Goal: Task Accomplishment & Management: Use online tool/utility

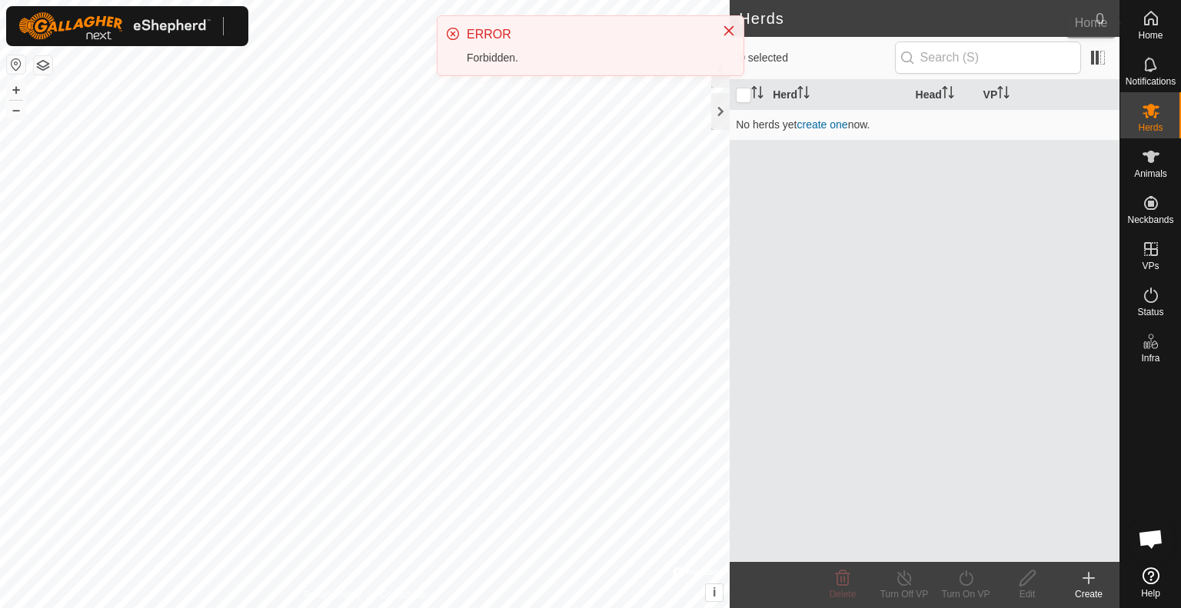
click at [1147, 36] on span "Home" at bounding box center [1150, 35] width 25 height 9
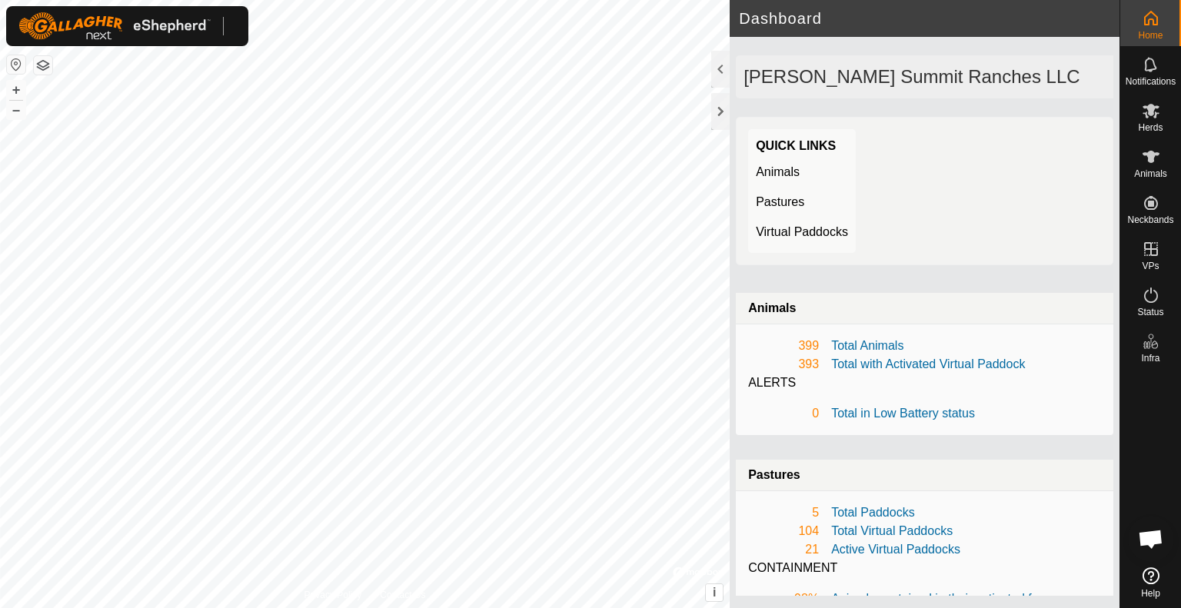
click at [1152, 31] on span "Home" at bounding box center [1150, 35] width 25 height 9
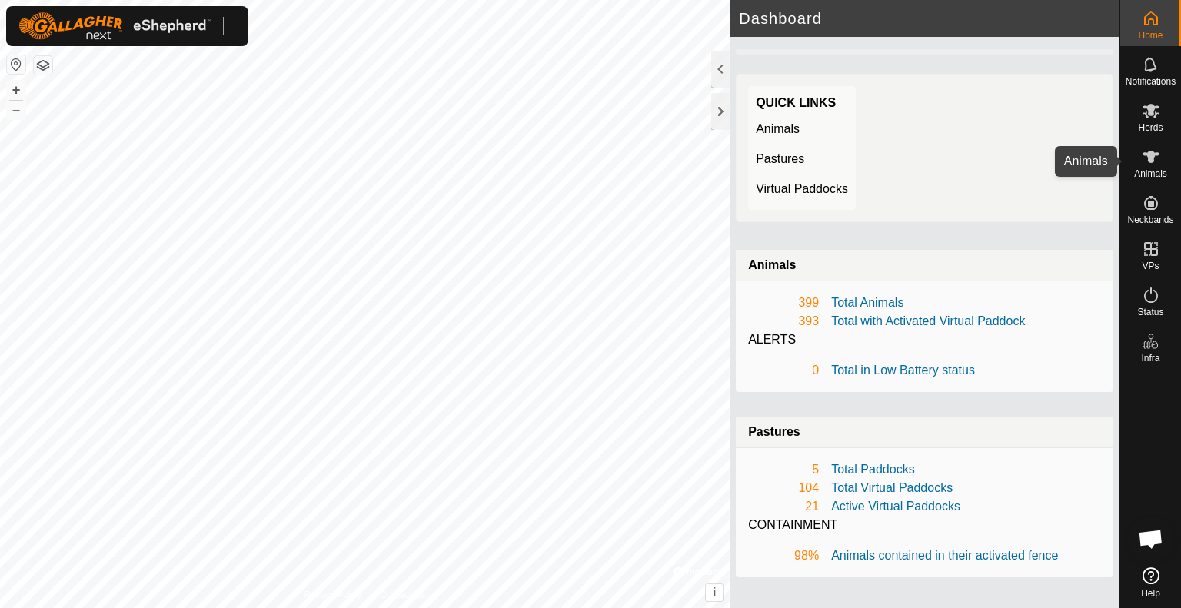
click at [1152, 164] on icon at bounding box center [1151, 157] width 18 height 18
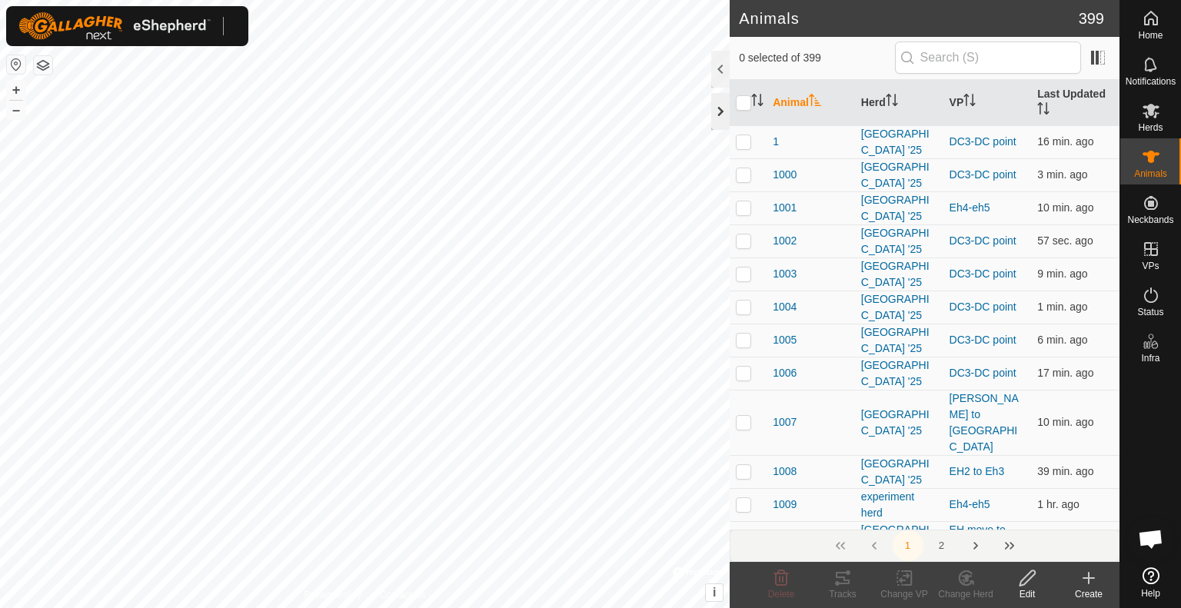
click at [721, 120] on div at bounding box center [720, 111] width 18 height 37
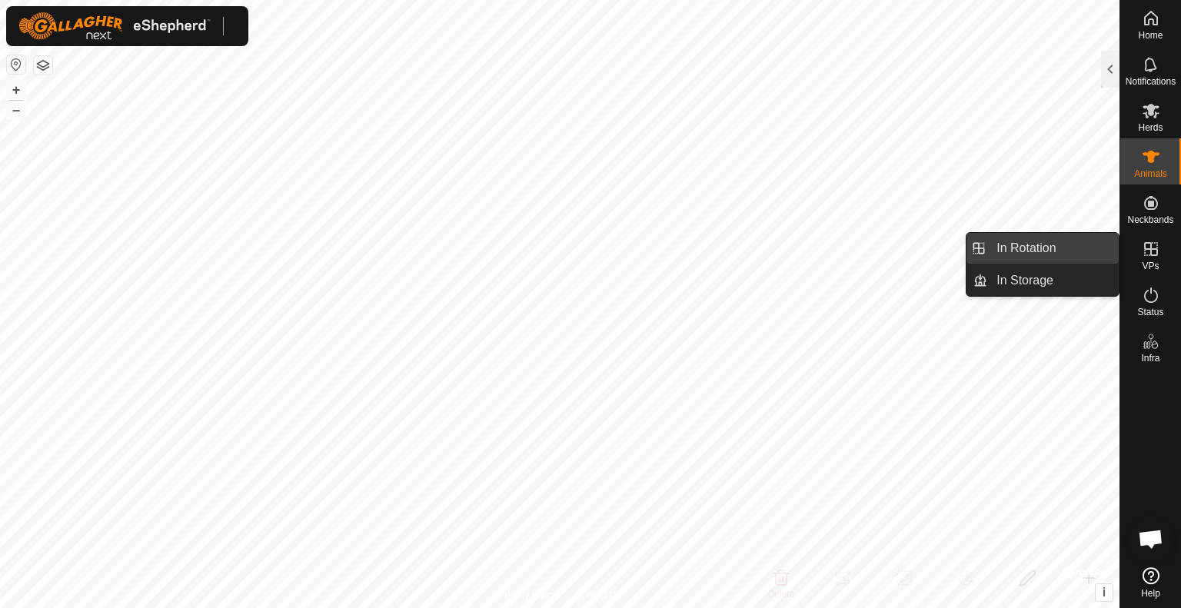
drag, startPoint x: 1092, startPoint y: 241, endPoint x: 1079, endPoint y: 239, distance: 13.2
click at [1079, 239] on link "In Rotation" at bounding box center [1052, 248] width 131 height 31
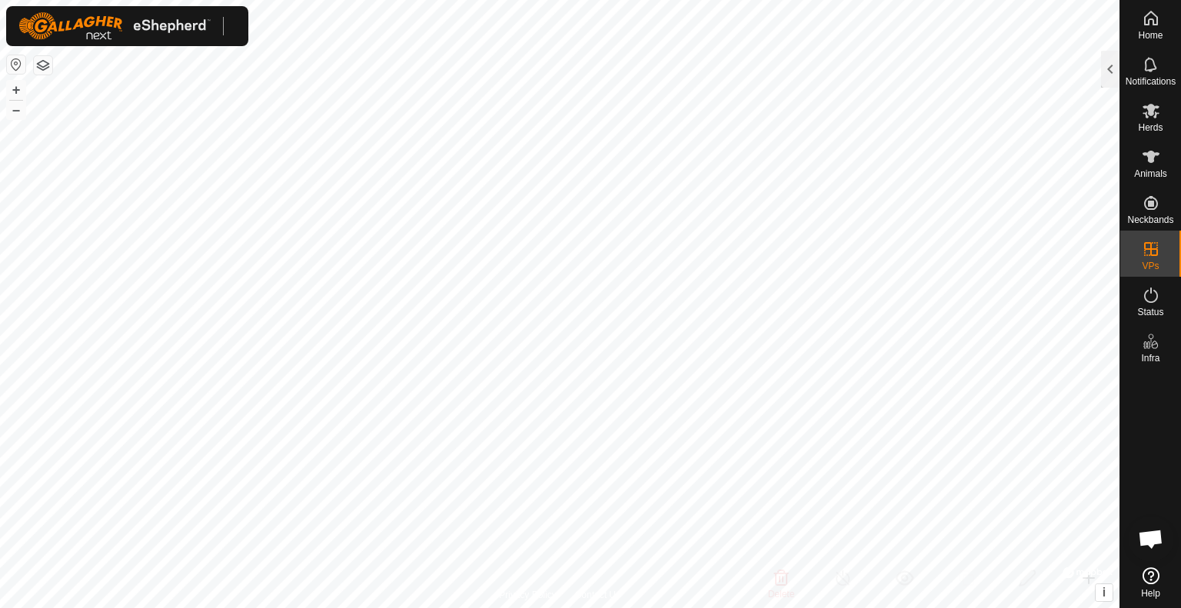
click at [763, 607] on html "Home Notifications Herds Animals Neckbands VPs Status Infra Help In Rotation 0 …" at bounding box center [590, 304] width 1181 height 608
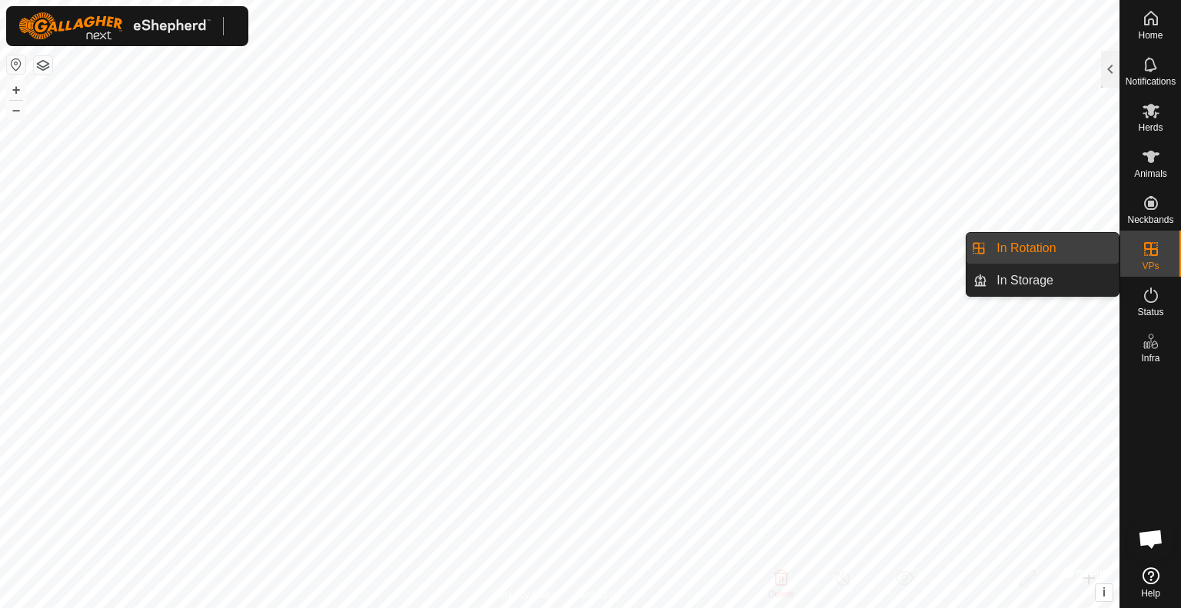
click at [1096, 251] on link "In Rotation" at bounding box center [1052, 248] width 131 height 31
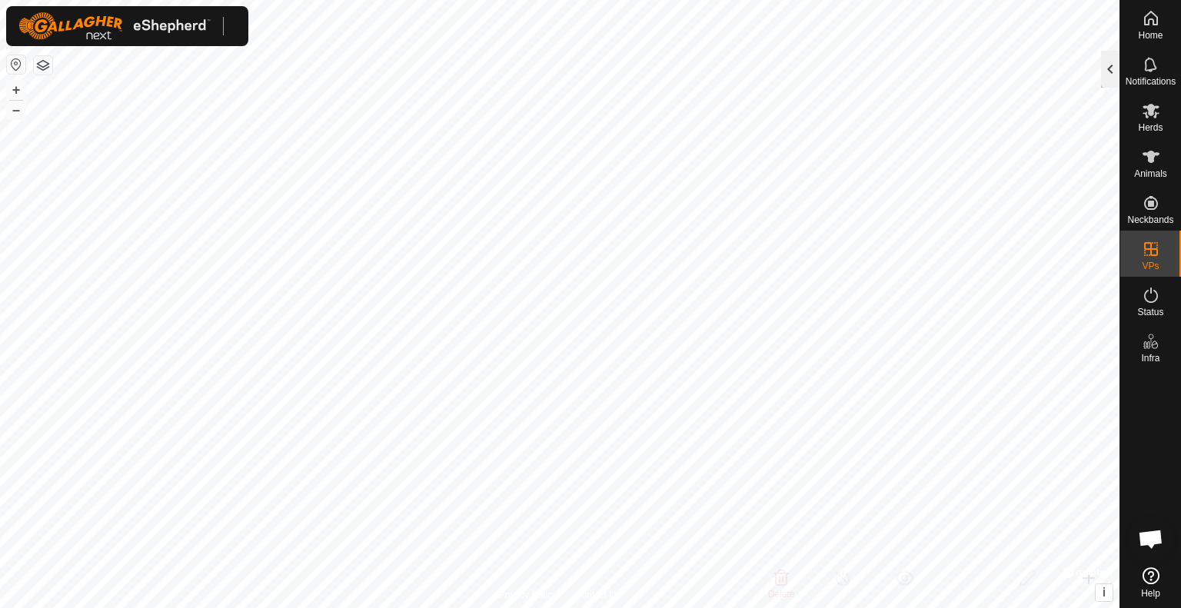
click at [1116, 81] on div at bounding box center [1110, 69] width 18 height 37
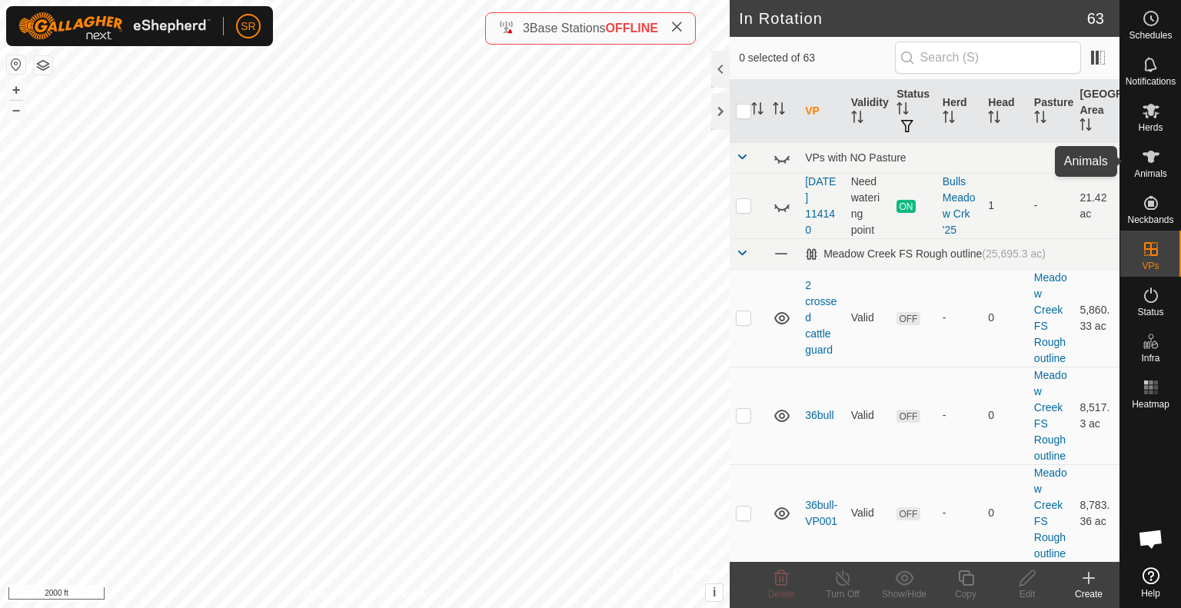
click at [1149, 165] on icon at bounding box center [1151, 157] width 18 height 18
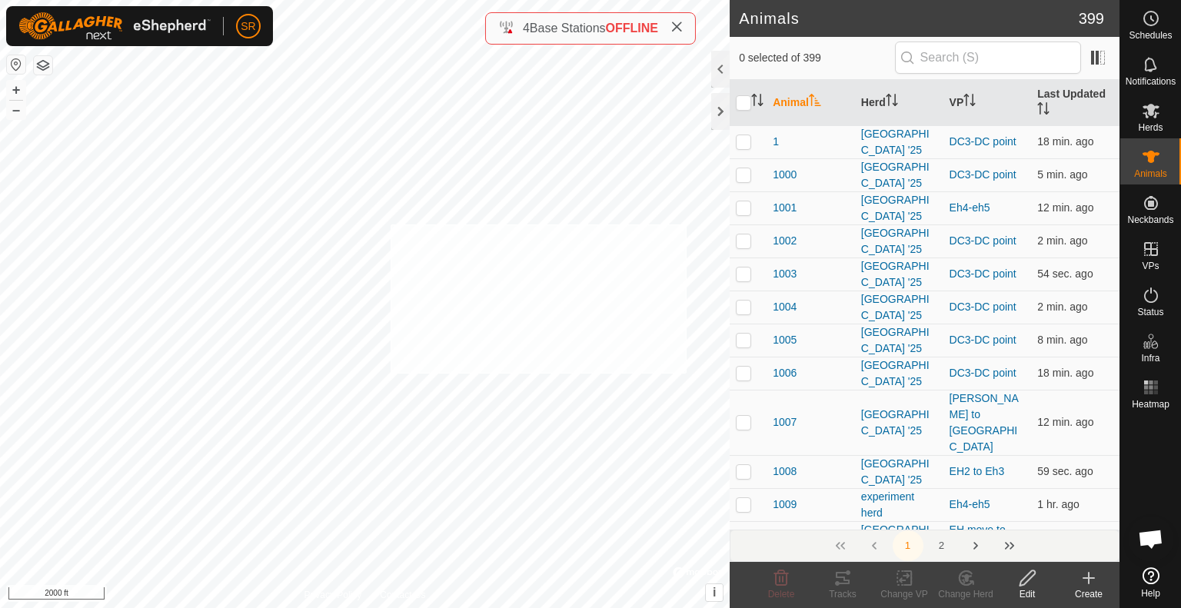
checkbox input "true"
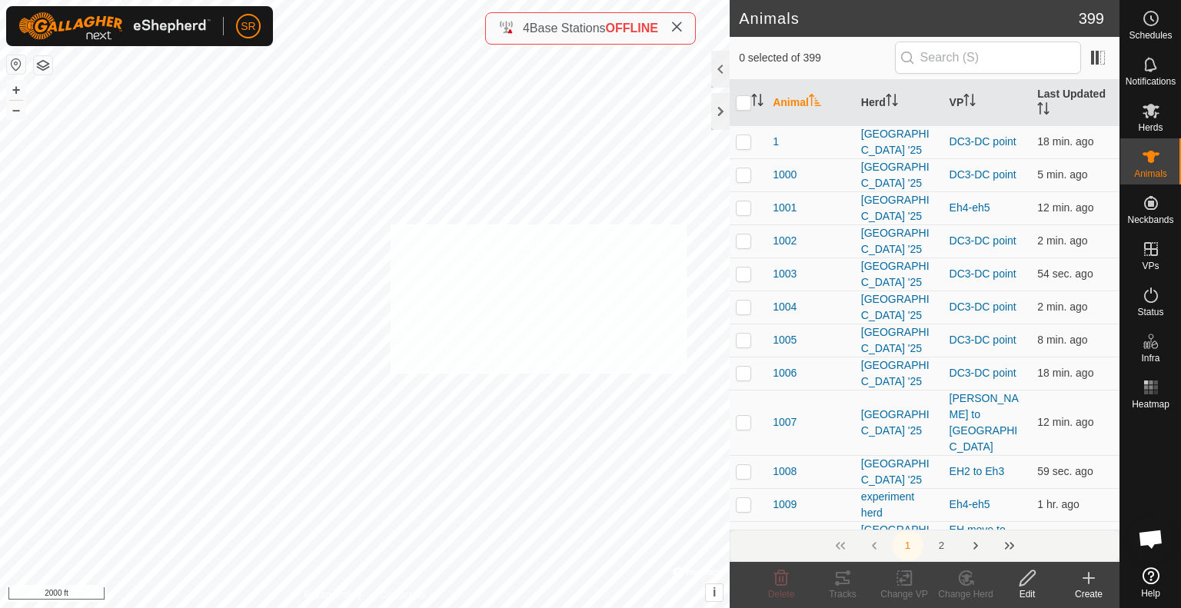
checkbox input "true"
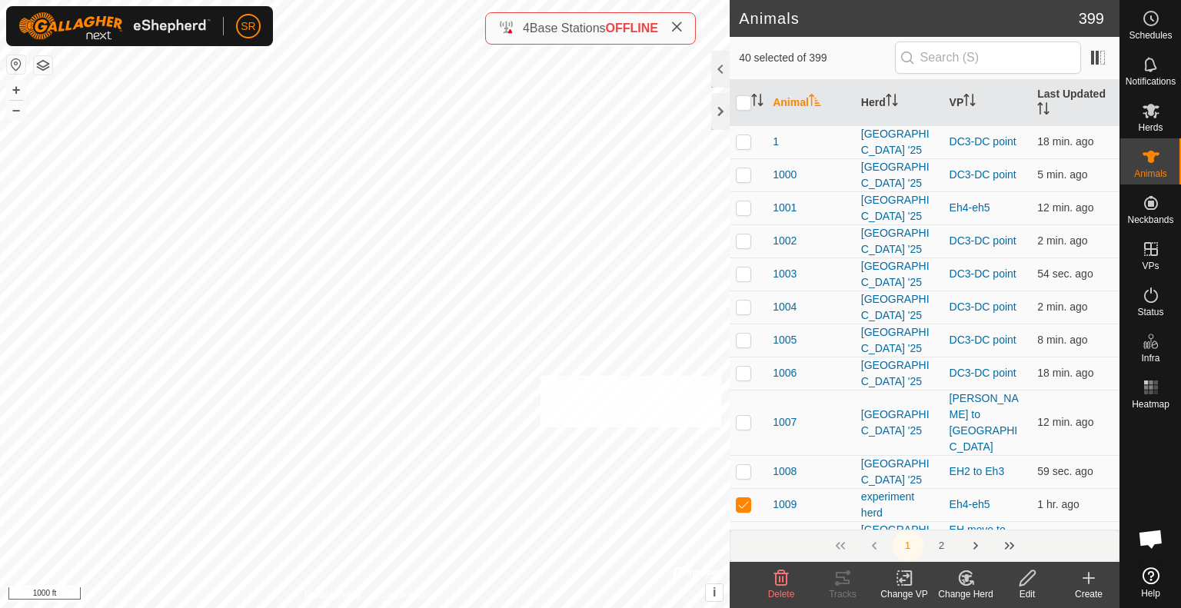
checkbox input "true"
click at [744, 101] on input "checkbox" at bounding box center [743, 102] width 15 height 15
checkbox input "true"
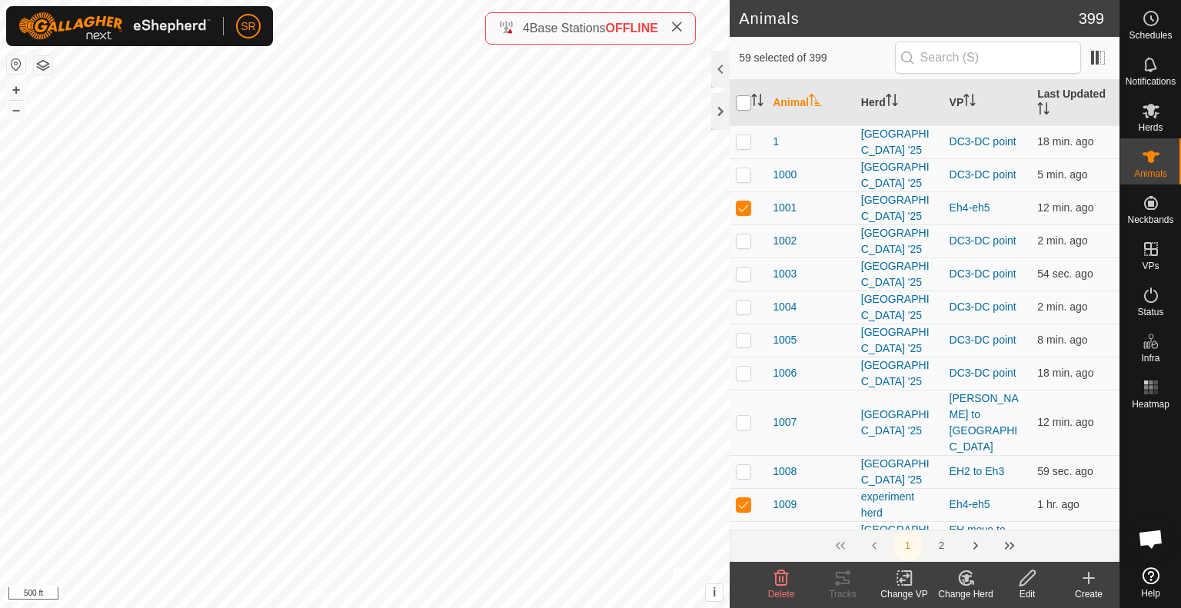
checkbox input "true"
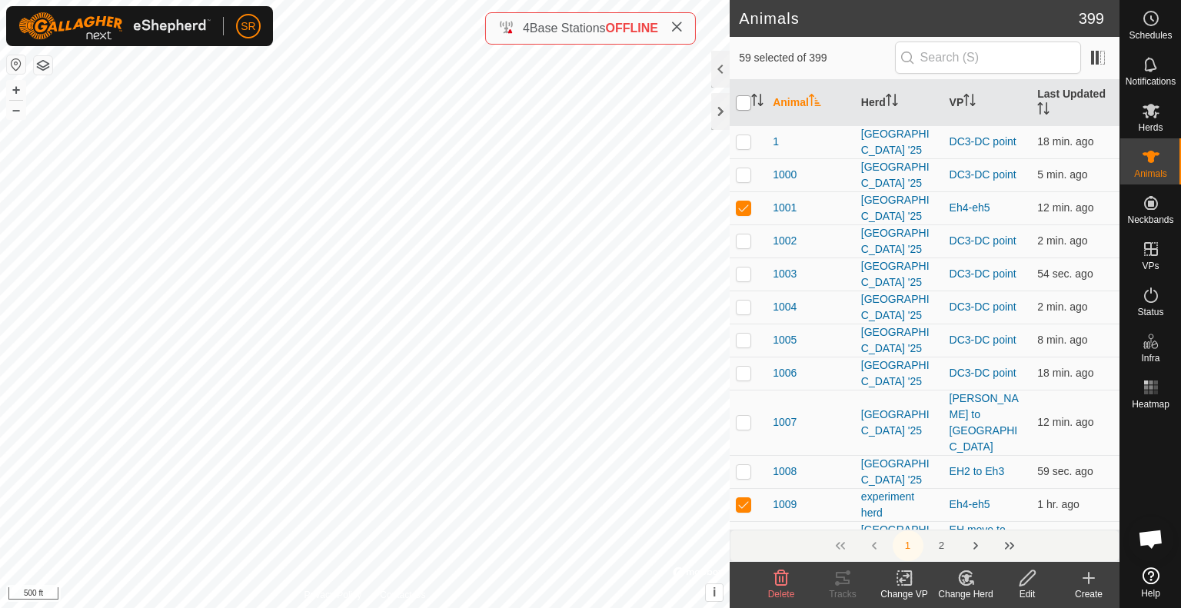
checkbox input "true"
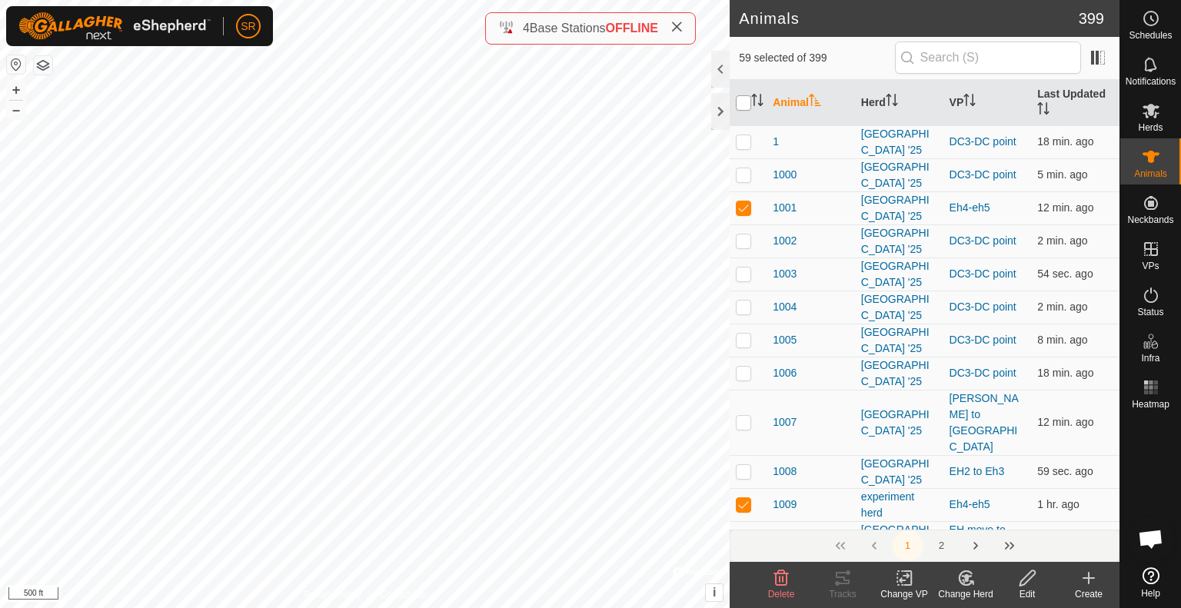
checkbox input "true"
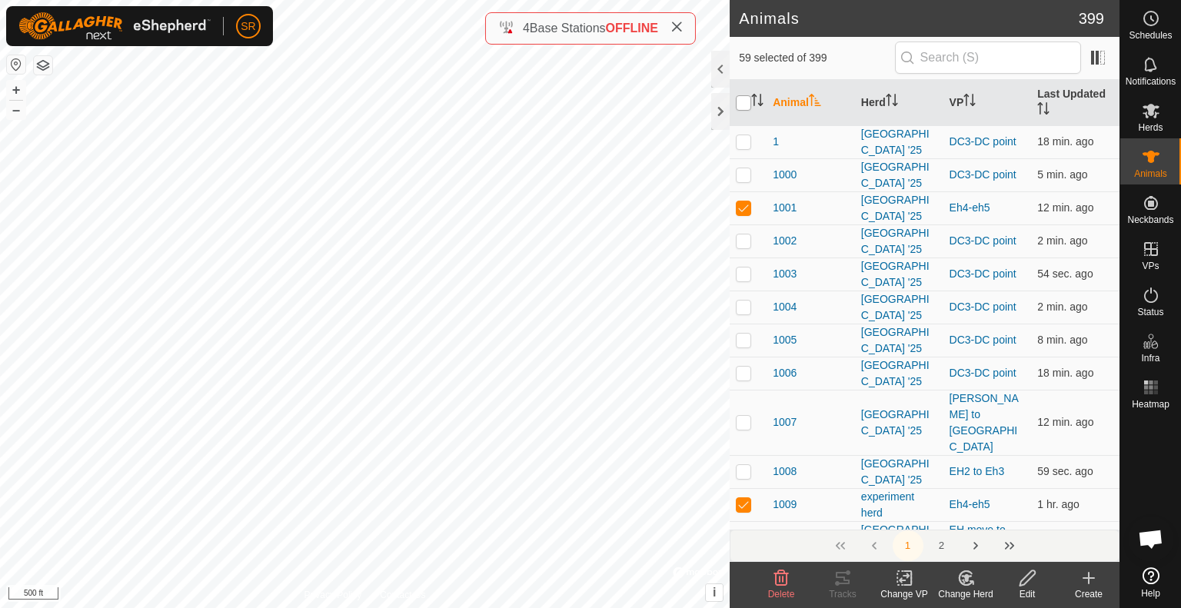
checkbox input "true"
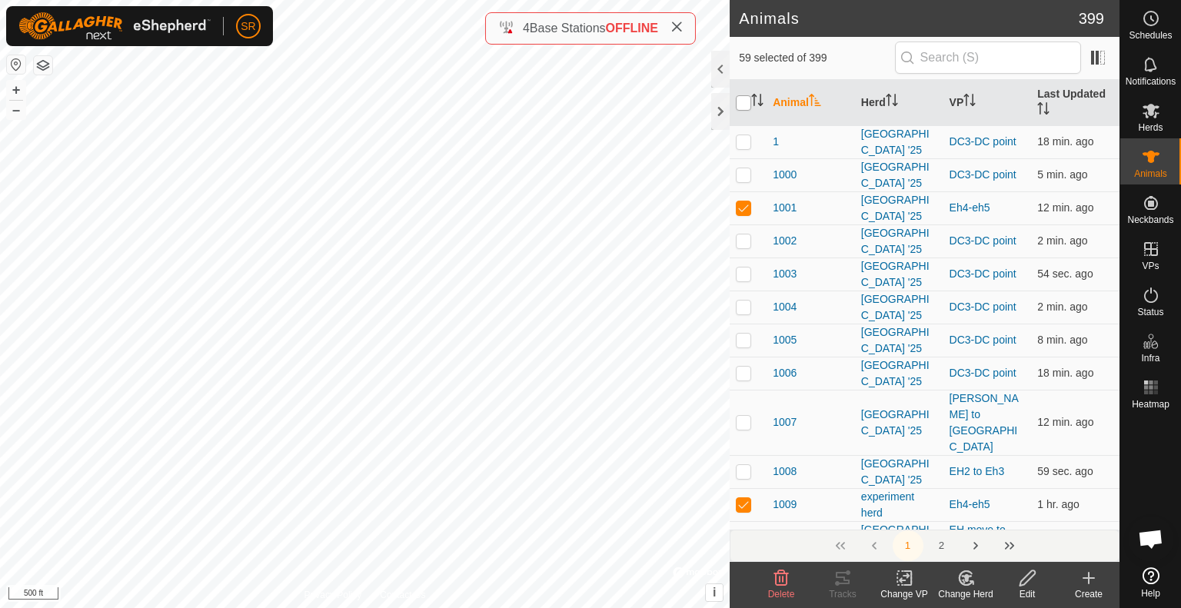
checkbox input "true"
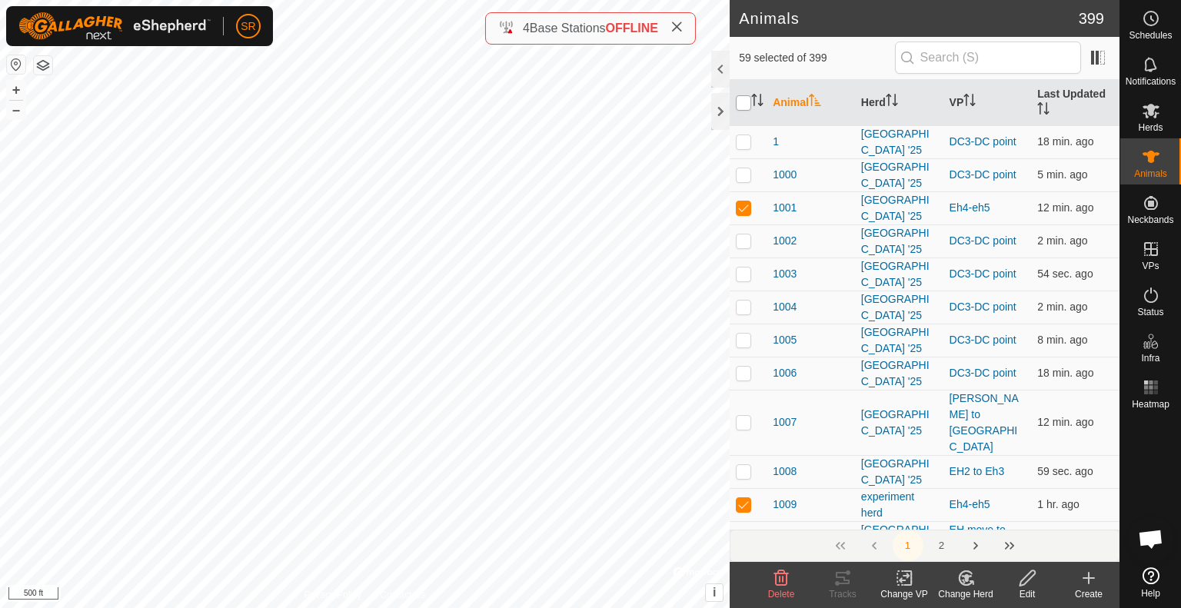
checkbox input "true"
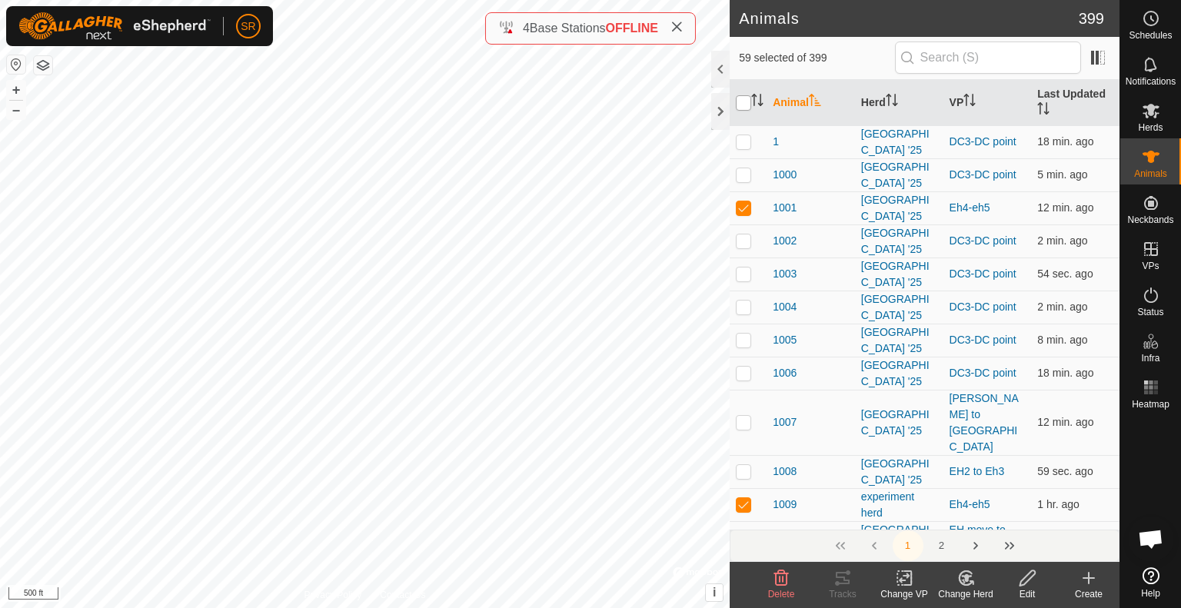
checkbox input "true"
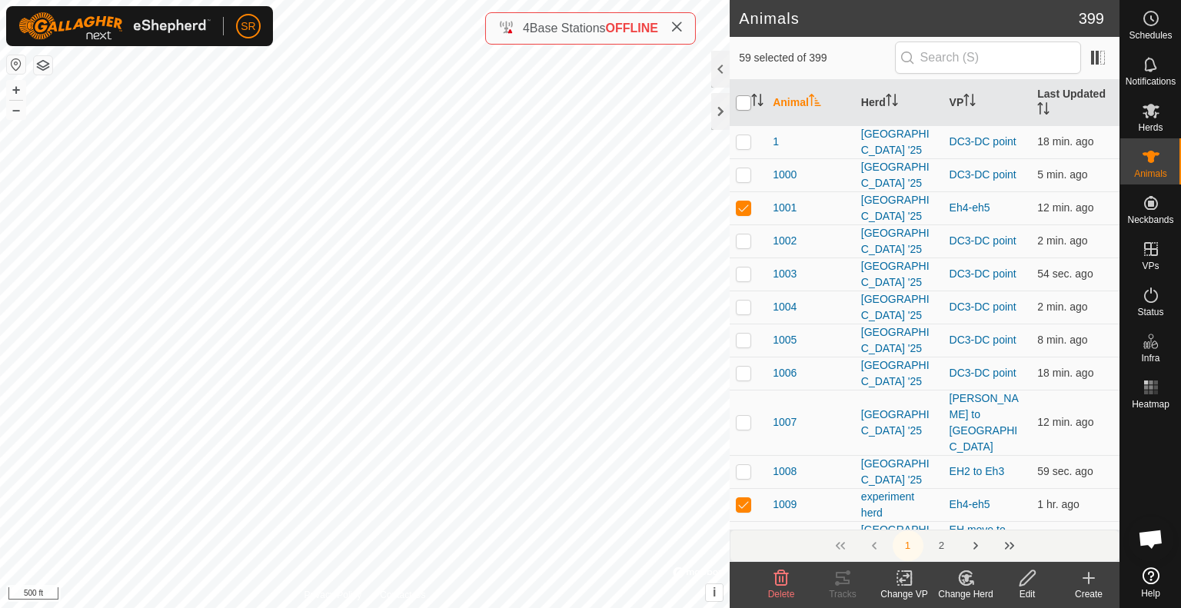
checkbox input "true"
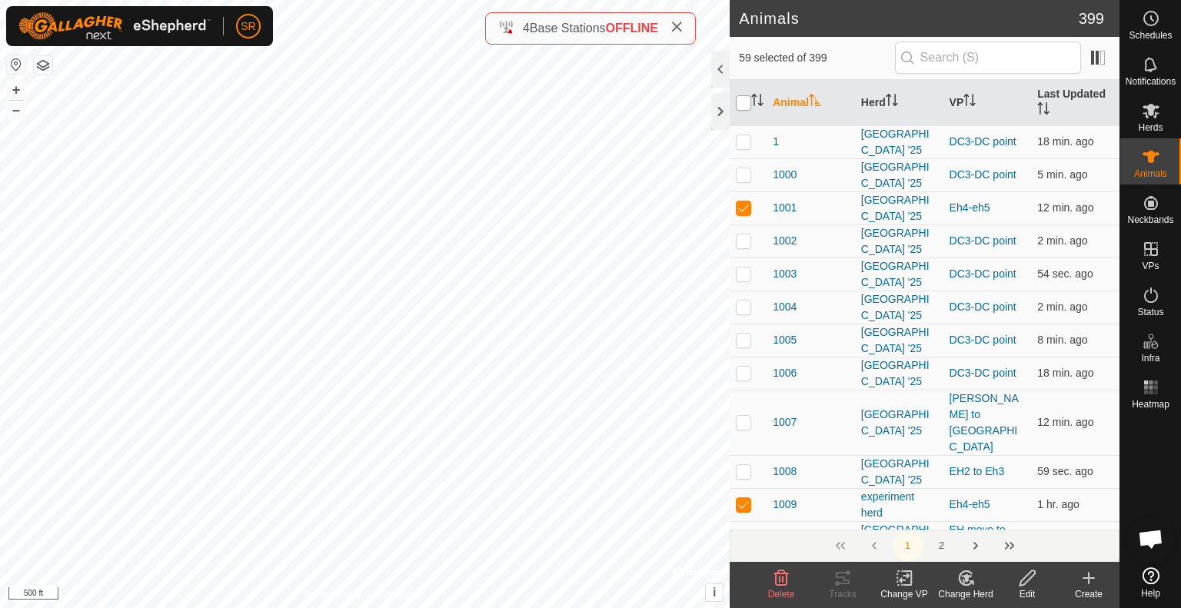
checkbox input "true"
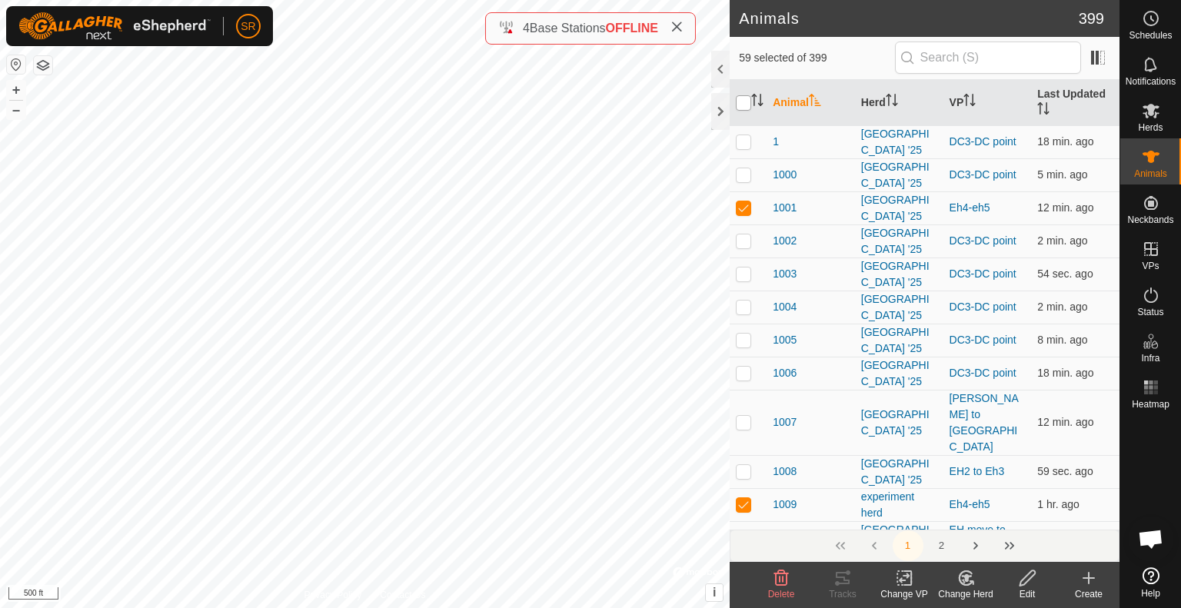
checkbox input "true"
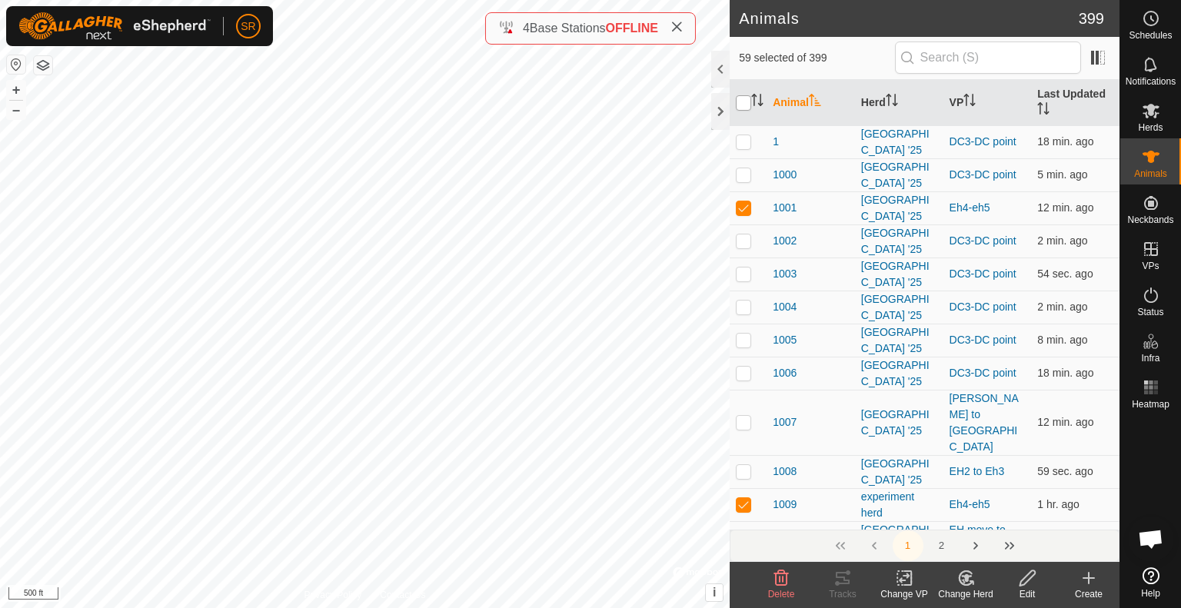
checkbox input "true"
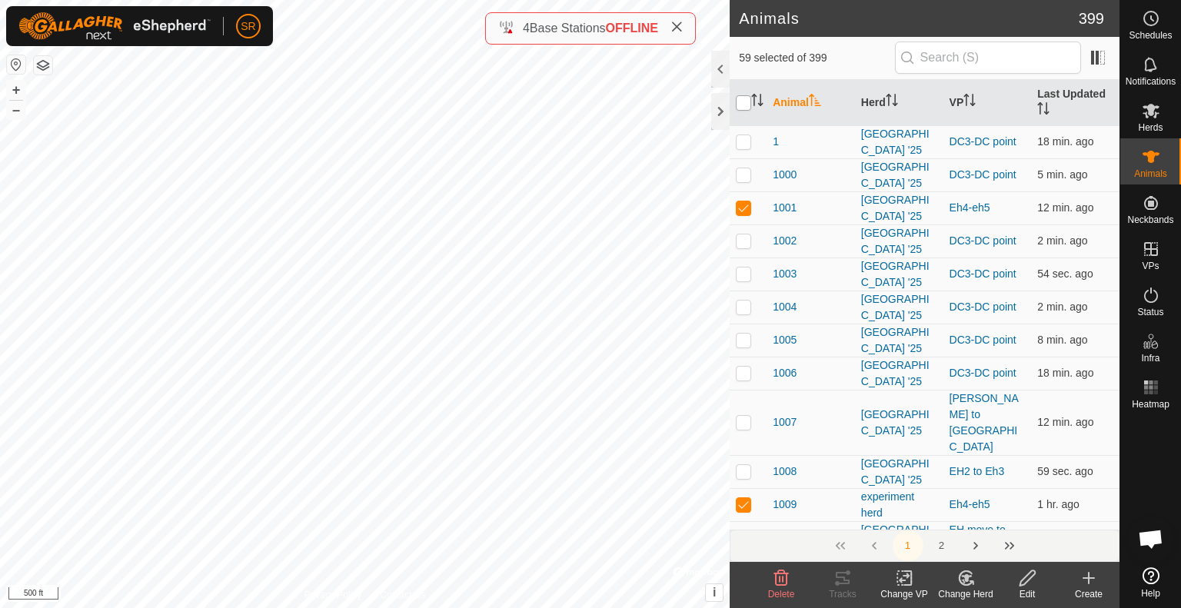
checkbox input "true"
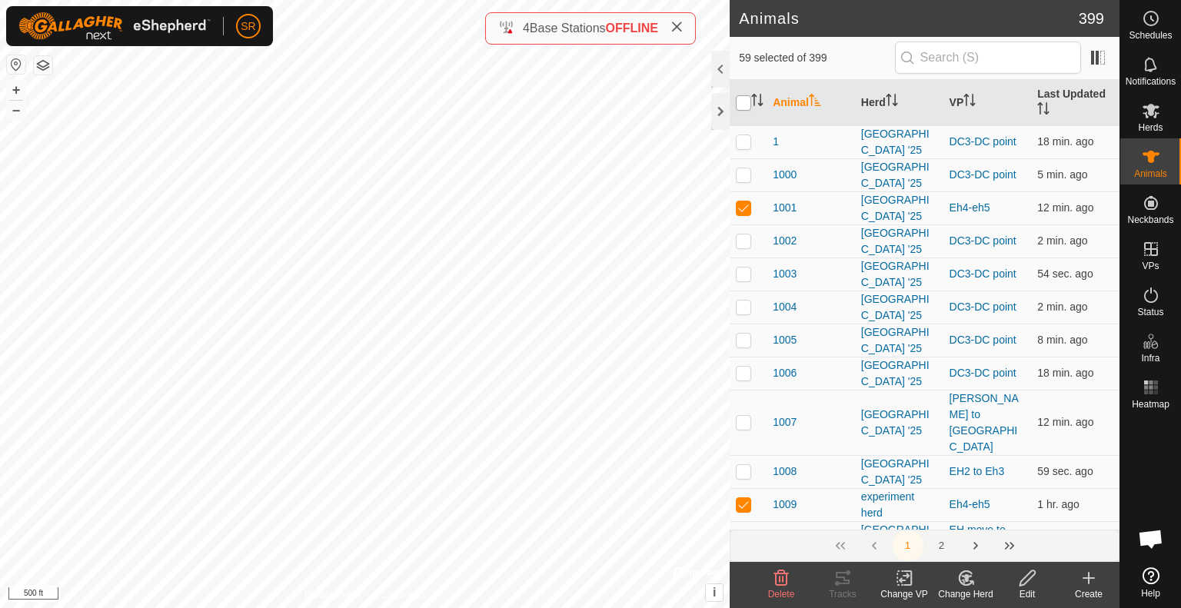
checkbox input "true"
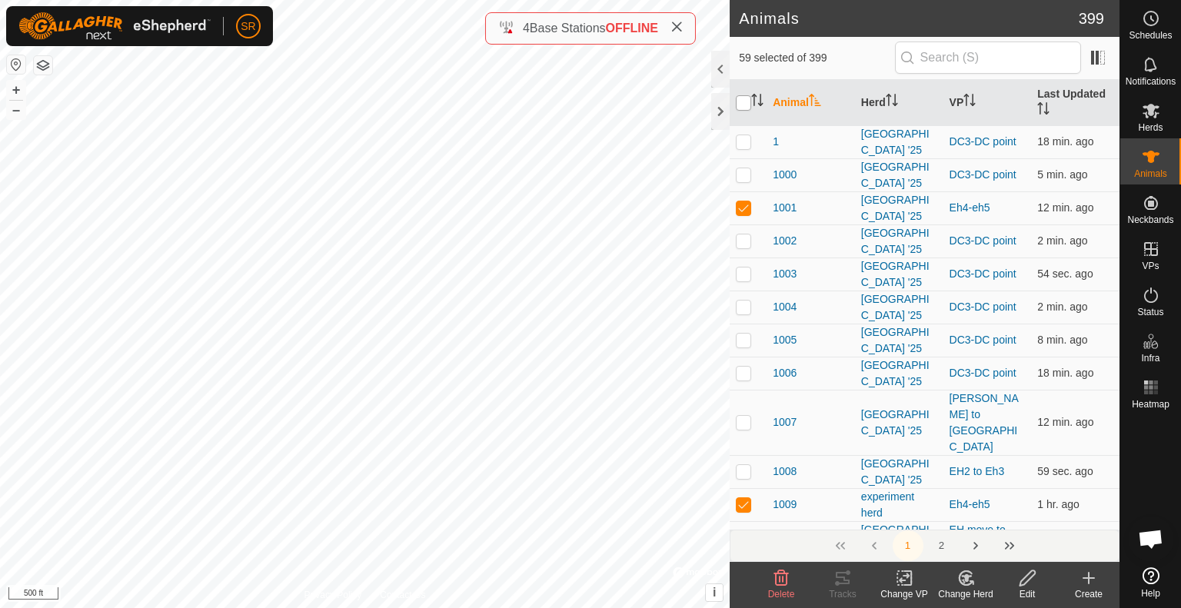
checkbox input "true"
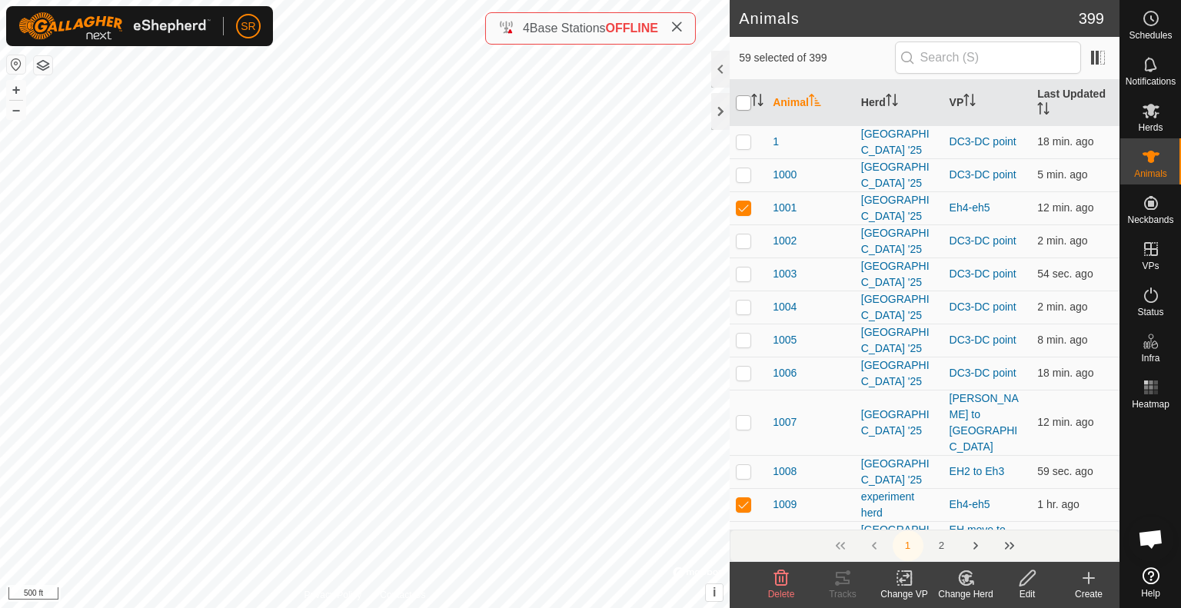
checkbox input "true"
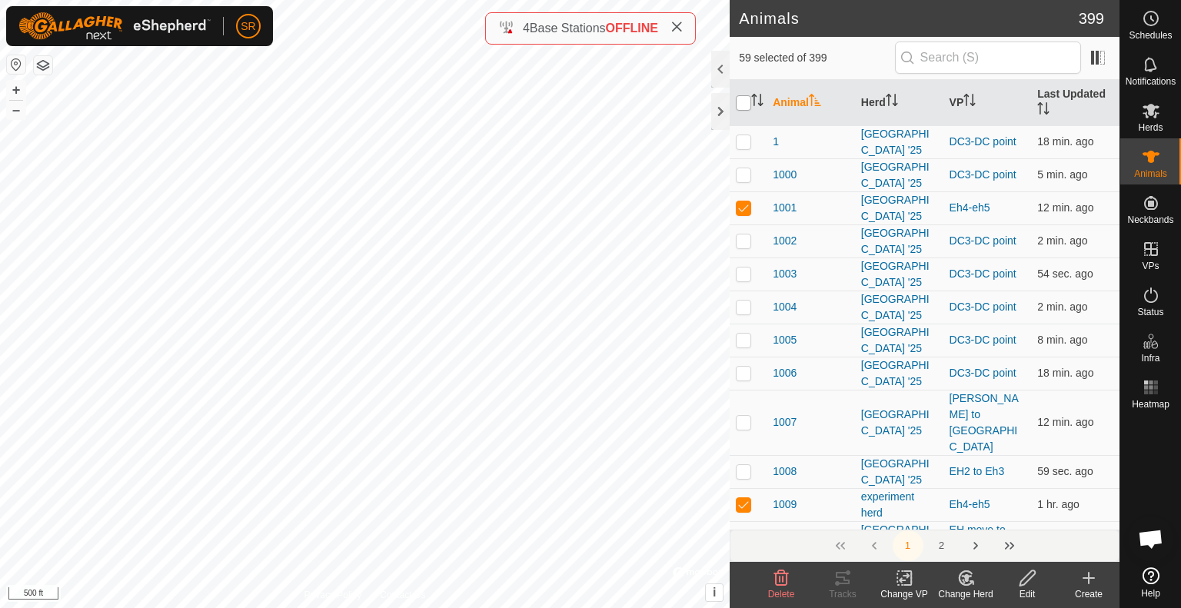
checkbox input "true"
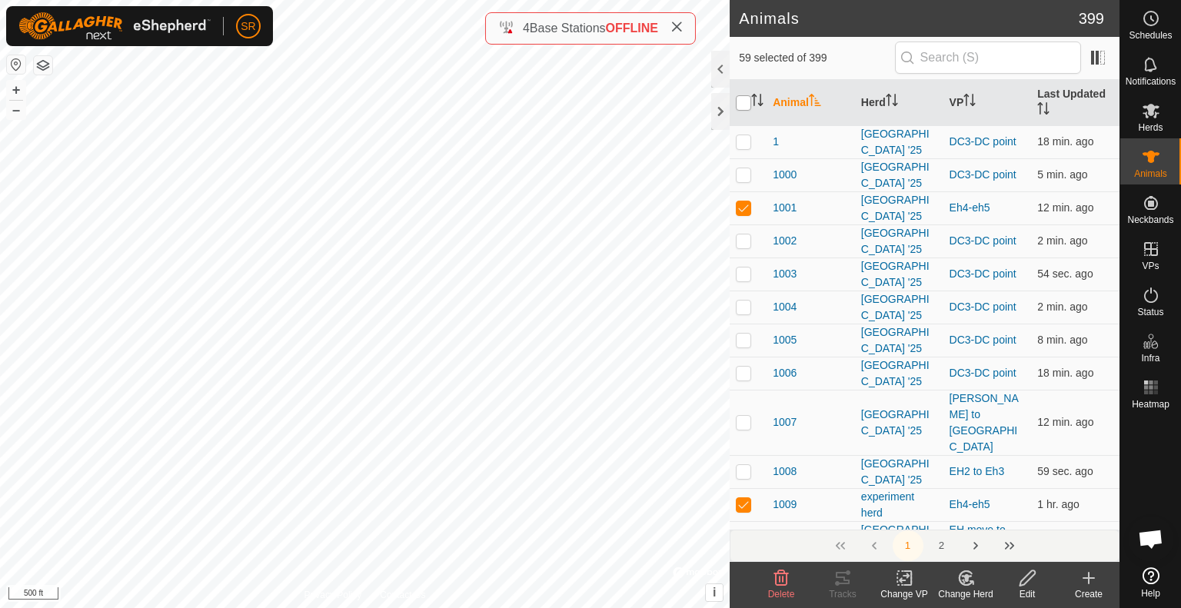
checkbox input "true"
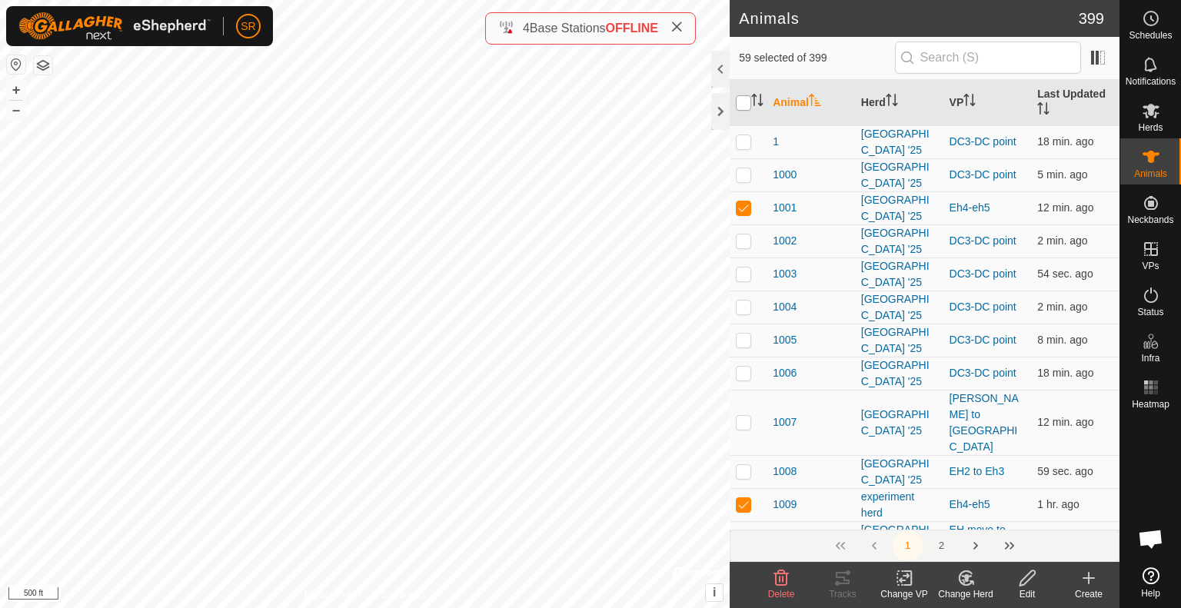
checkbox input "true"
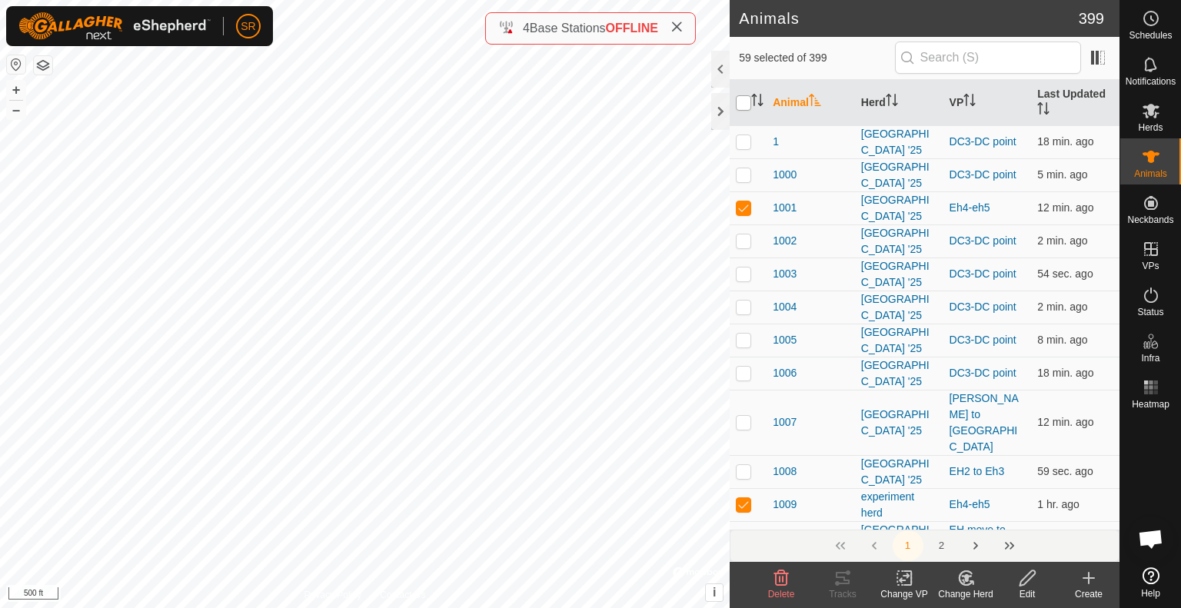
checkbox input "true"
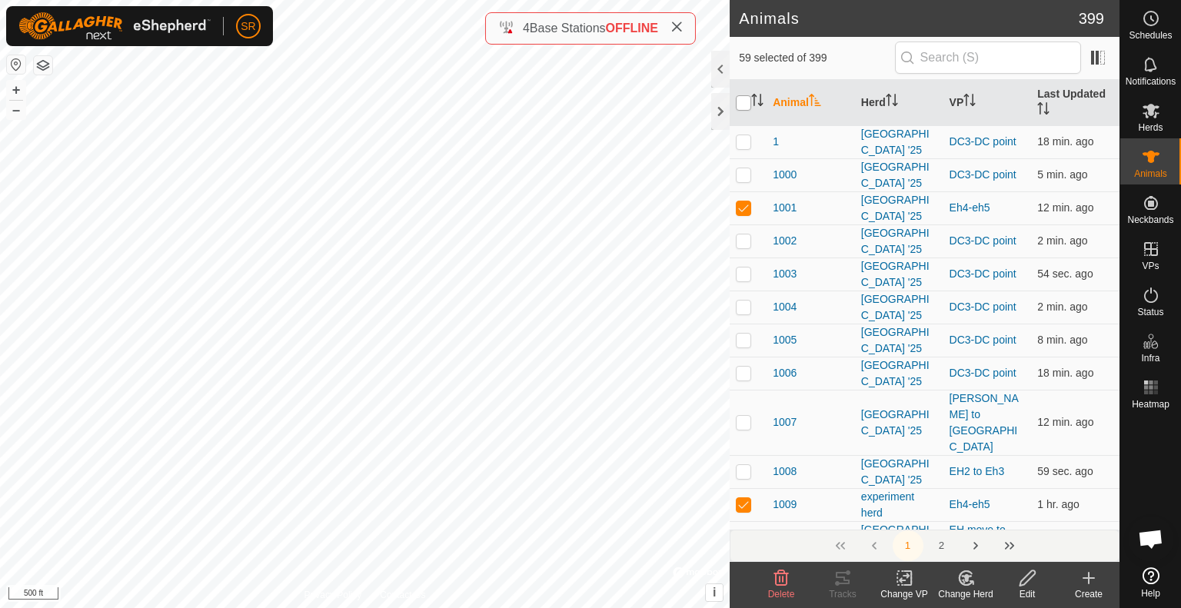
checkbox input "true"
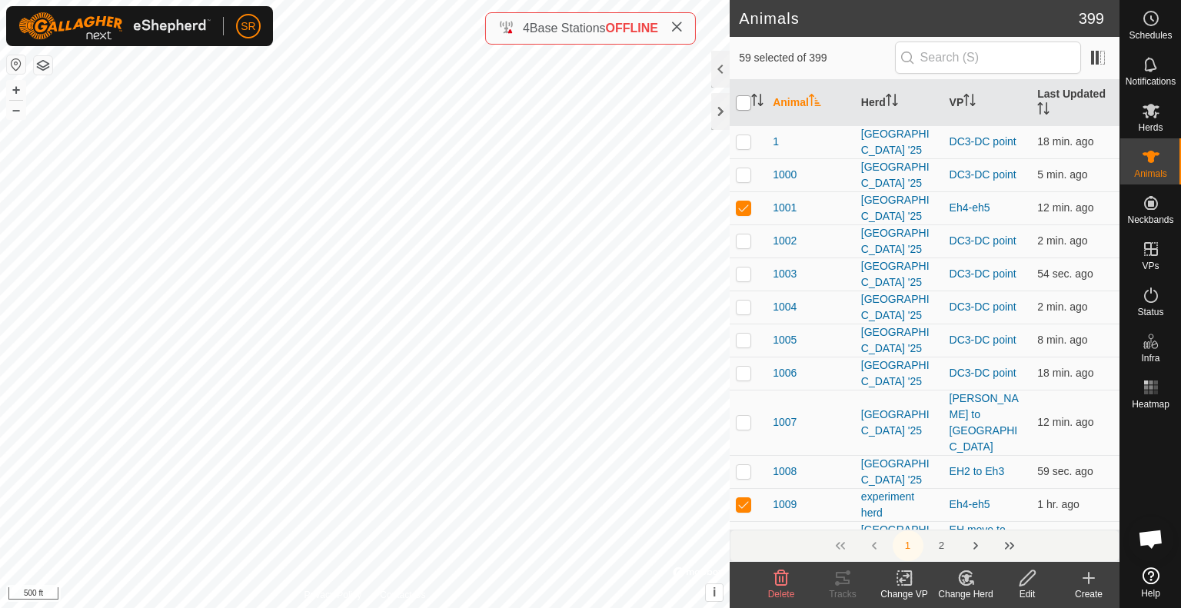
checkbox input "true"
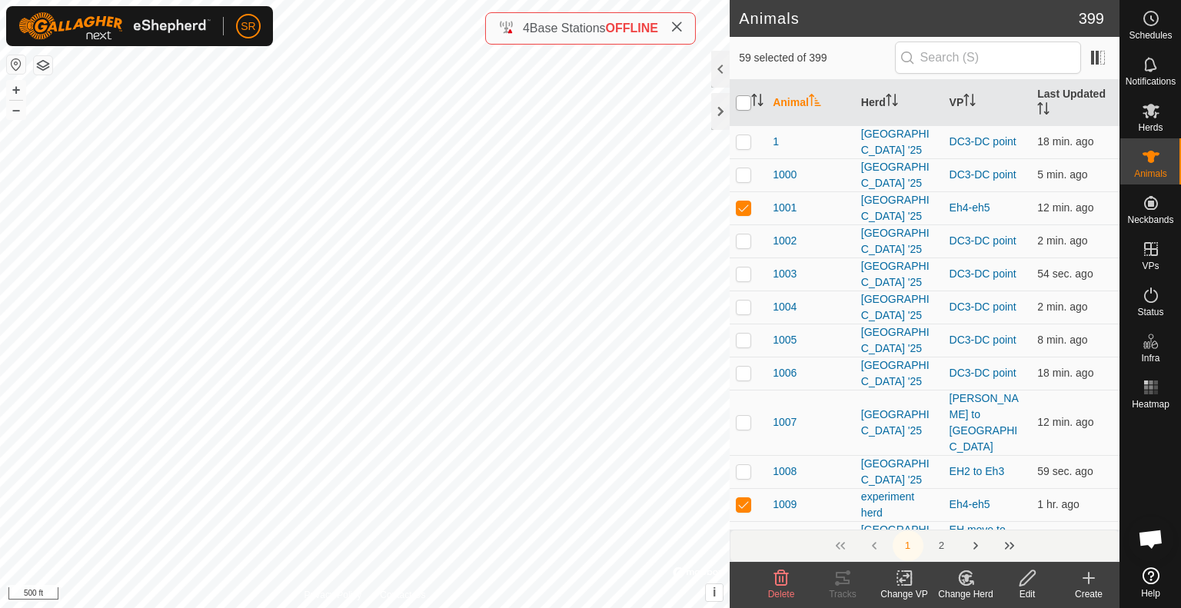
checkbox input "true"
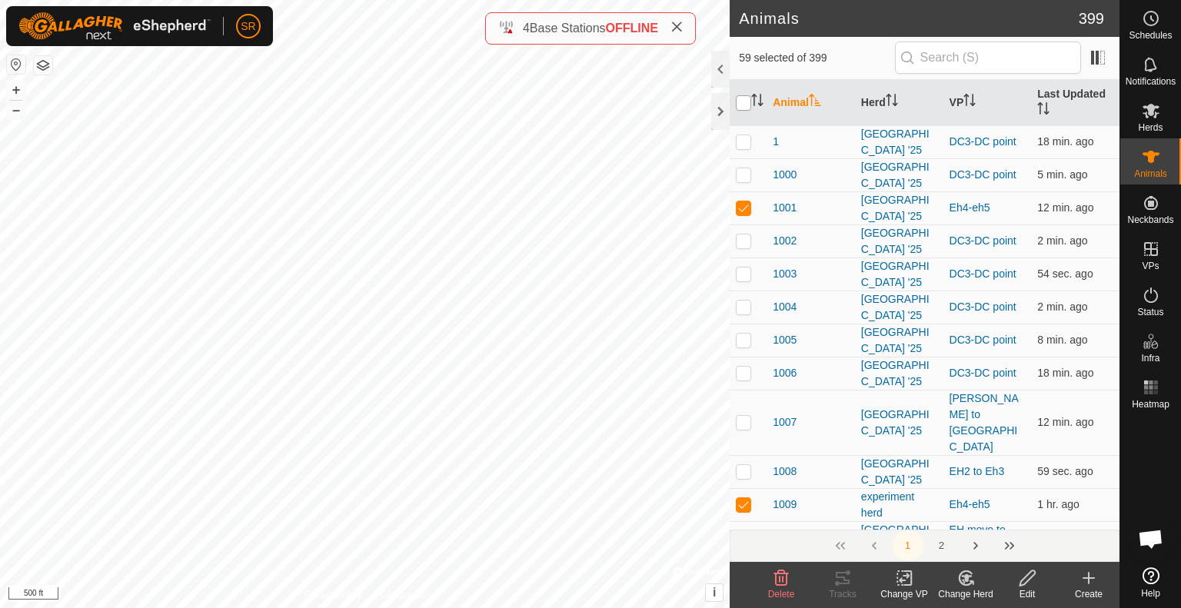
checkbox input "true"
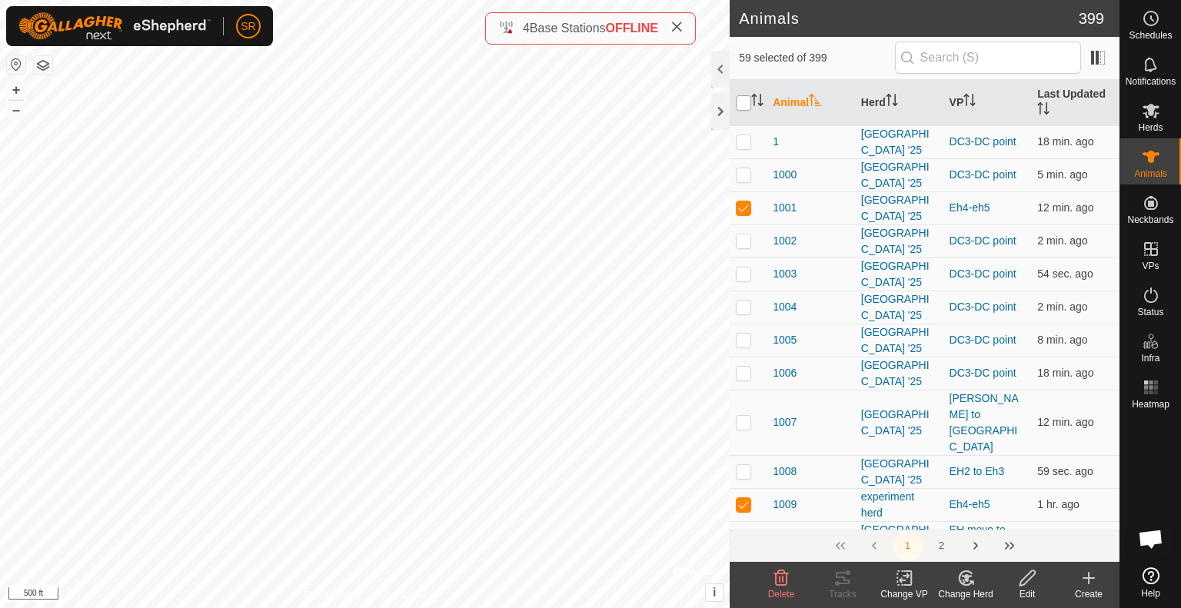
checkbox input "true"
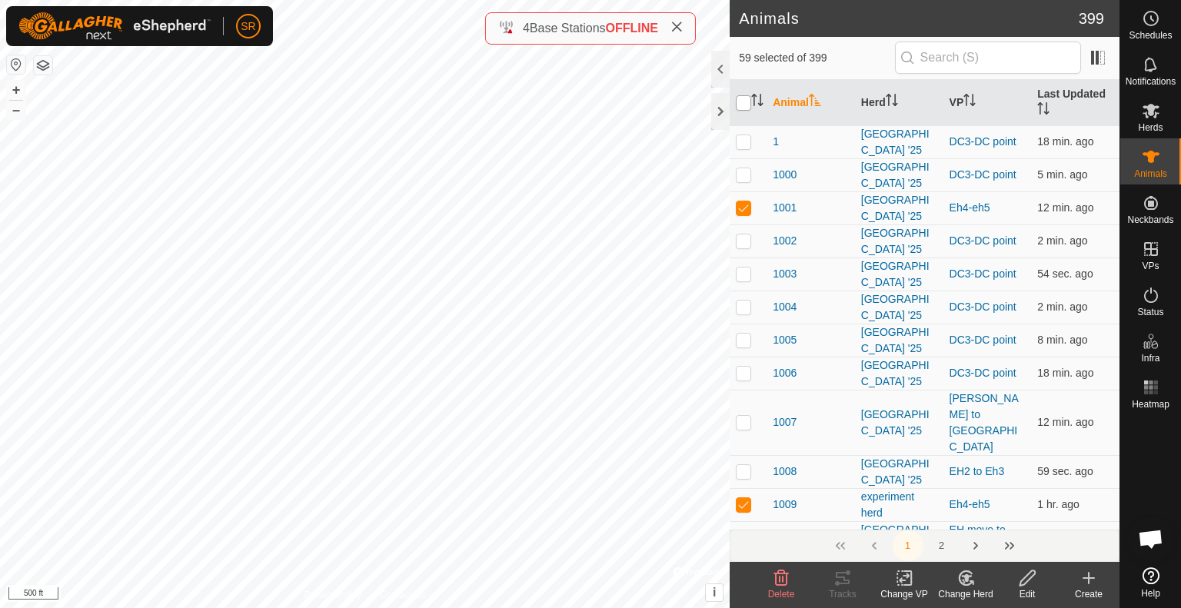
checkbox input "true"
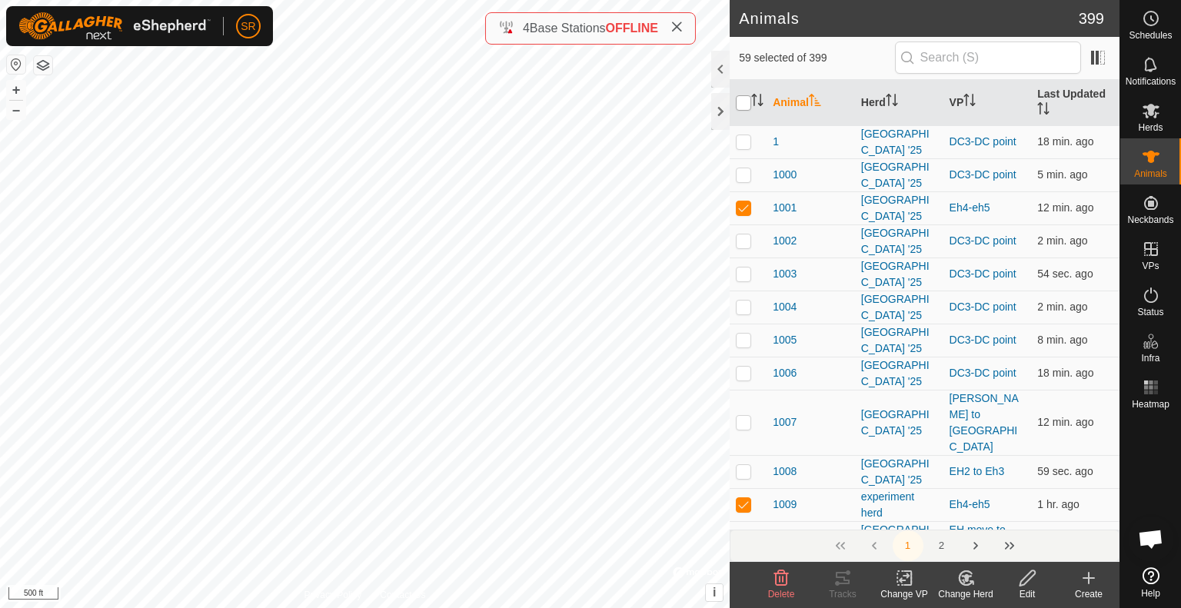
checkbox input "true"
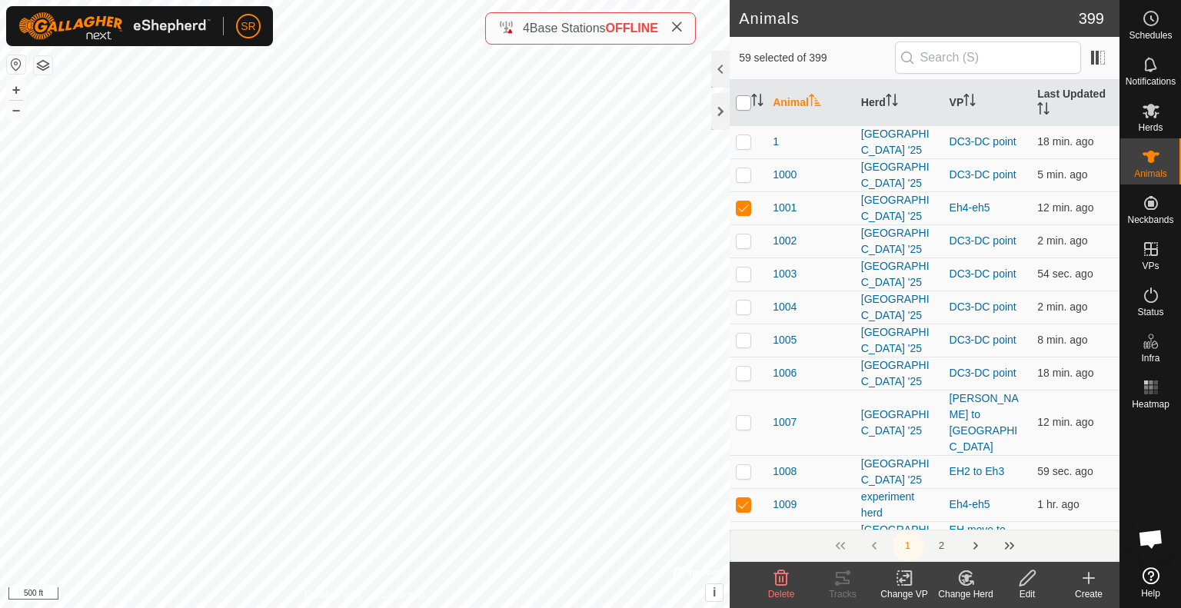
checkbox input "true"
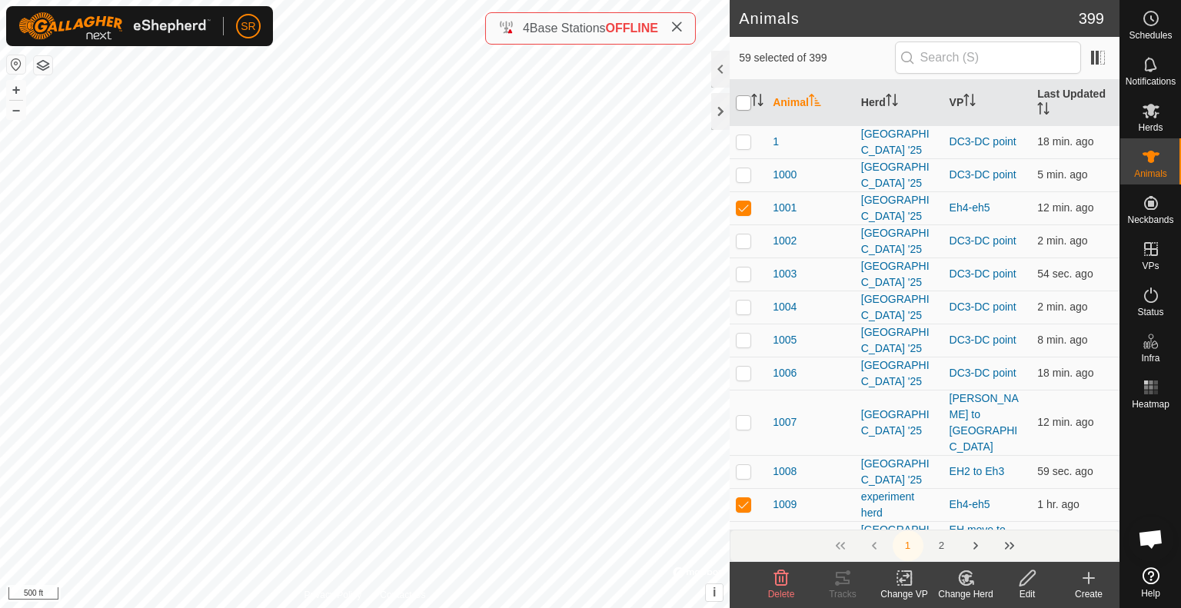
checkbox input "true"
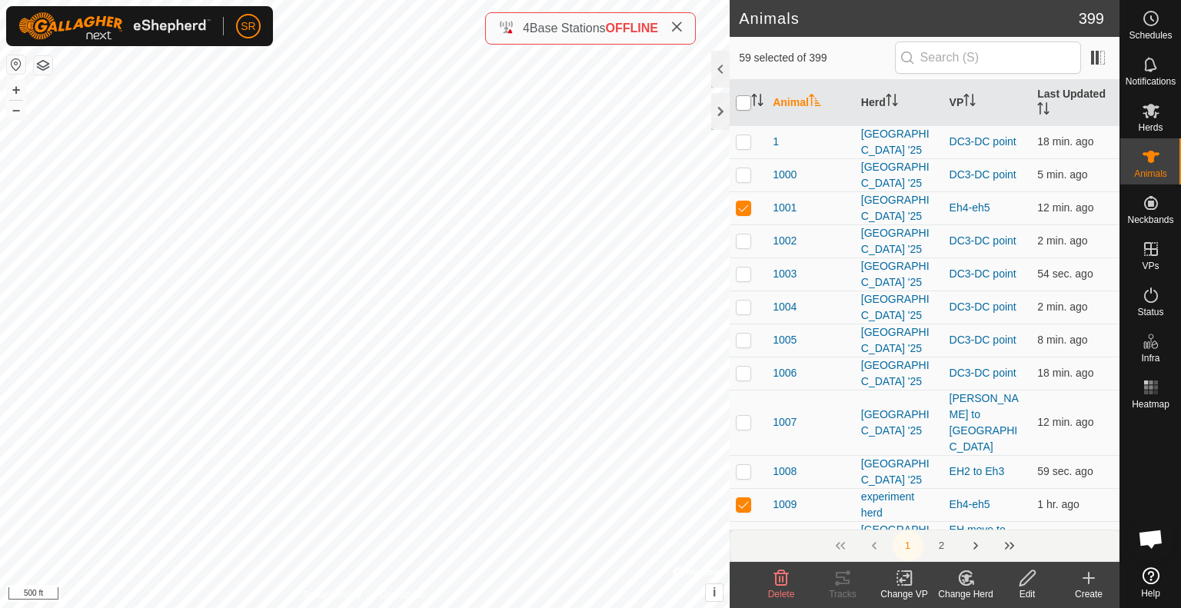
checkbox input "true"
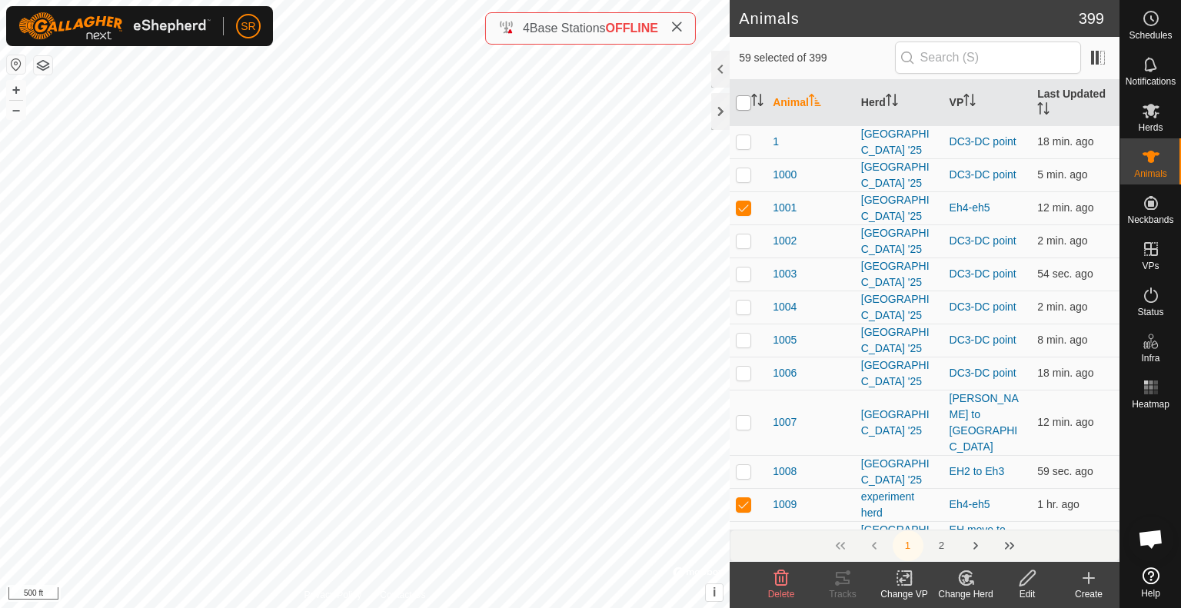
checkbox input "true"
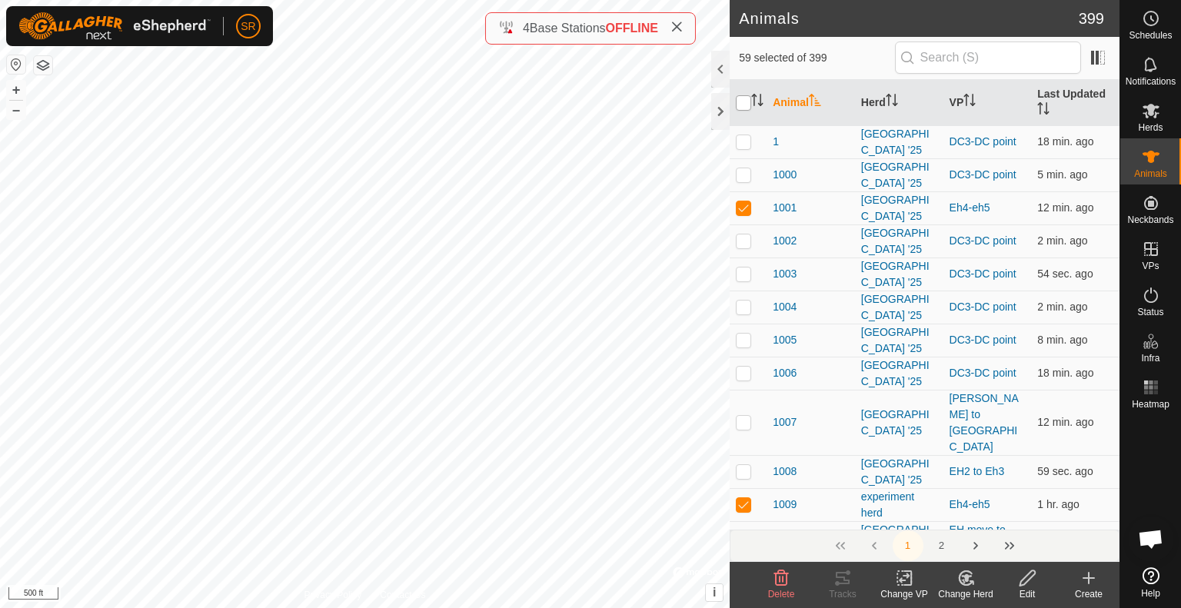
checkbox input "true"
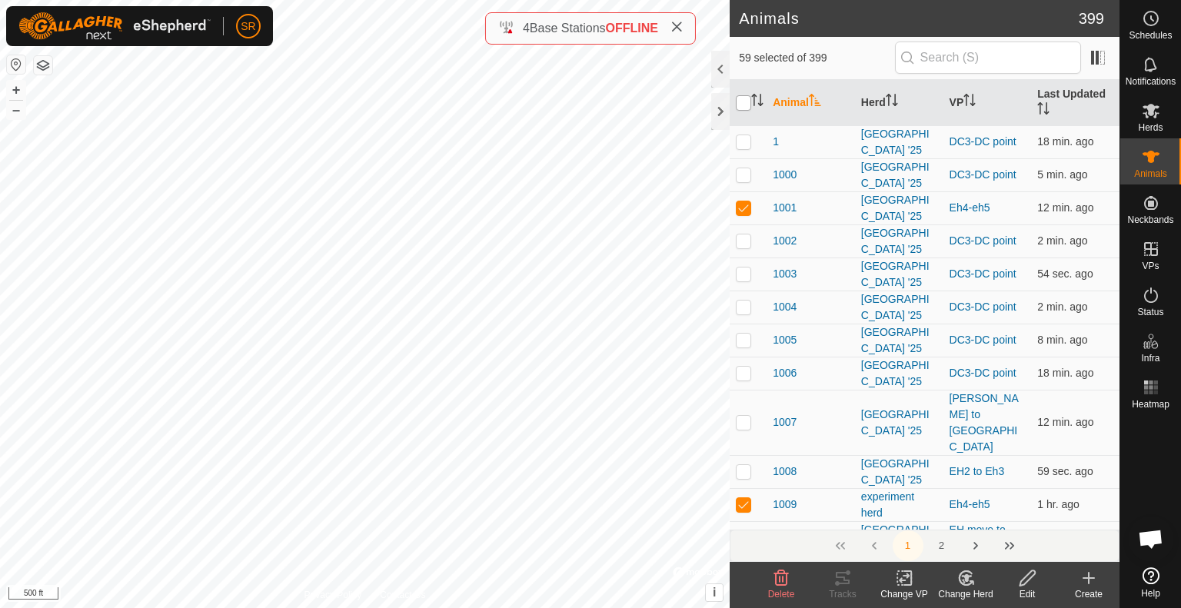
checkbox input "true"
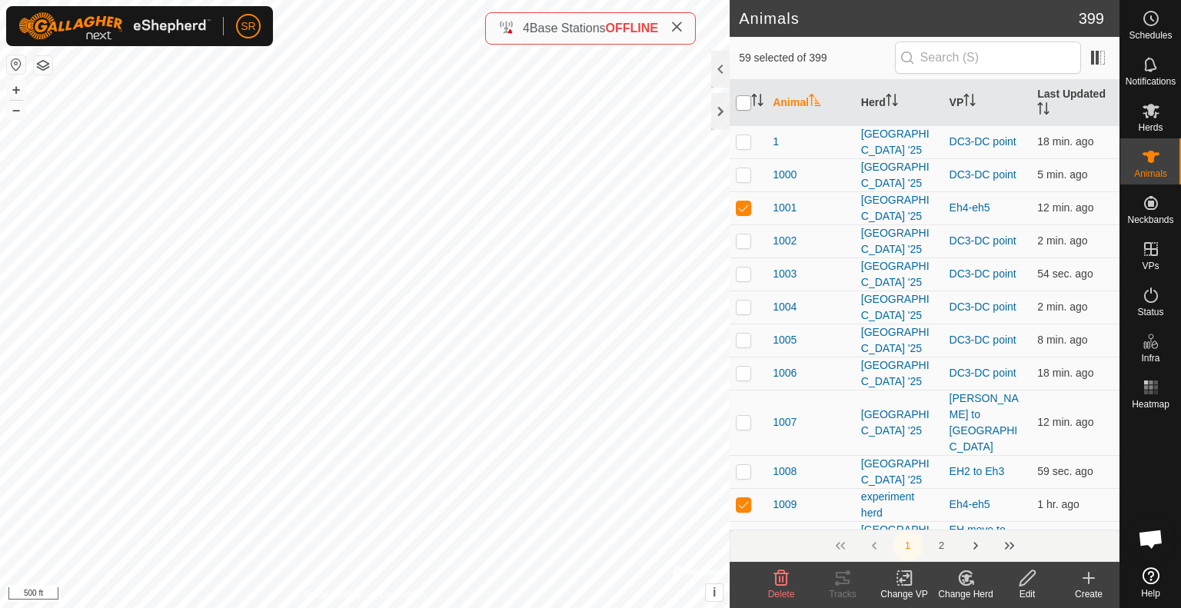
checkbox input "true"
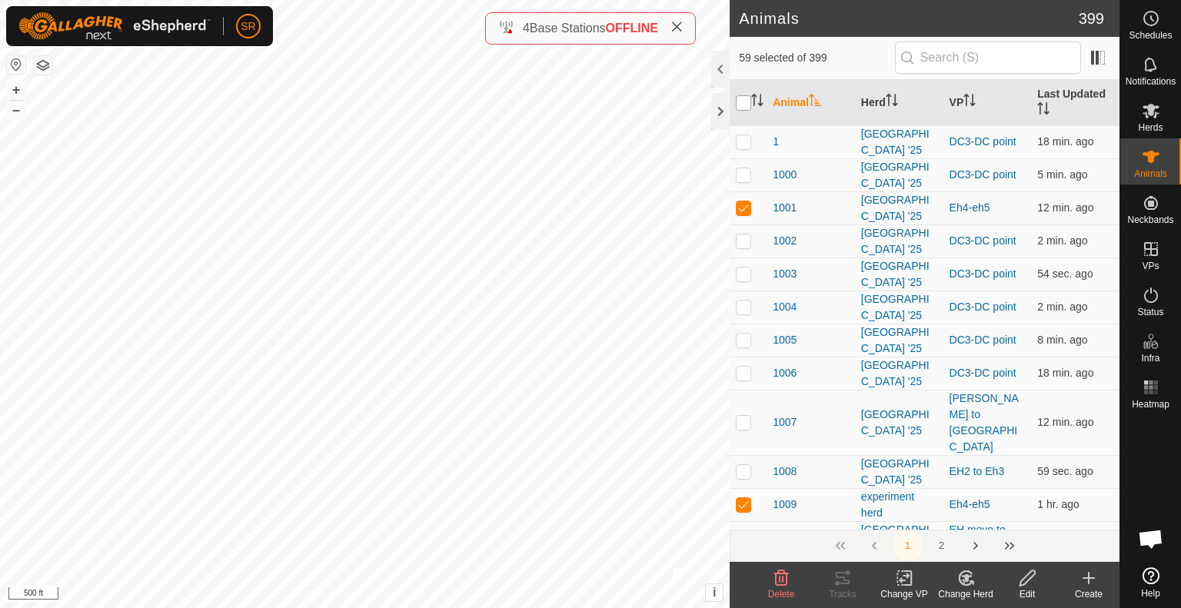
checkbox input "true"
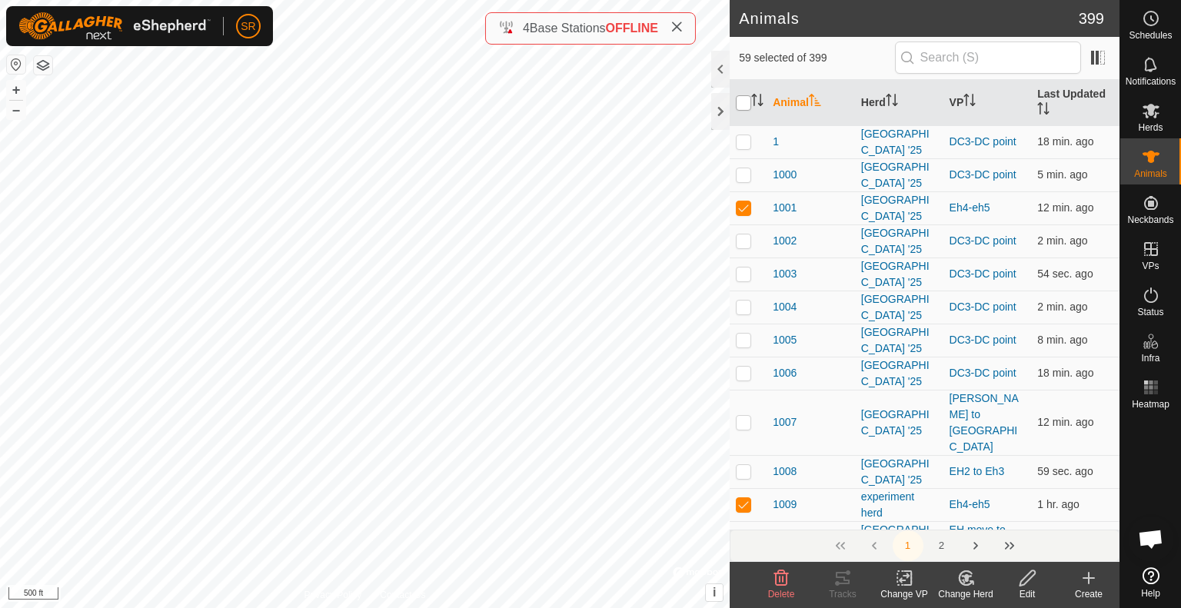
checkbox input "true"
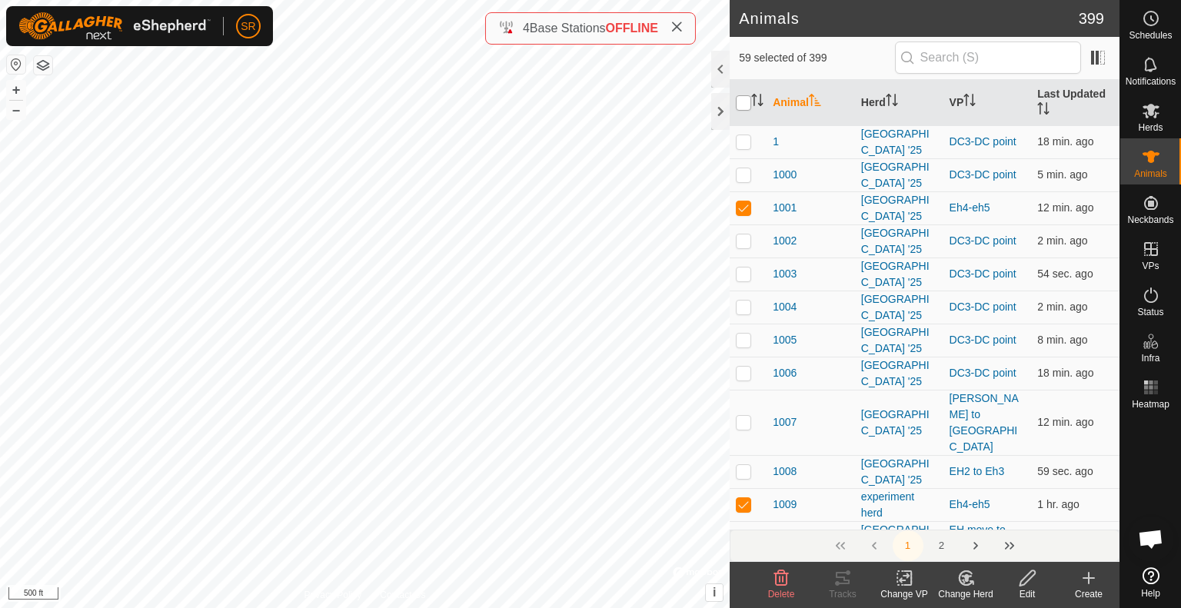
checkbox input "true"
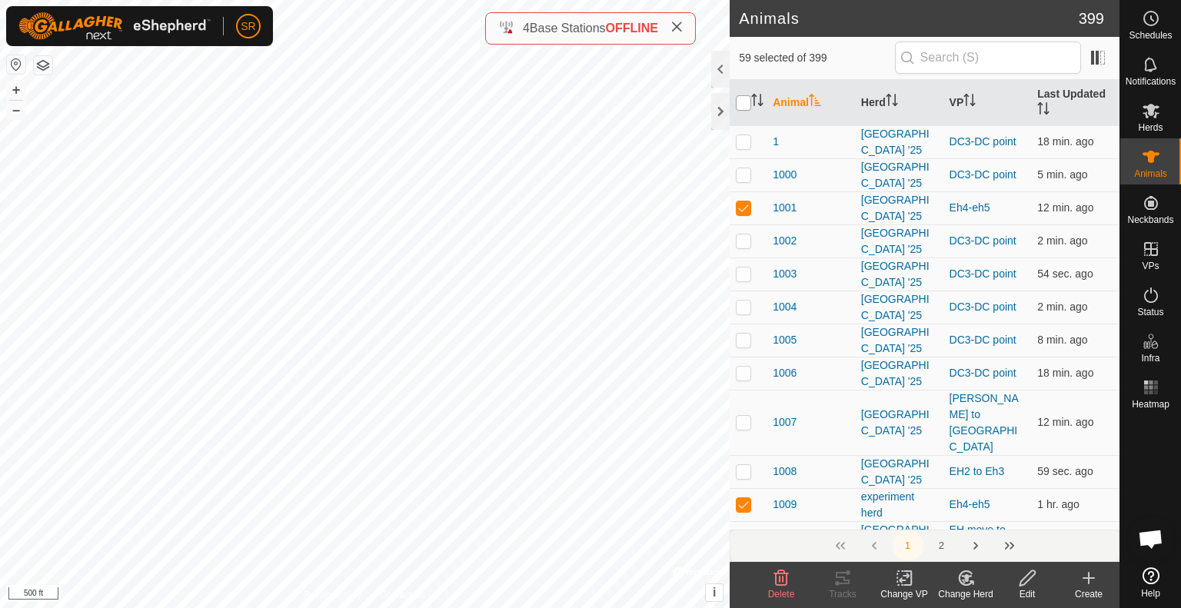
checkbox input "true"
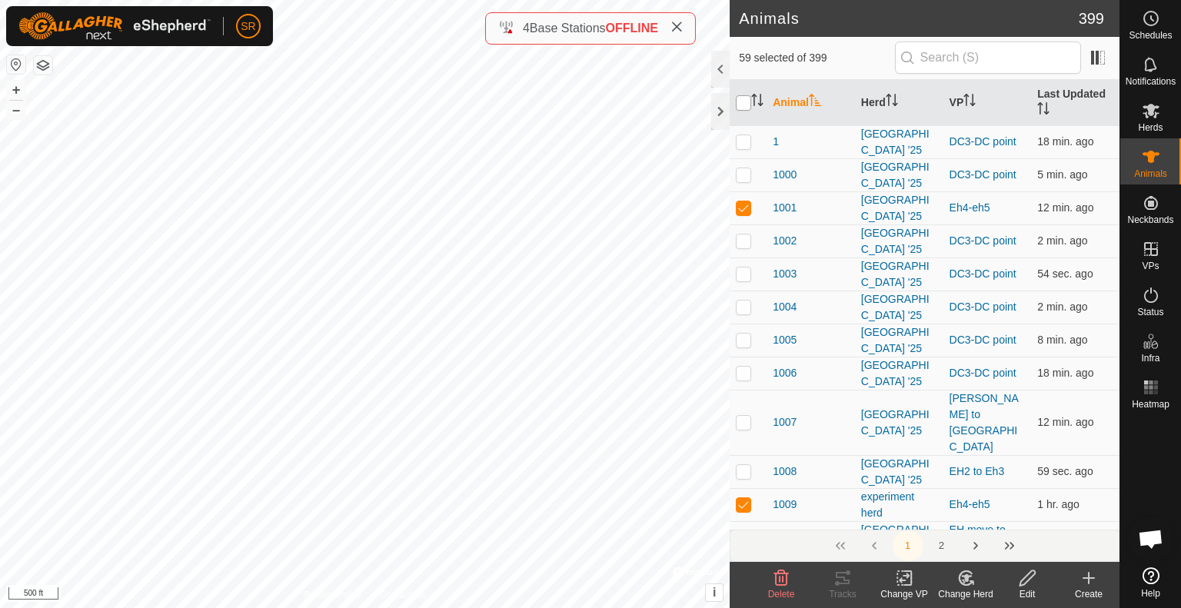
checkbox input "true"
click at [744, 101] on input "checkbox" at bounding box center [743, 102] width 15 height 15
click at [494, 437] on div "6024 0313660434 experiment herd EH3 to Eh4 + – ⇧ i © Mapbox , © OpenStreetMap ,…" at bounding box center [365, 304] width 730 height 608
click at [331, 490] on div "6186 3308148793 Meadow Creek '25 EH3 to Eh4 + – ⇧ i © Mapbox , © OpenStreetMap …" at bounding box center [365, 304] width 730 height 608
click at [903, 582] on icon at bounding box center [904, 578] width 19 height 18
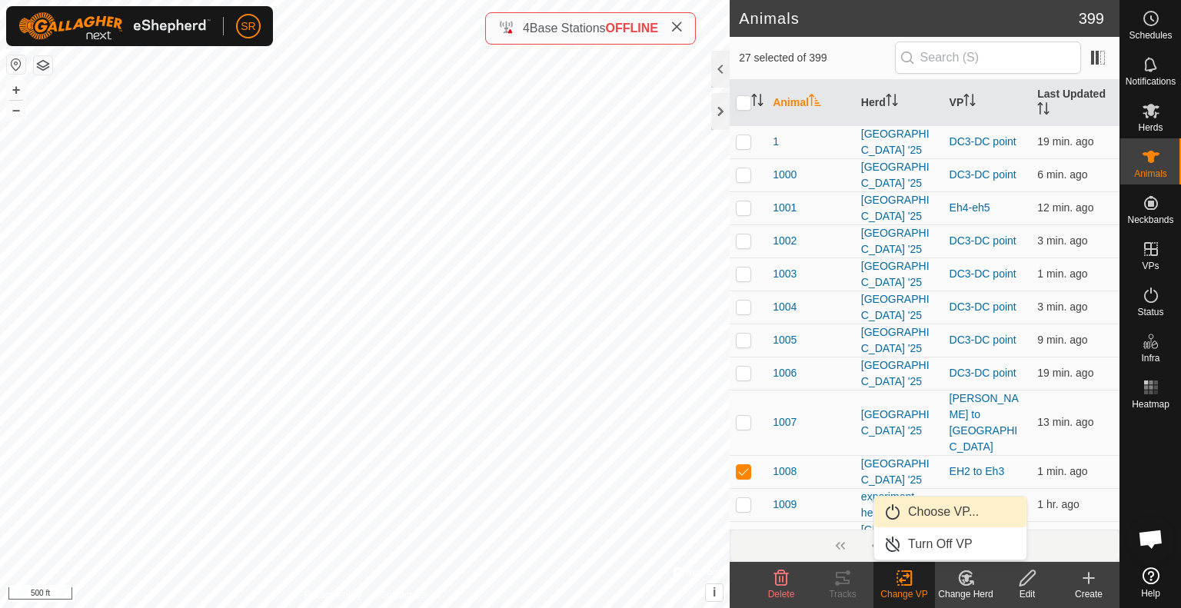
click at [914, 514] on link "Choose VP..." at bounding box center [950, 512] width 152 height 31
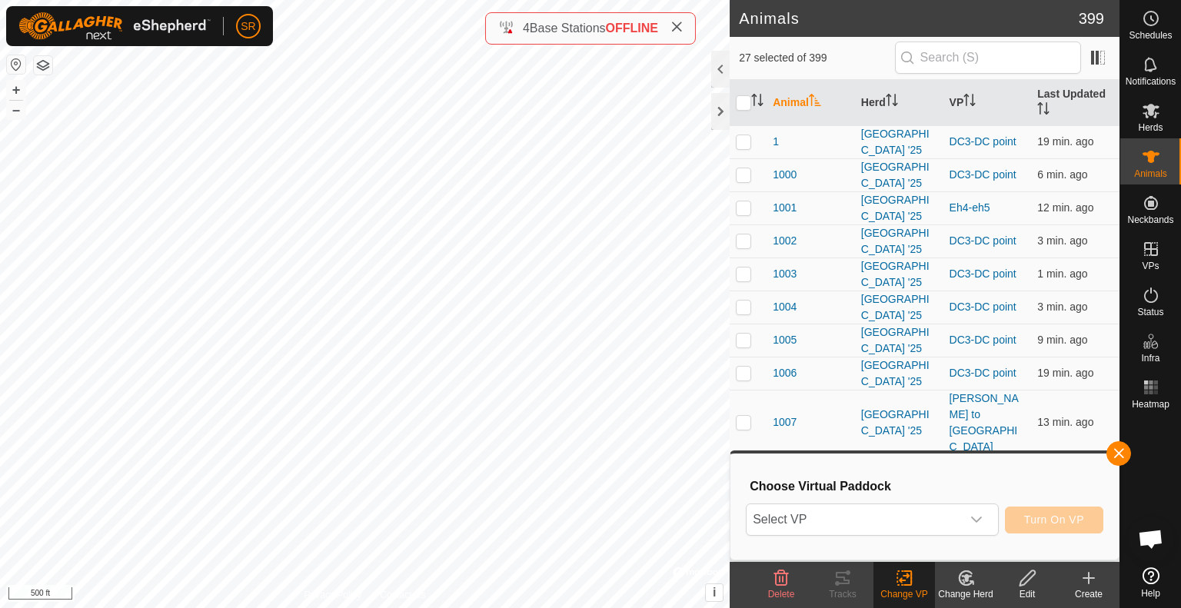
click at [914, 514] on span "Select VP" at bounding box center [853, 519] width 214 height 31
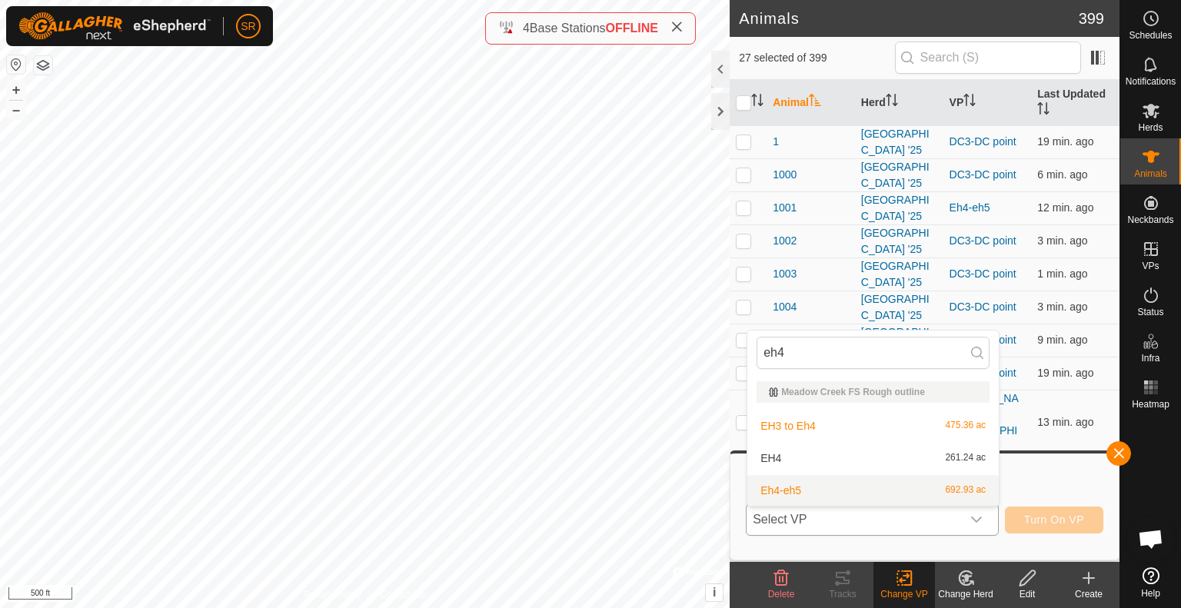
click at [846, 489] on li "Eh4-eh5 692.93 ac" at bounding box center [872, 490] width 251 height 31
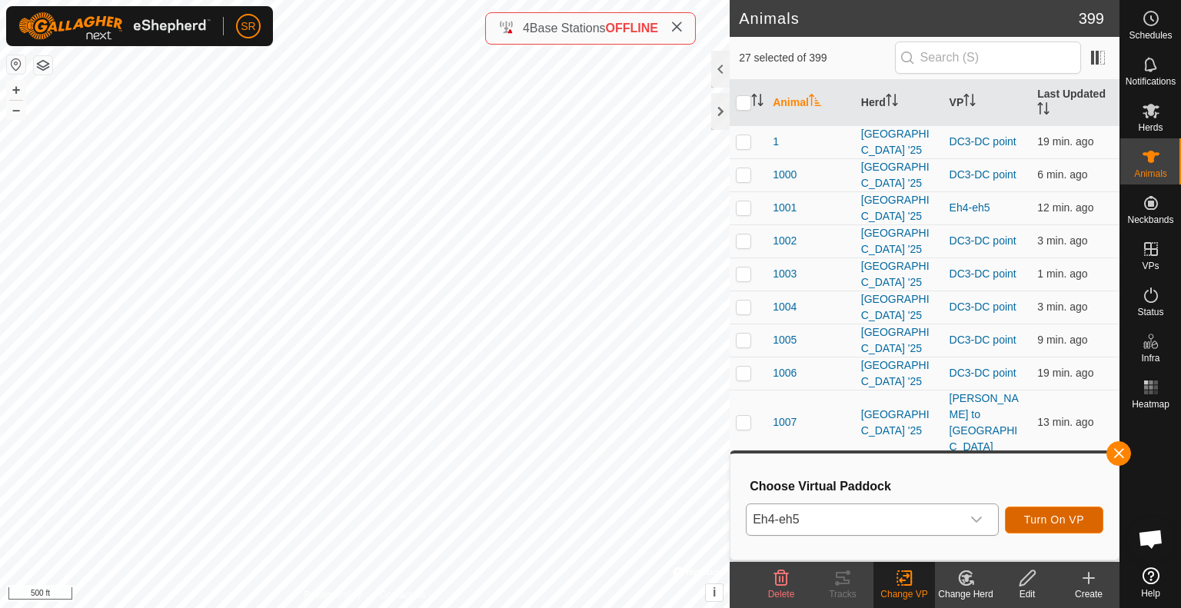
click at [1076, 523] on span "Turn On VP" at bounding box center [1054, 520] width 60 height 12
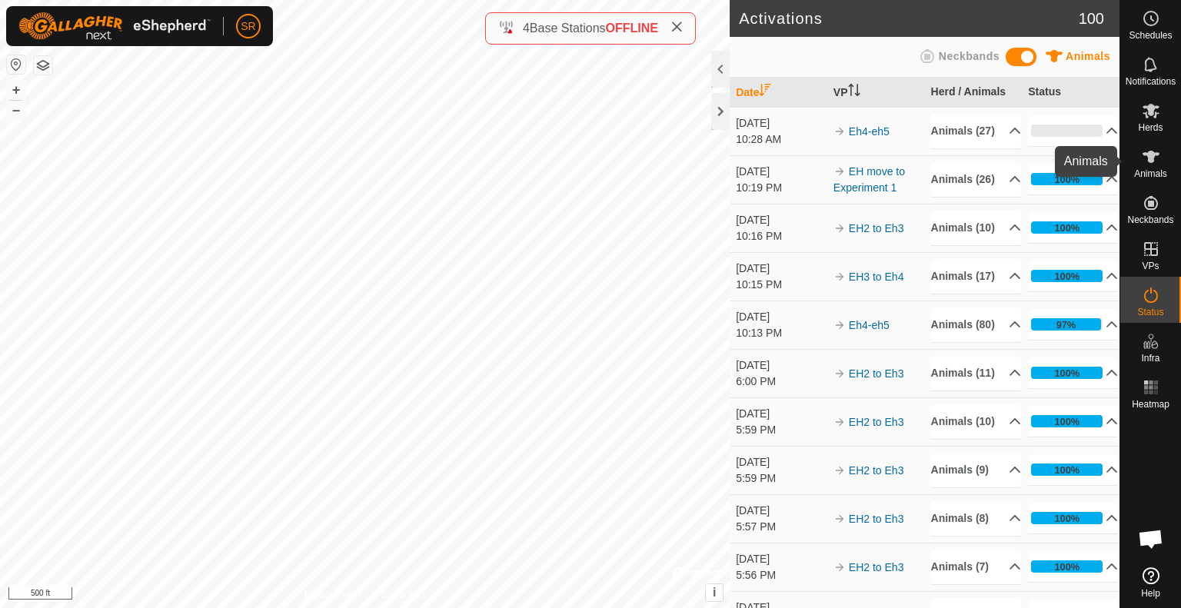
click at [1159, 172] on span "Animals" at bounding box center [1150, 173] width 33 height 9
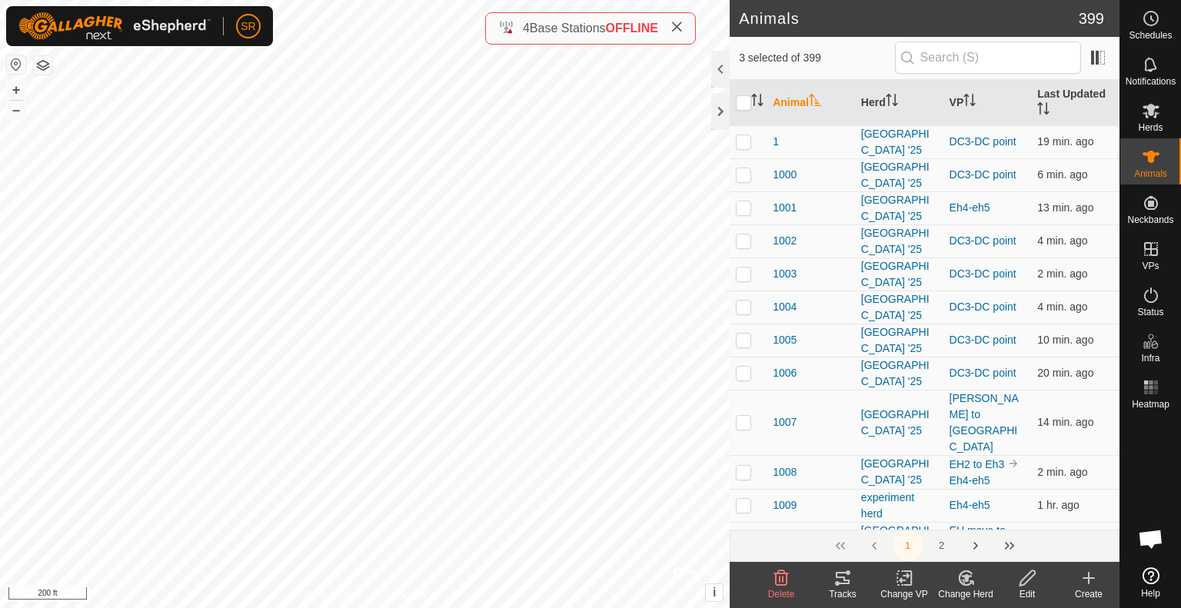
click at [532, 34] on div "Animals 399 3 selected of 399 Animal Herd VP Last Updated 1 Meadow Creek '25 DC…" at bounding box center [559, 304] width 1119 height 608
click at [907, 587] on icon at bounding box center [904, 578] width 19 height 18
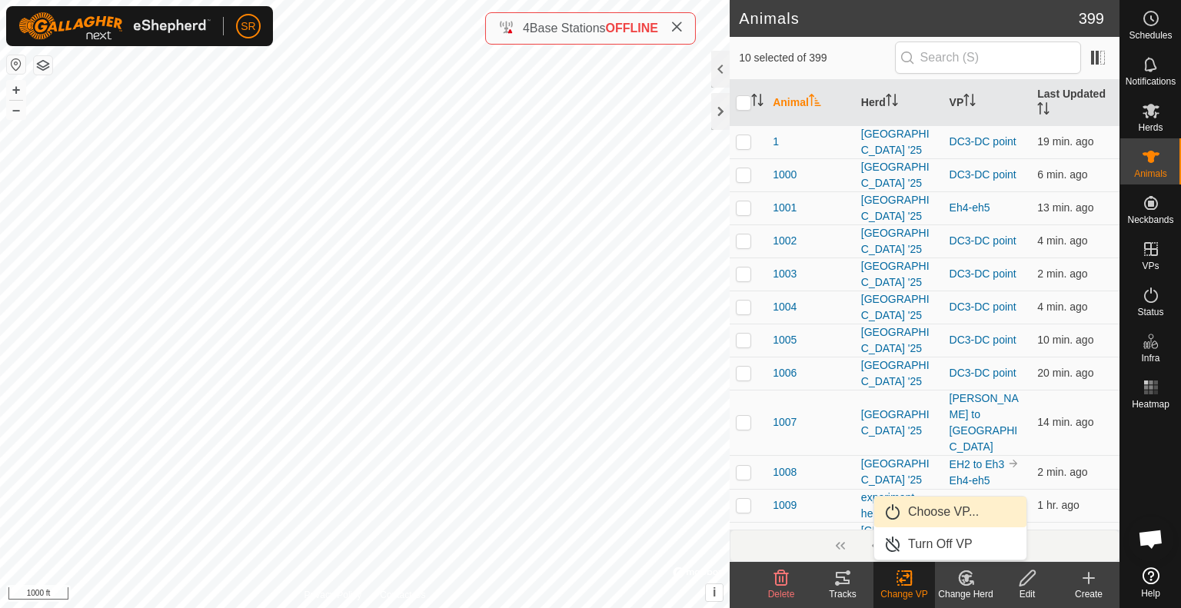
click at [934, 518] on span "Choose VP..." at bounding box center [943, 512] width 71 height 18
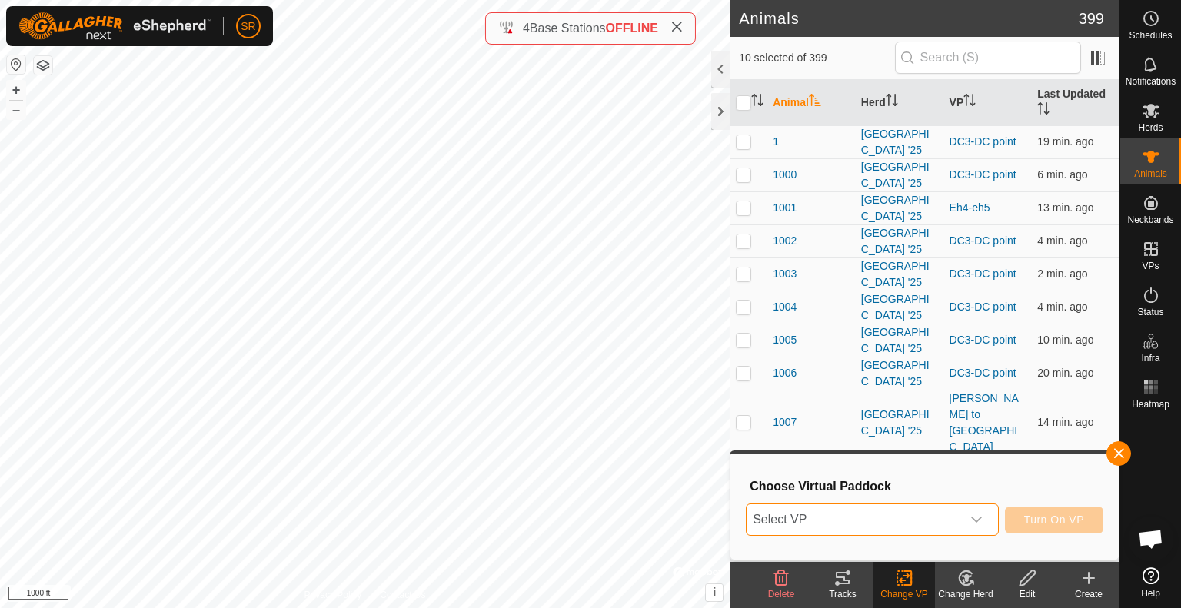
click at [934, 518] on span "Select VP" at bounding box center [853, 519] width 214 height 31
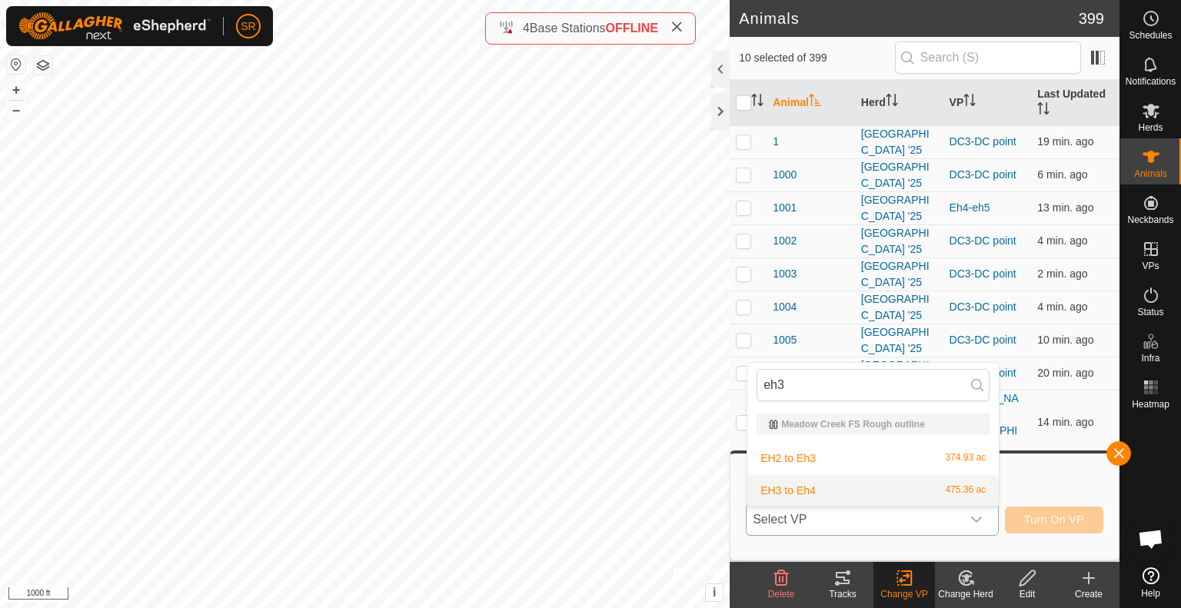
click at [860, 497] on li "EH3 to Eh4 475.36 ac" at bounding box center [872, 490] width 251 height 31
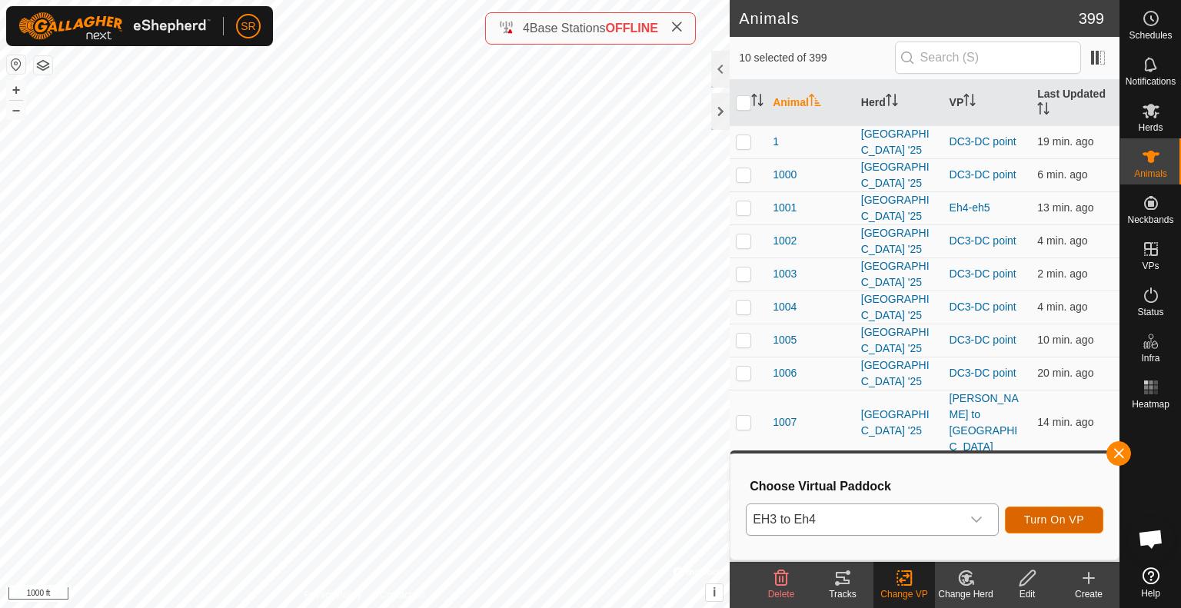
click at [1042, 514] on span "Turn On VP" at bounding box center [1054, 520] width 60 height 12
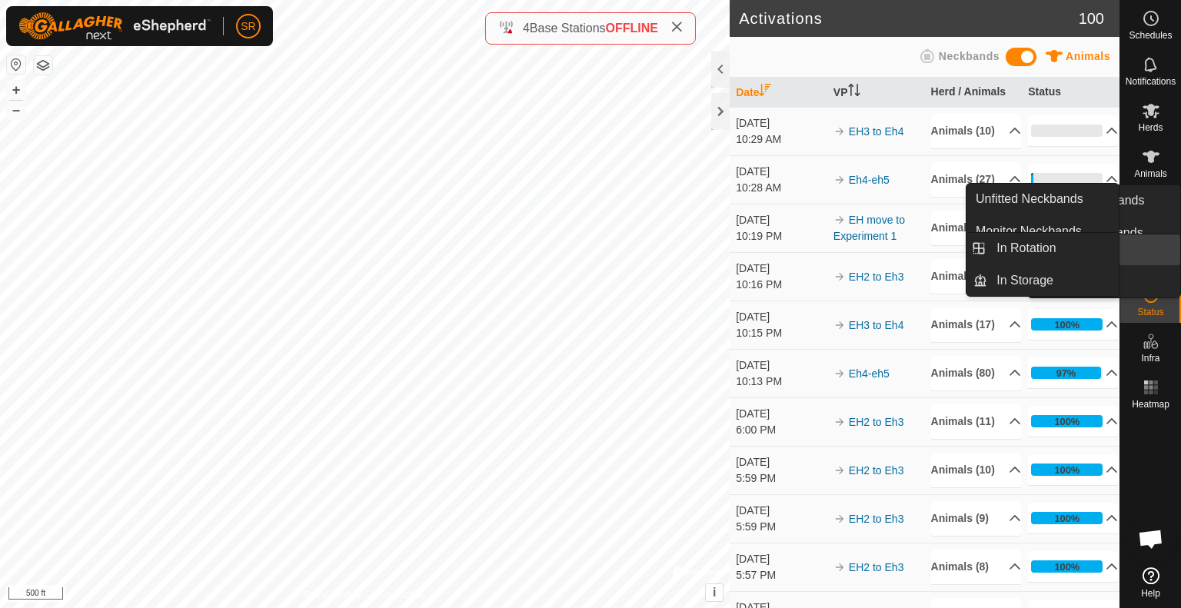
click at [1155, 245] on link "In Rotation" at bounding box center [1114, 249] width 131 height 31
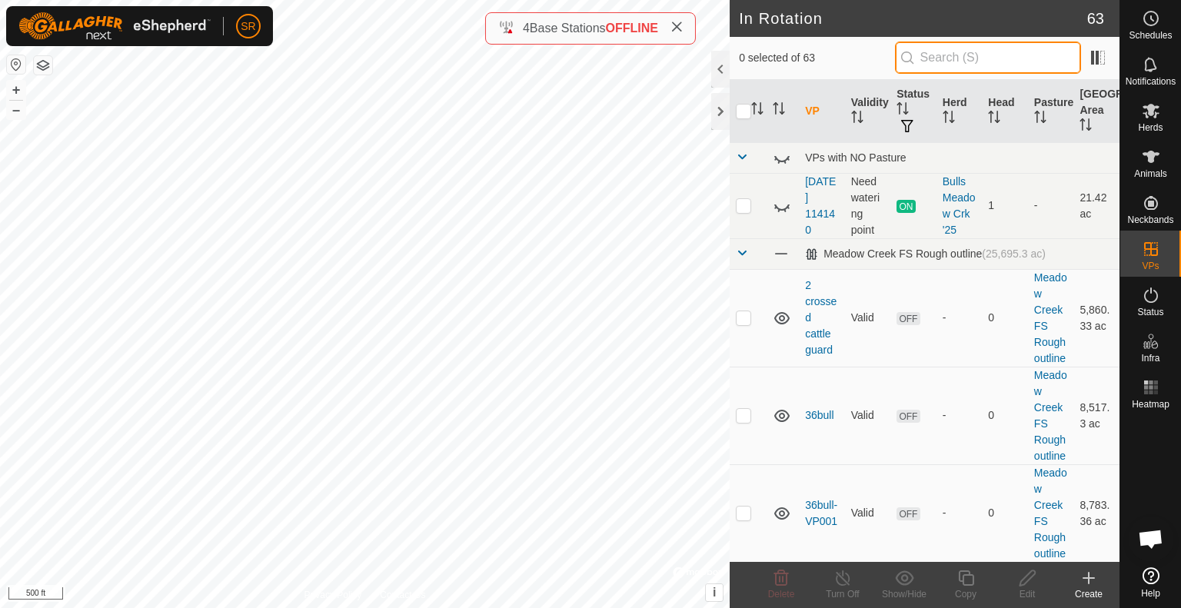
click at [965, 65] on input "text" at bounding box center [988, 58] width 186 height 32
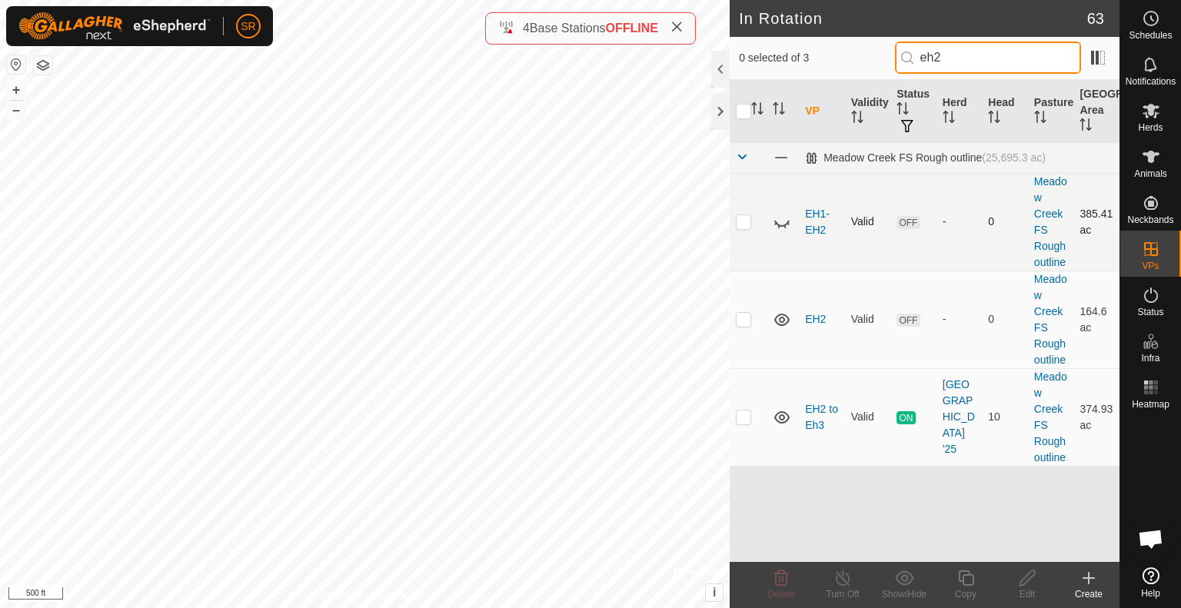
type input "eh2"
click at [740, 221] on p-checkbox at bounding box center [743, 221] width 15 height 12
click at [780, 219] on icon at bounding box center [782, 222] width 18 height 18
click at [744, 218] on p-checkbox at bounding box center [743, 221] width 15 height 12
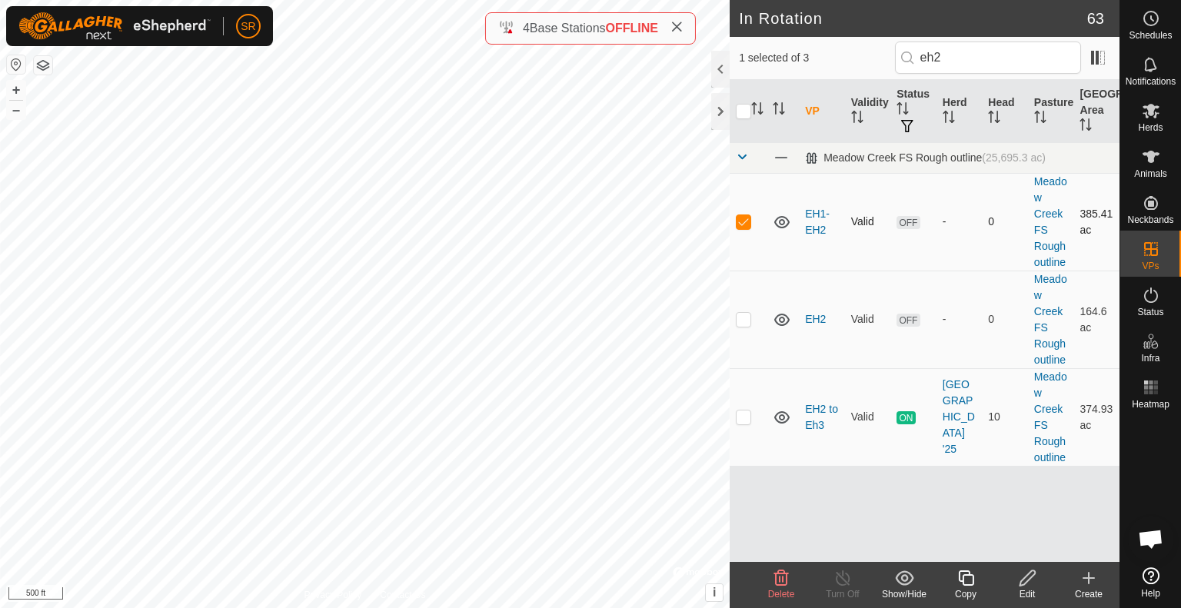
click at [744, 218] on p-checkbox at bounding box center [743, 221] width 15 height 12
checkbox input "false"
click at [742, 319] on p-checkbox at bounding box center [743, 319] width 15 height 12
checkbox input "true"
click at [741, 214] on td at bounding box center [748, 222] width 37 height 98
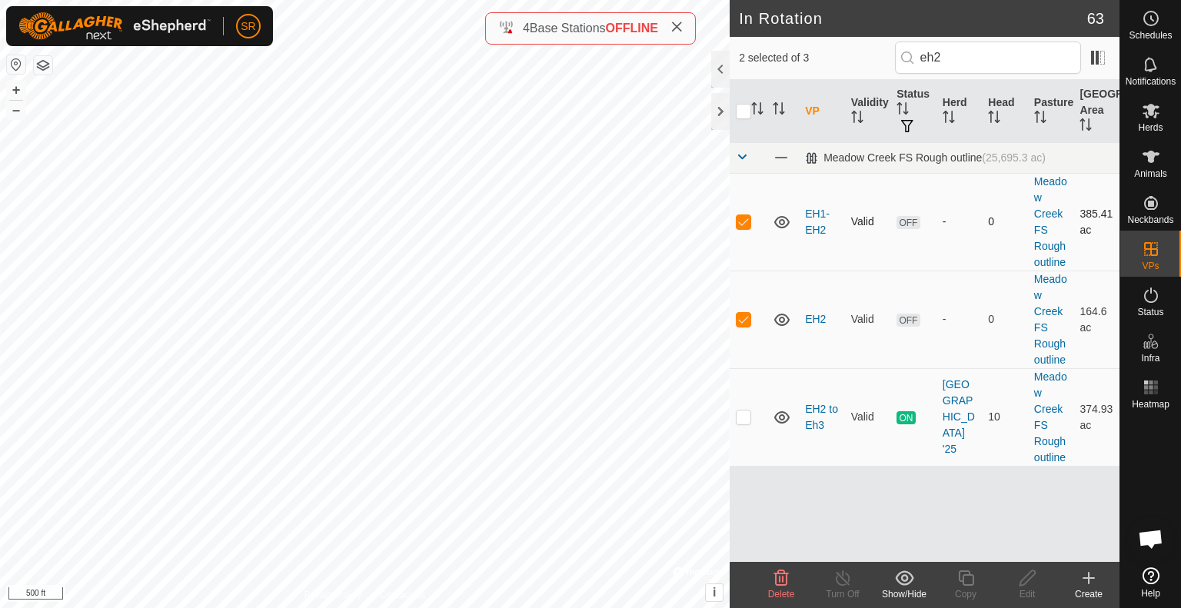
click at [741, 214] on td at bounding box center [748, 222] width 37 height 98
checkbox input "false"
click at [750, 414] on p-checkbox at bounding box center [743, 417] width 15 height 12
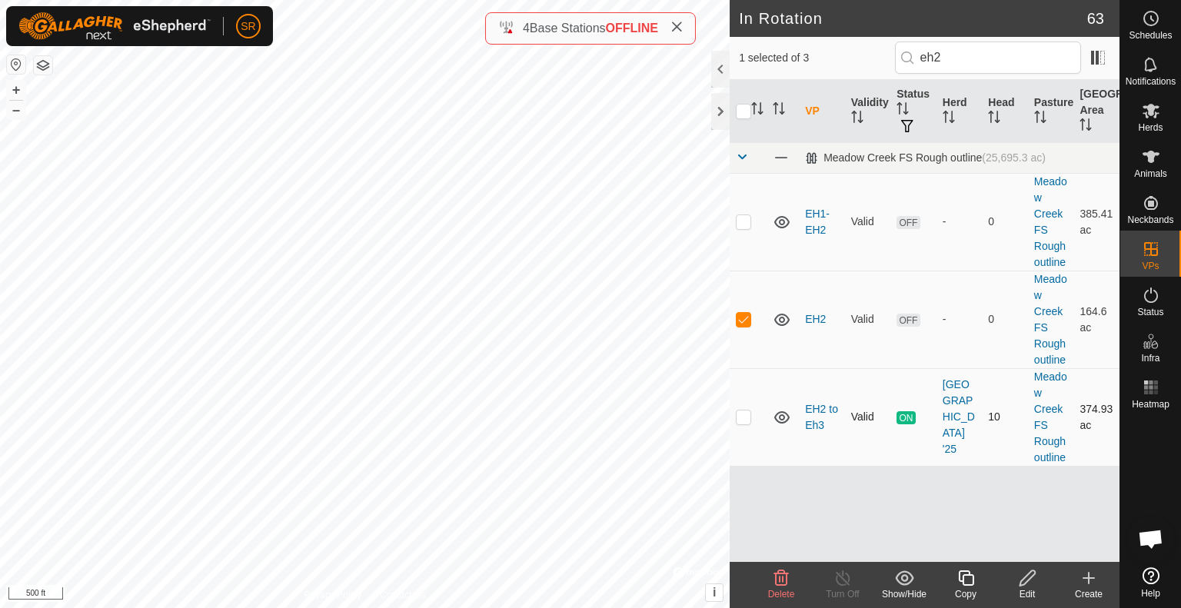
checkbox input "true"
click at [740, 325] on td at bounding box center [748, 320] width 37 height 98
checkbox input "false"
click at [1150, 163] on icon at bounding box center [1151, 157] width 18 height 18
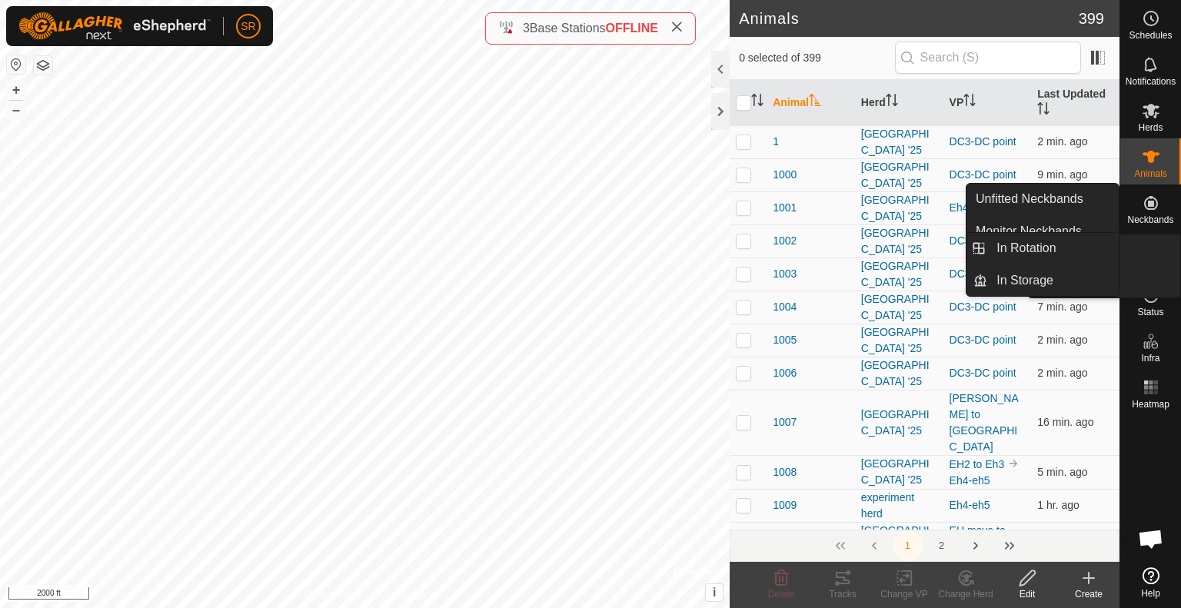
click at [1144, 254] on icon at bounding box center [1151, 249] width 18 height 18
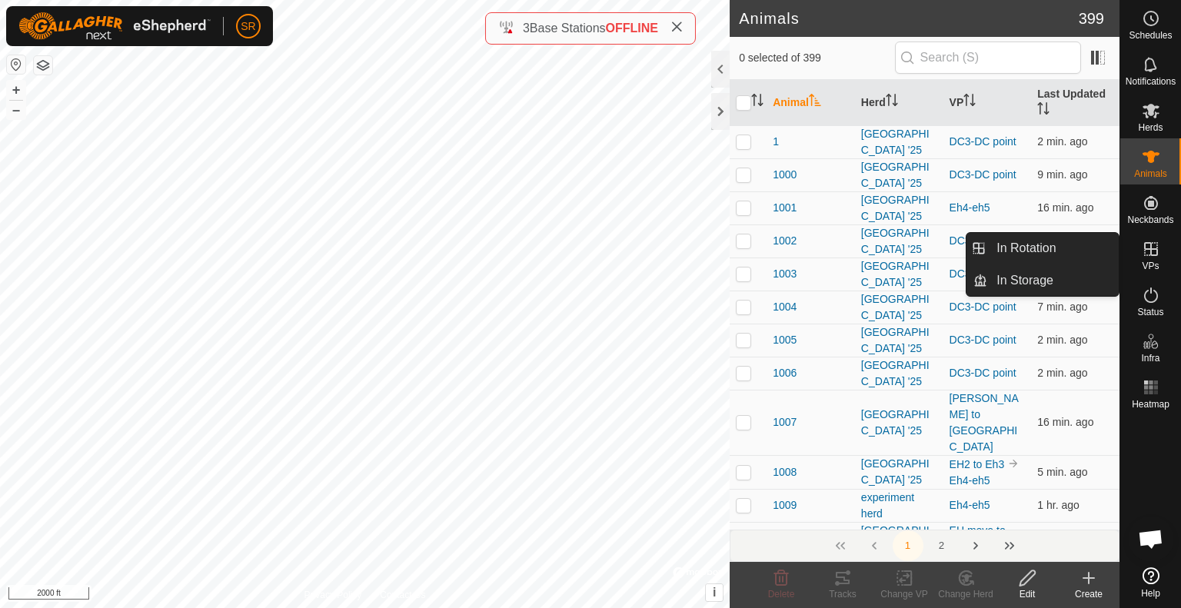
click at [1056, 241] on link "In Rotation" at bounding box center [1052, 248] width 131 height 31
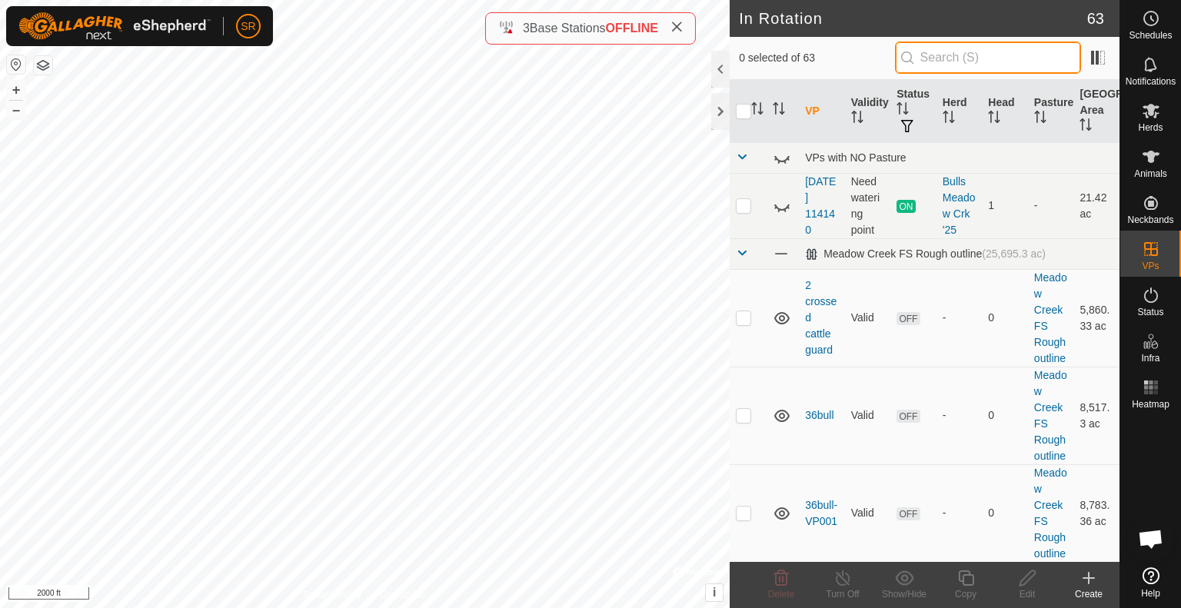
click at [956, 58] on input "text" at bounding box center [988, 58] width 186 height 32
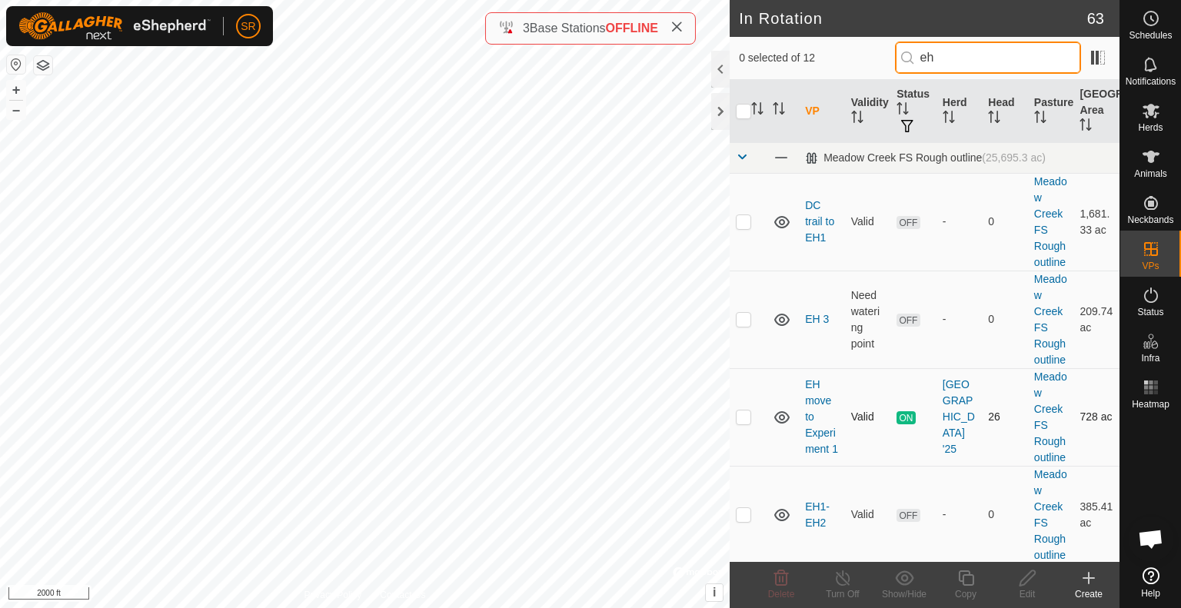
type input "eh"
click at [748, 415] on p-checkbox at bounding box center [743, 417] width 15 height 12
checkbox input "true"
click at [741, 509] on p-checkbox at bounding box center [743, 514] width 15 height 12
checkbox input "true"
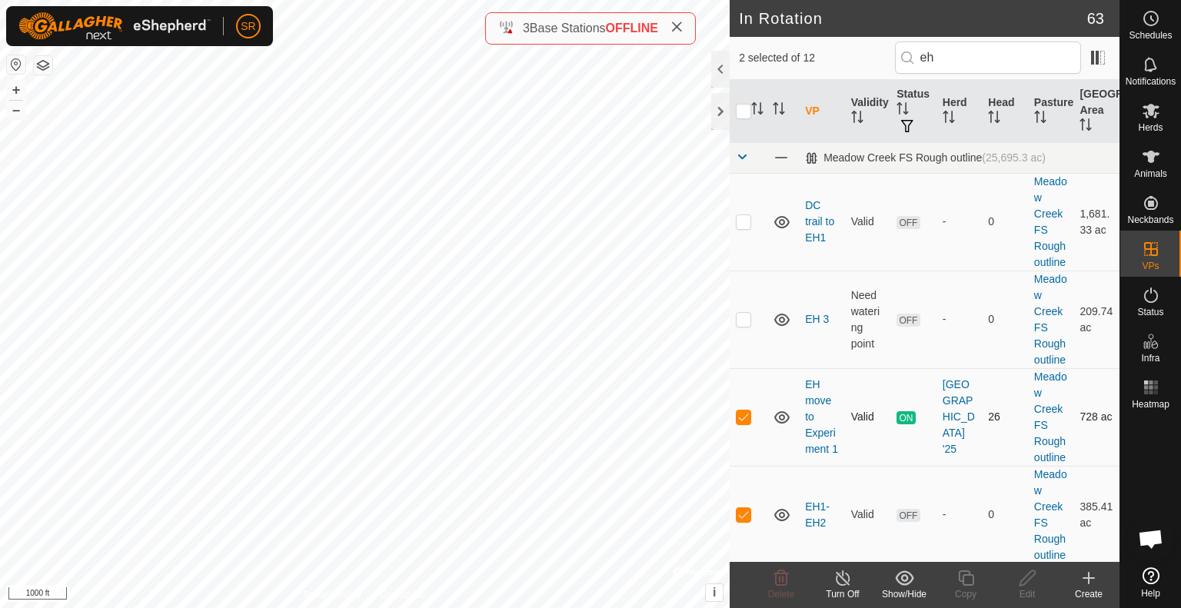
click at [749, 413] on p-checkbox at bounding box center [743, 417] width 15 height 12
checkbox input "false"
click at [1155, 166] on es-animals-svg-icon at bounding box center [1151, 157] width 28 height 25
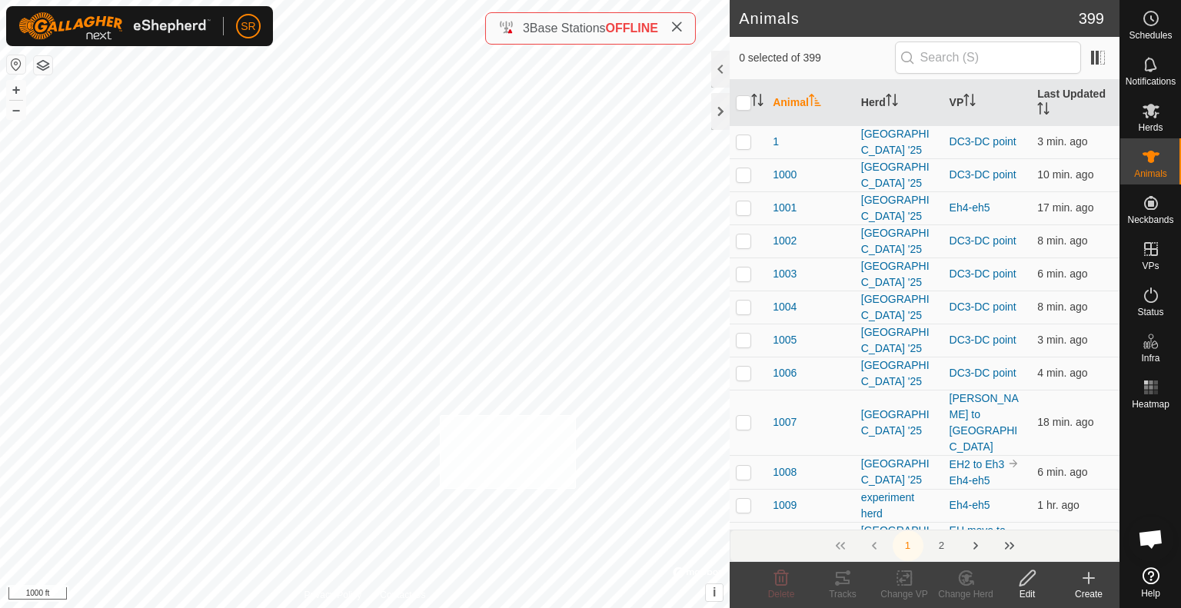
checkbox input "true"
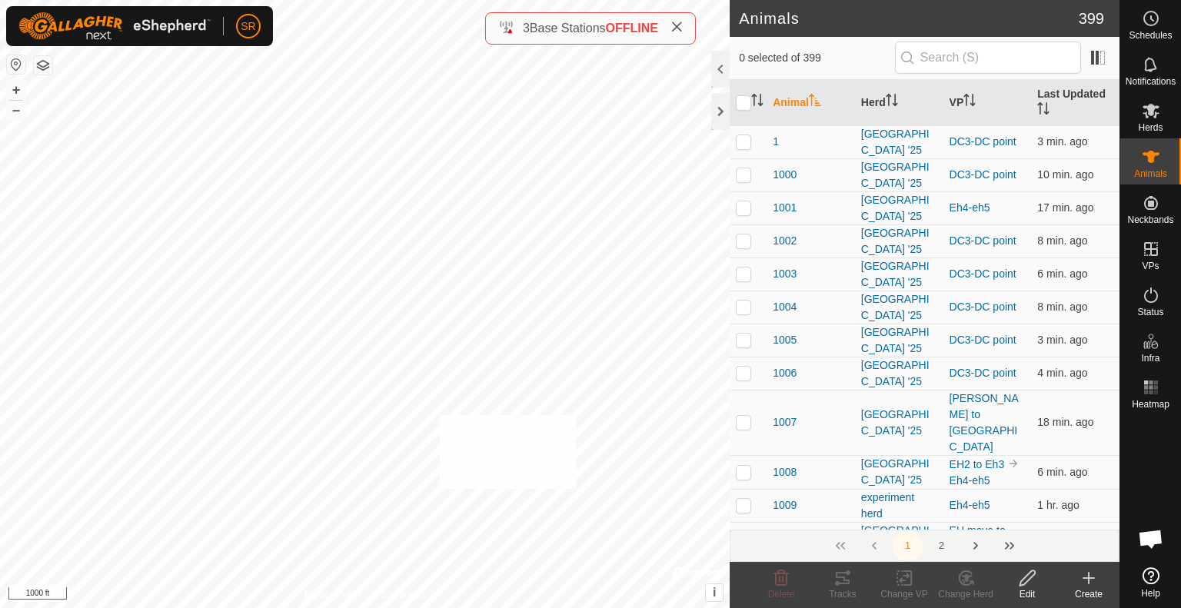
checkbox input "true"
click at [904, 584] on icon at bounding box center [907, 578] width 7 height 14
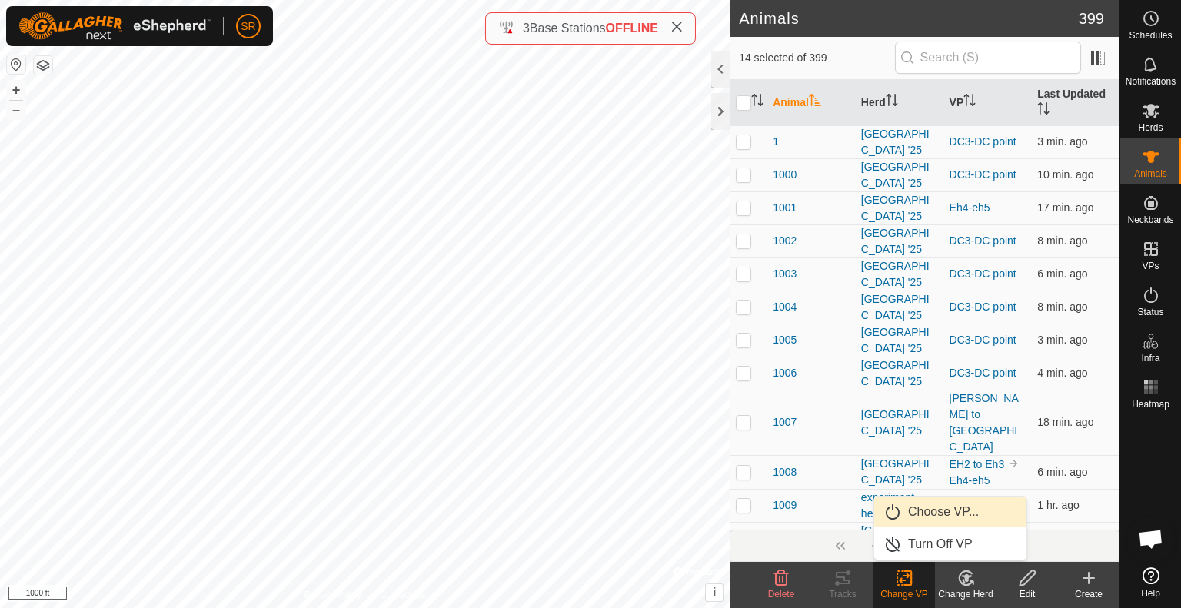
click at [943, 522] on link "Choose VP..." at bounding box center [950, 512] width 152 height 31
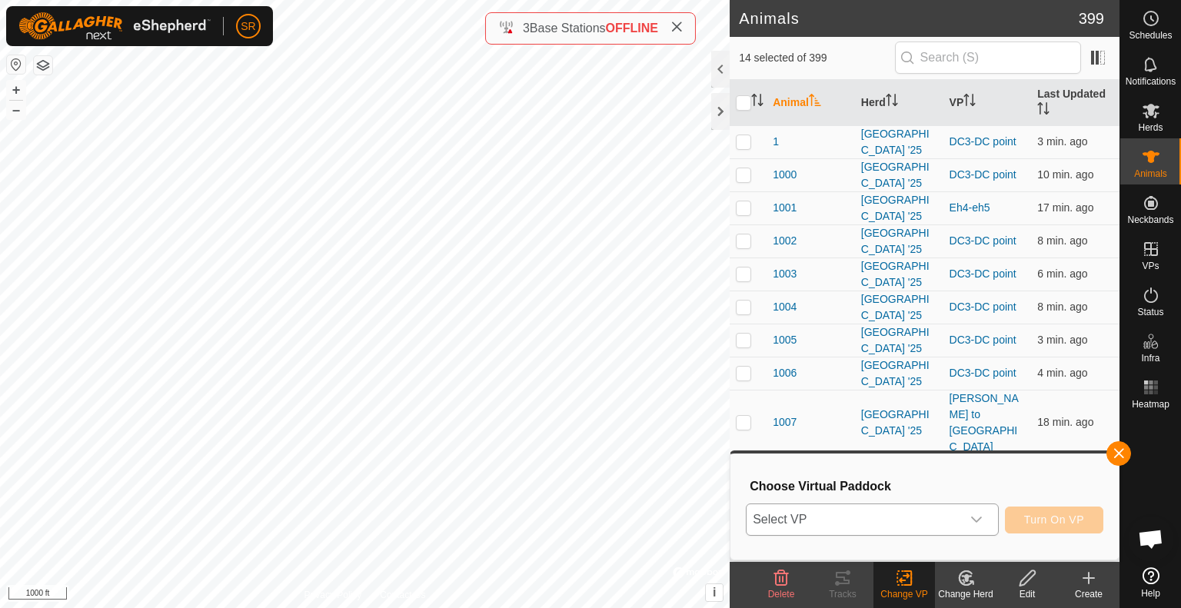
click at [926, 522] on span "Select VP" at bounding box center [853, 519] width 214 height 31
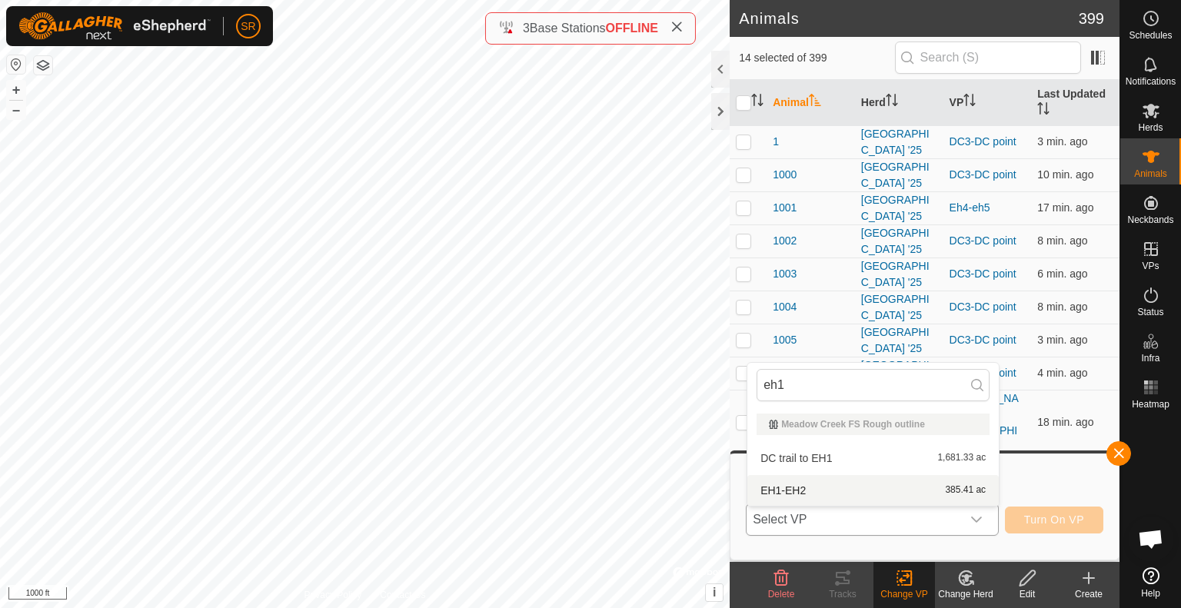
type input "eh1"
click at [833, 491] on li "EH1-EH2 385.41 ac" at bounding box center [872, 490] width 251 height 31
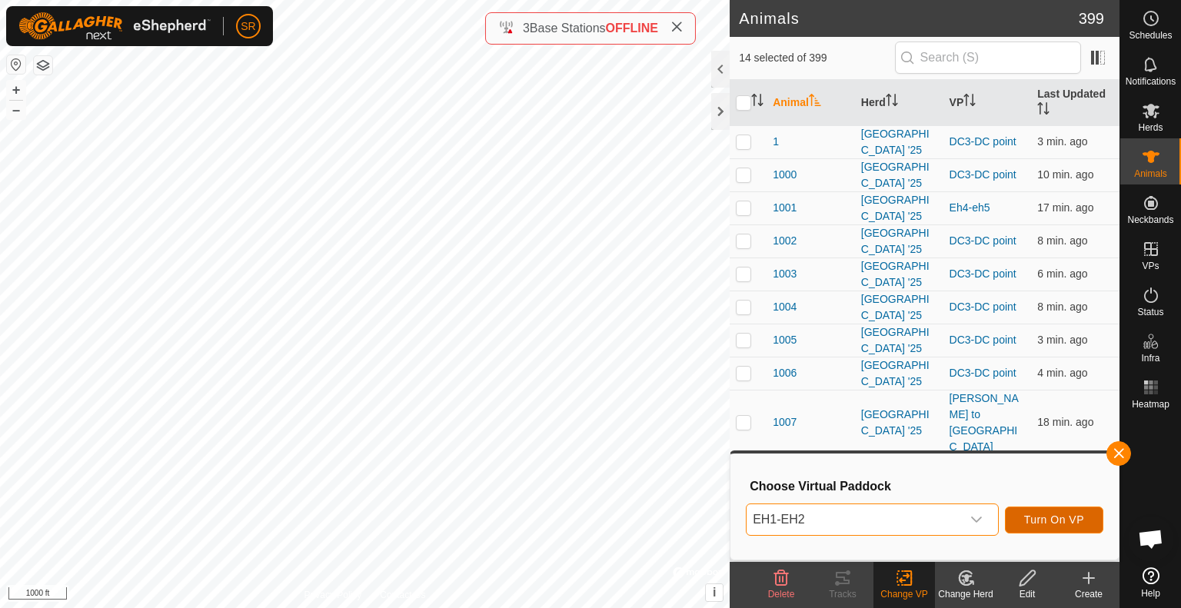
click at [1062, 520] on span "Turn On VP" at bounding box center [1054, 520] width 60 height 12
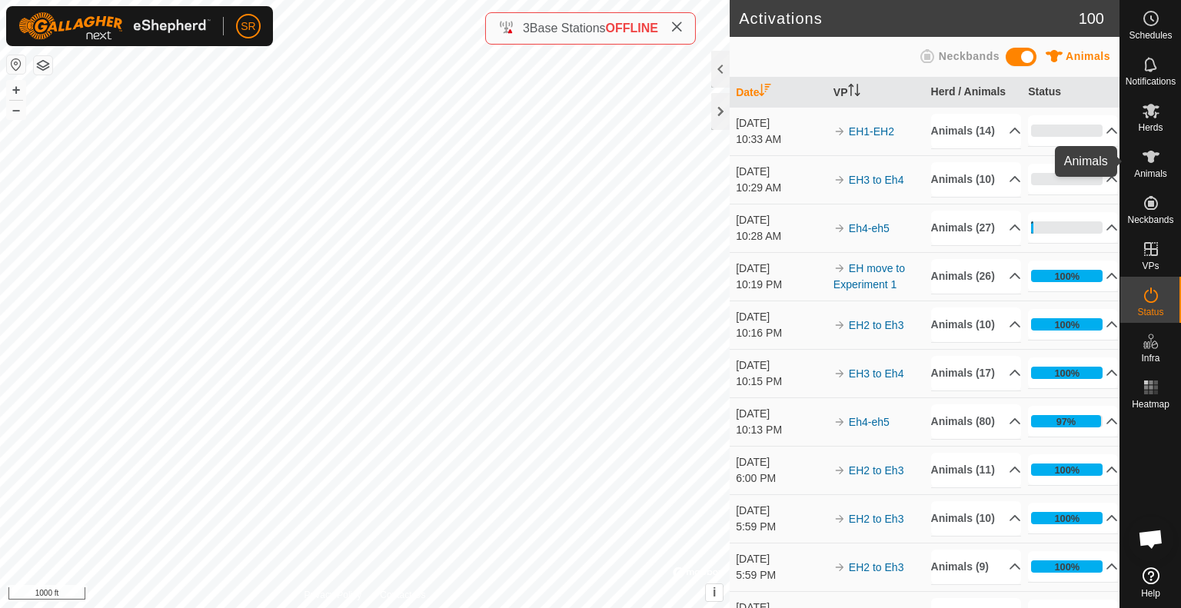
click at [1155, 172] on span "Animals" at bounding box center [1150, 173] width 33 height 9
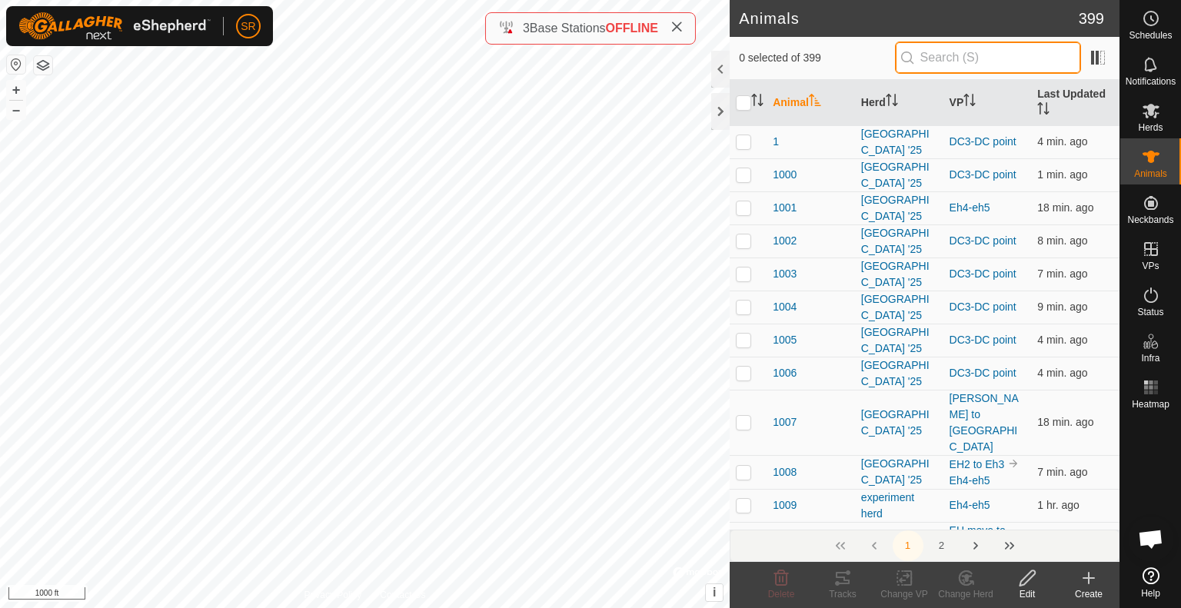
click at [1012, 56] on input "text" at bounding box center [988, 58] width 186 height 32
drag, startPoint x: 1012, startPoint y: 56, endPoint x: 1018, endPoint y: 15, distance: 42.0
click at [1018, 15] on article "Animals 399 0 selected of 399 6 Animal Herd VP Last Updated 1 [GEOGRAPHIC_DATA]…" at bounding box center [925, 304] width 390 height 608
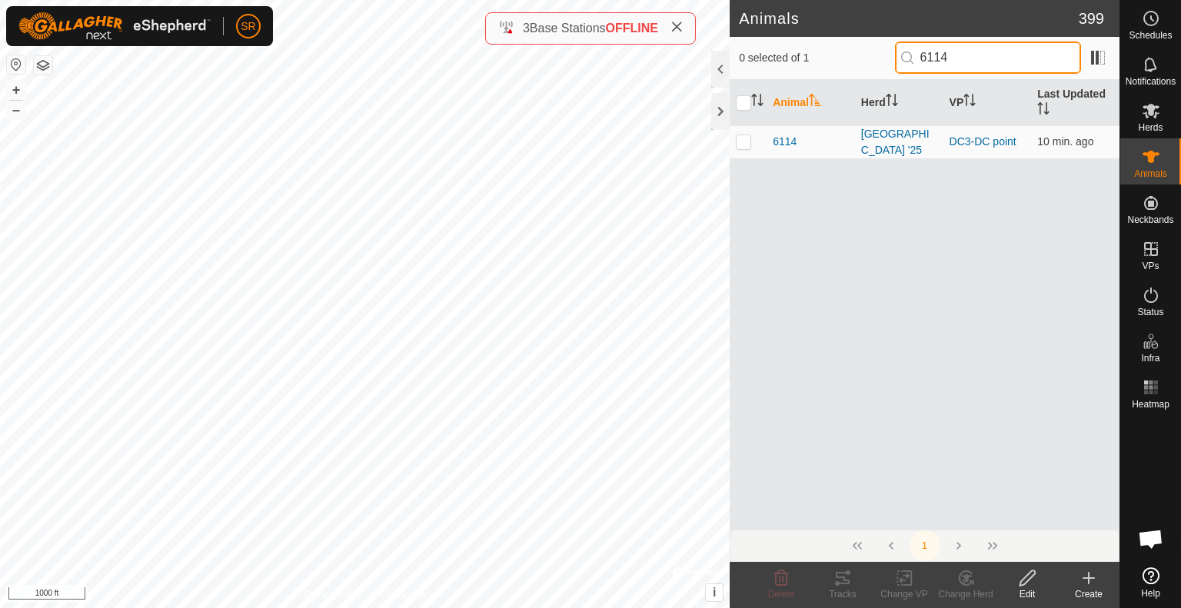
type input "6114"
checkbox input "true"
click at [898, 584] on icon at bounding box center [904, 578] width 19 height 18
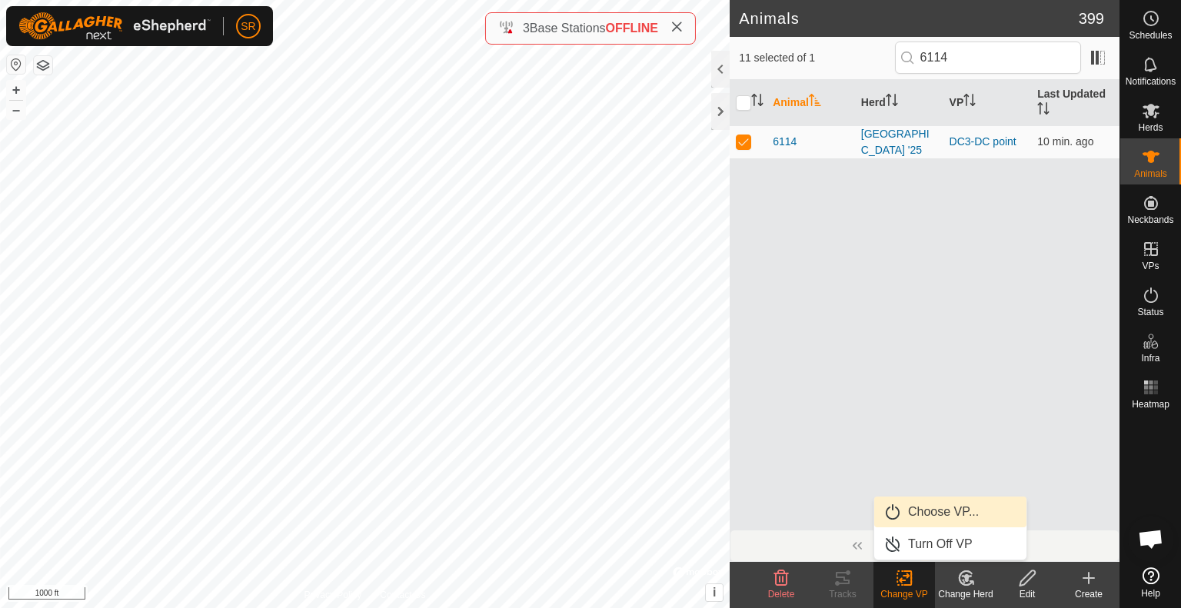
click at [933, 512] on link "Choose VP..." at bounding box center [950, 512] width 152 height 31
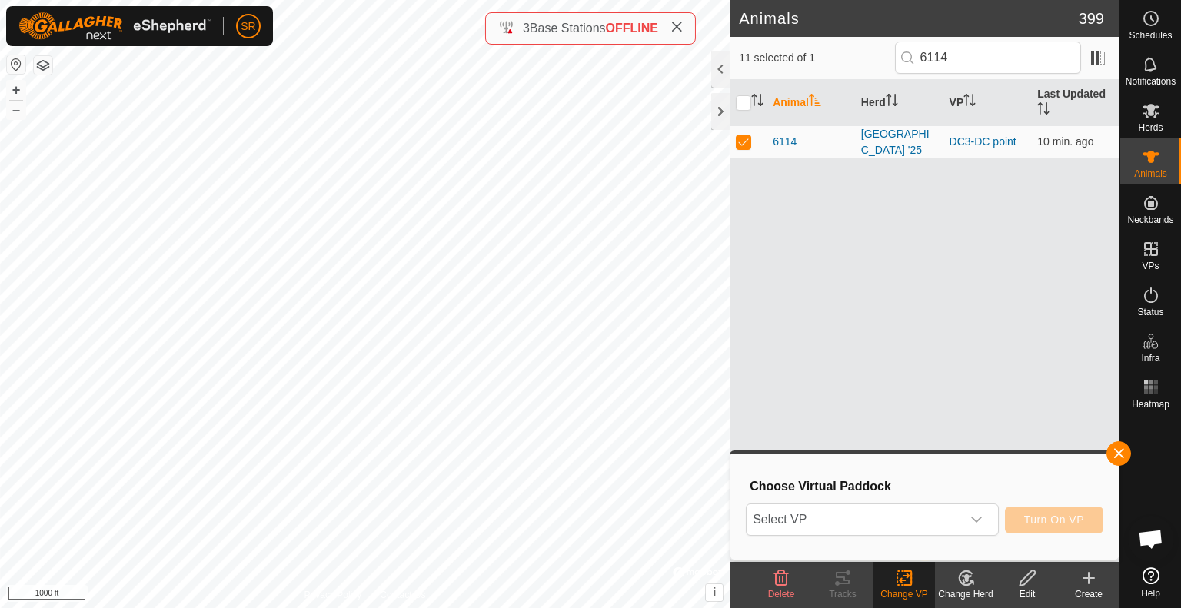
click at [933, 512] on span "Select VP" at bounding box center [853, 519] width 214 height 31
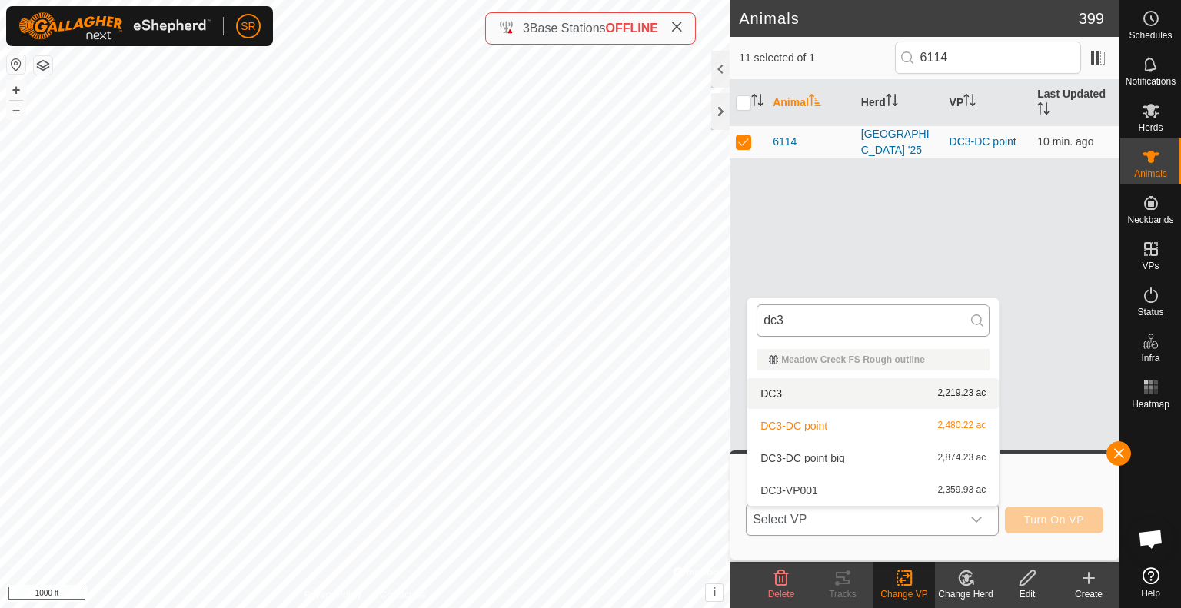
click at [901, 317] on input "dc3" at bounding box center [872, 320] width 233 height 32
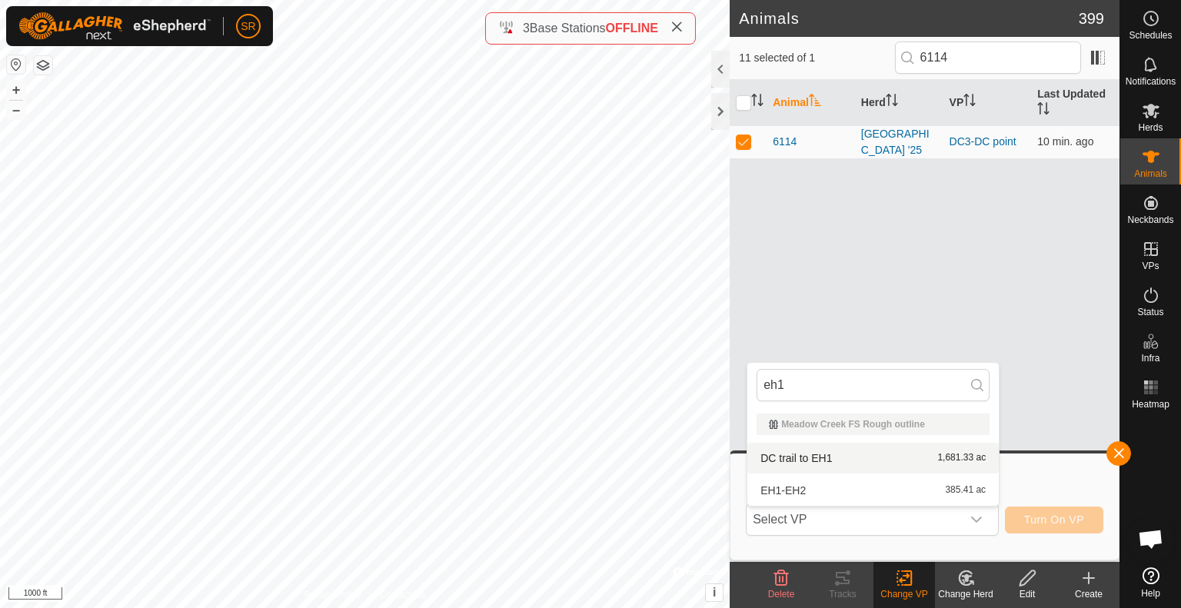
type input "eh1"
click at [809, 461] on li "DC trail to EH1 1,681.33 ac" at bounding box center [872, 458] width 251 height 31
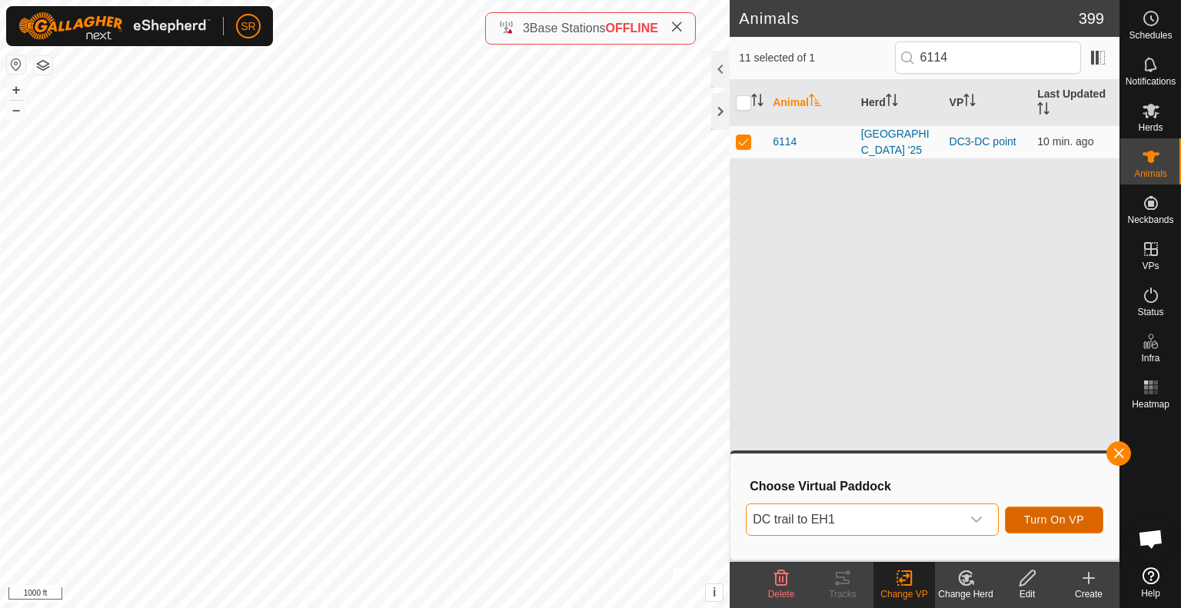
click at [1062, 517] on span "Turn On VP" at bounding box center [1054, 520] width 60 height 12
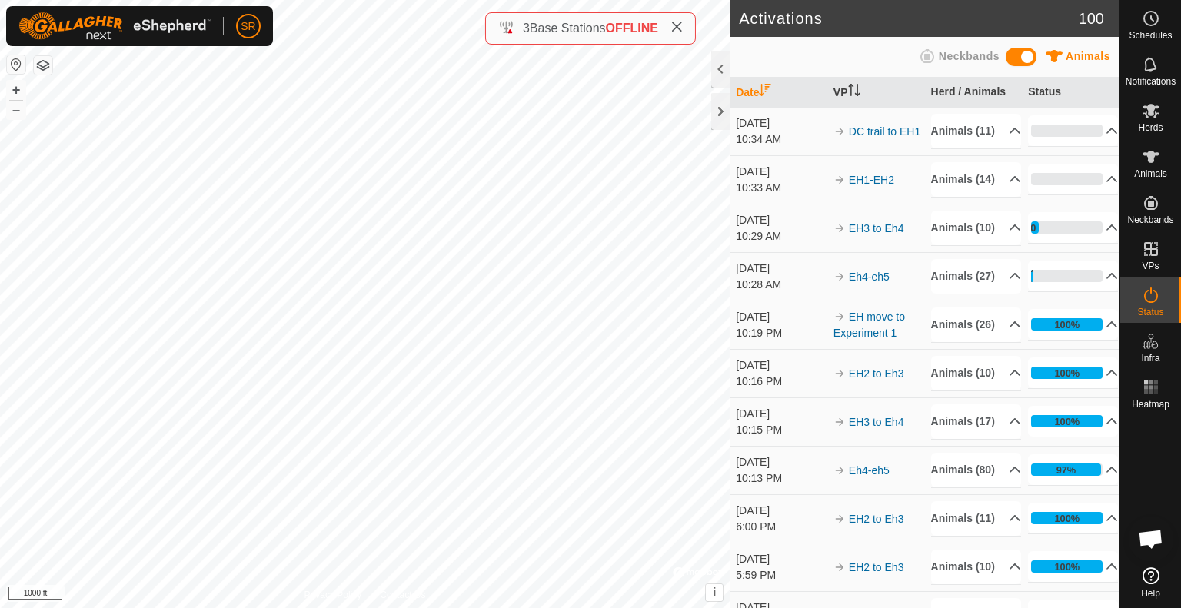
drag, startPoint x: 861, startPoint y: 385, endPoint x: 780, endPoint y: 435, distance: 95.6
click at [861, 339] on link "EH move to Experiment 1" at bounding box center [868, 325] width 71 height 28
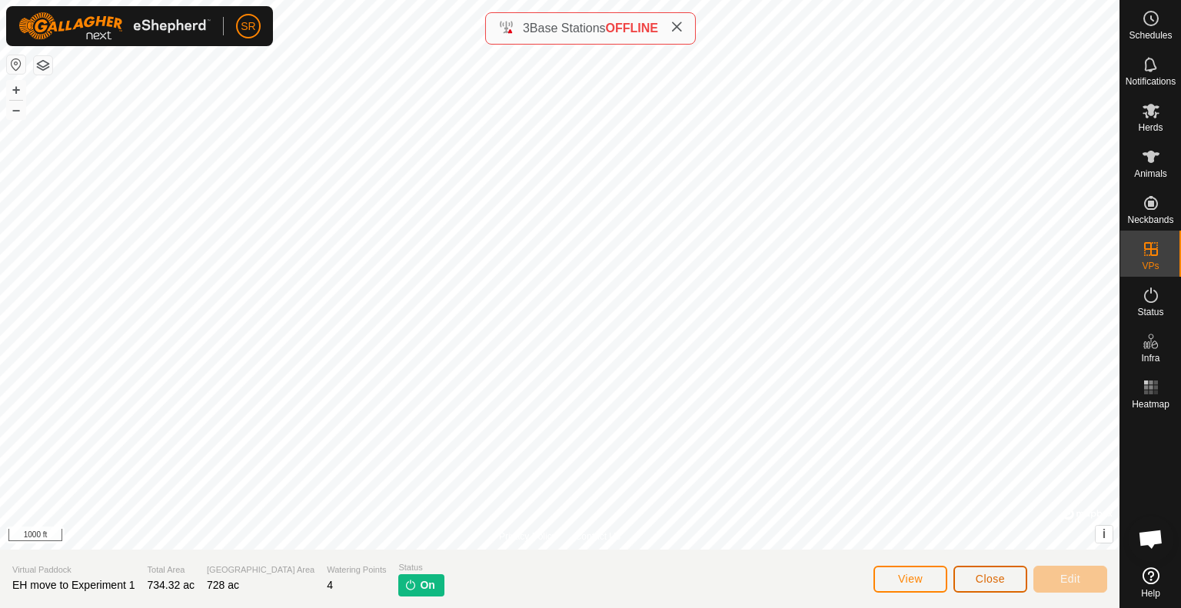
click at [993, 574] on span "Close" at bounding box center [990, 579] width 29 height 12
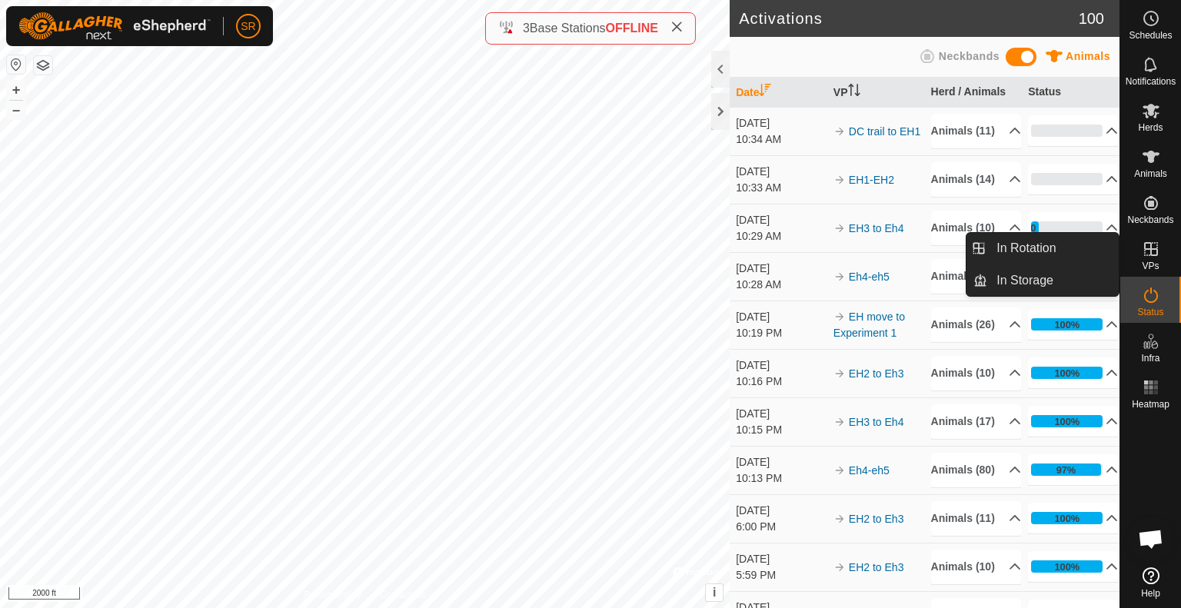
click at [1055, 245] on link "In Rotation" at bounding box center [1052, 248] width 131 height 31
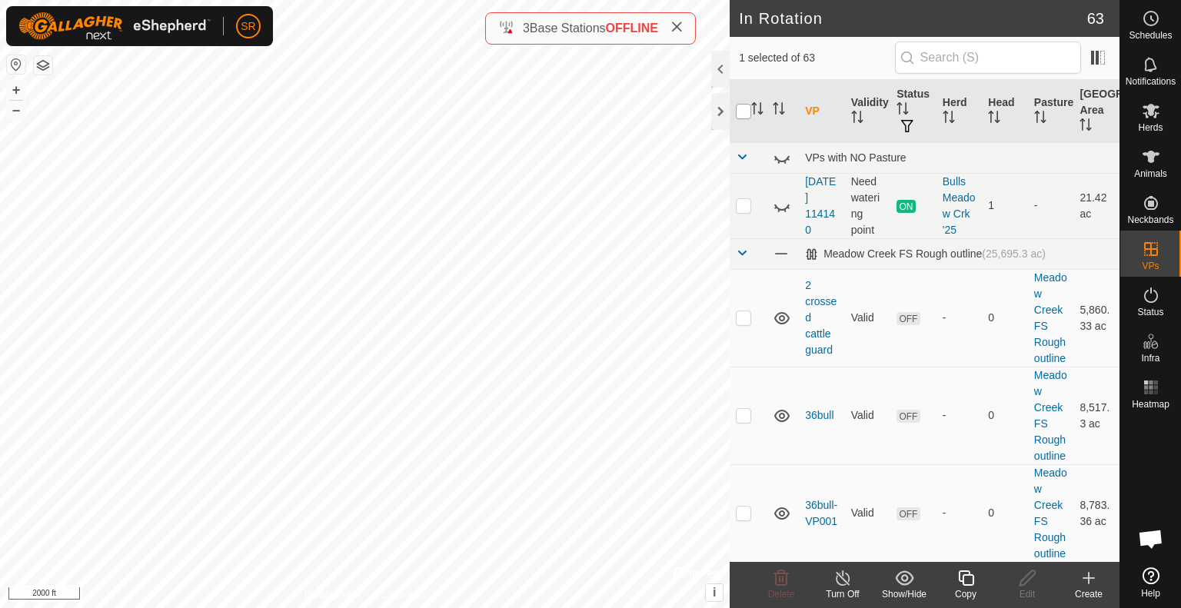
click at [742, 107] on input "checkbox" at bounding box center [743, 111] width 15 height 15
checkbox input "true"
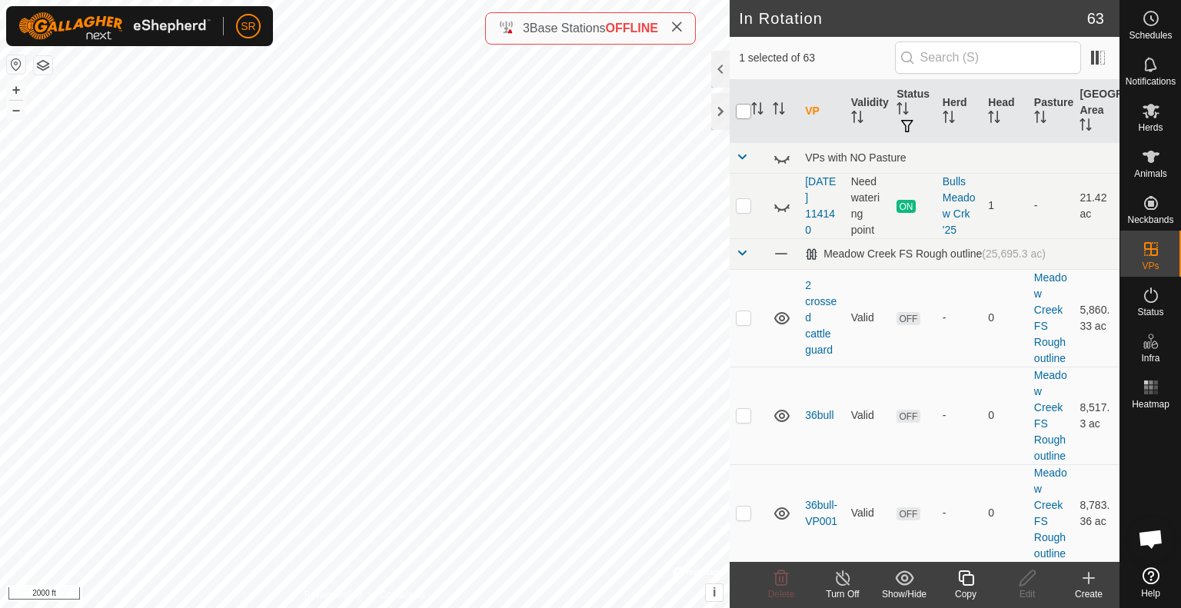
checkbox input "true"
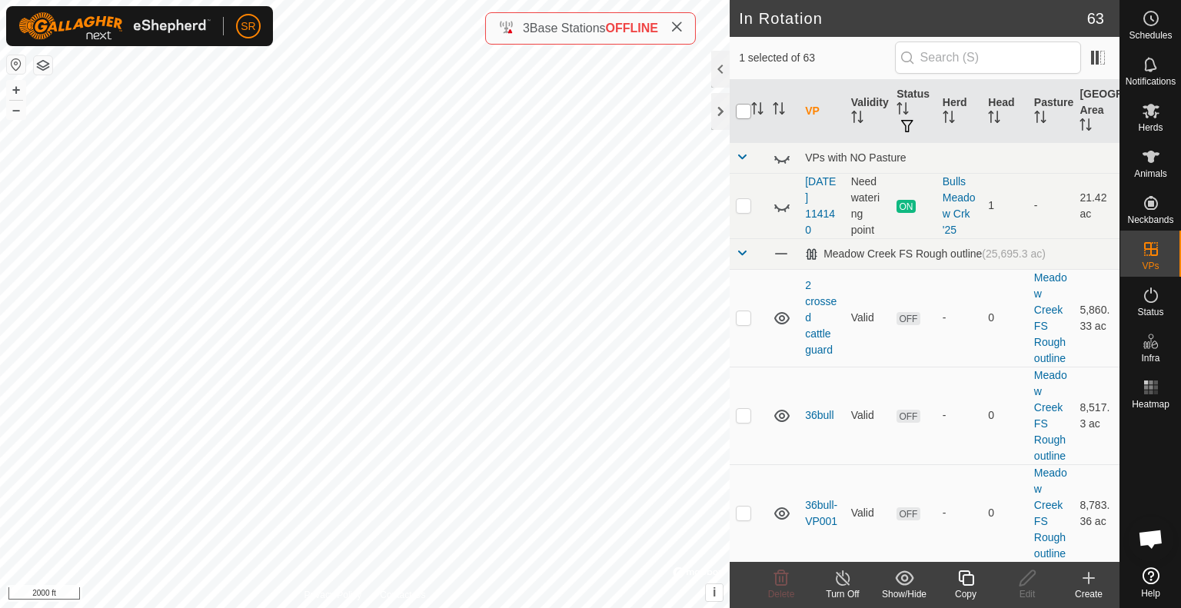
checkbox input "true"
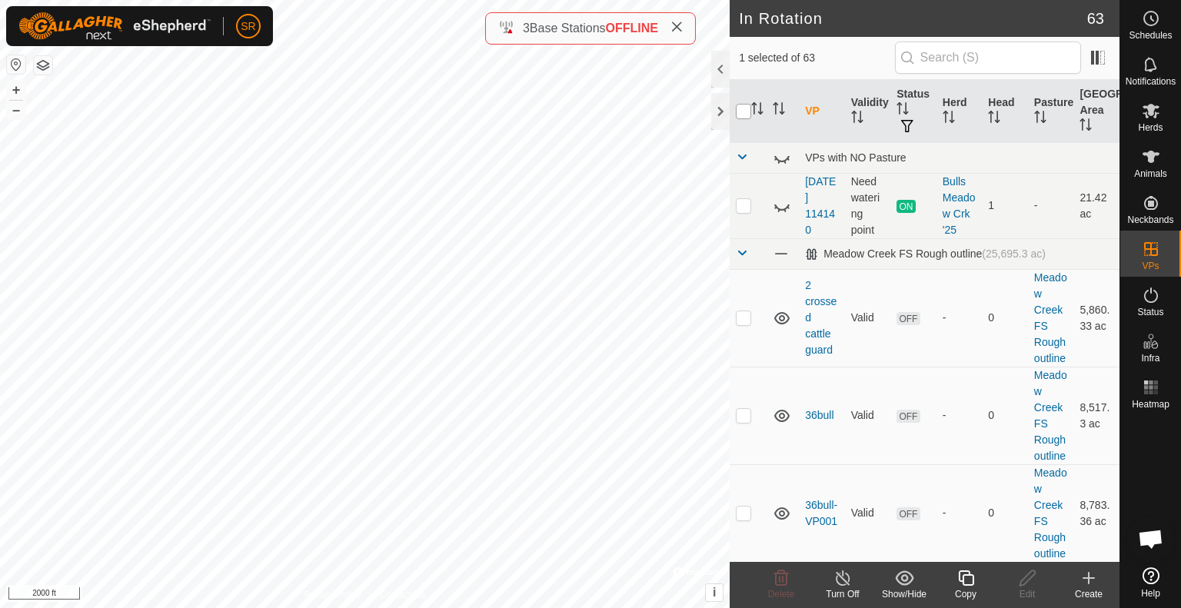
checkbox input "true"
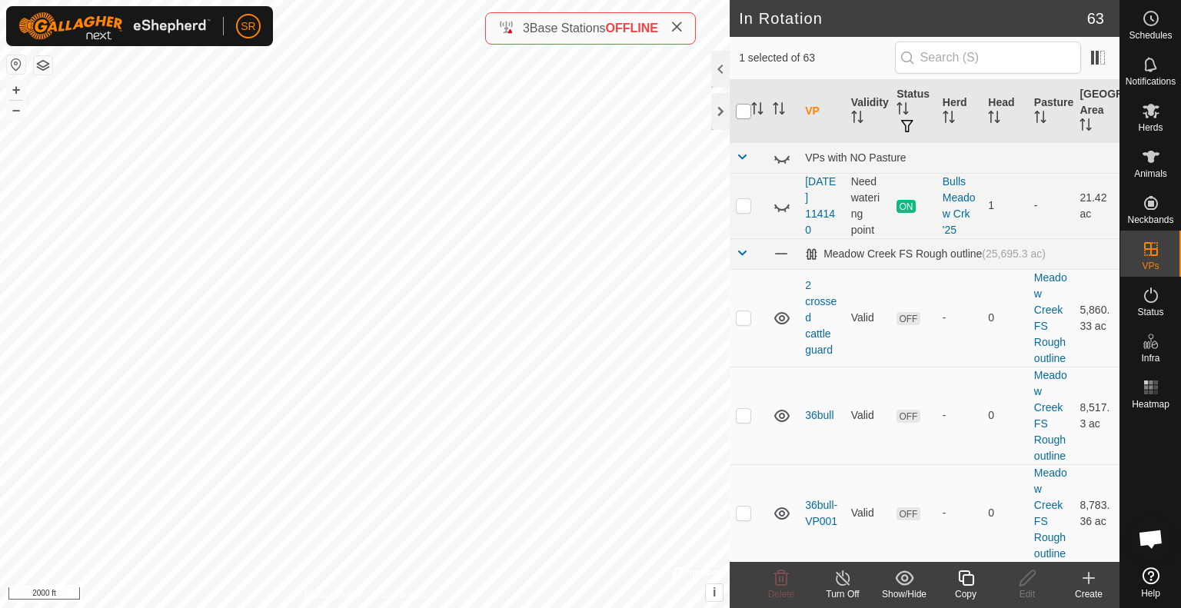
checkbox input "true"
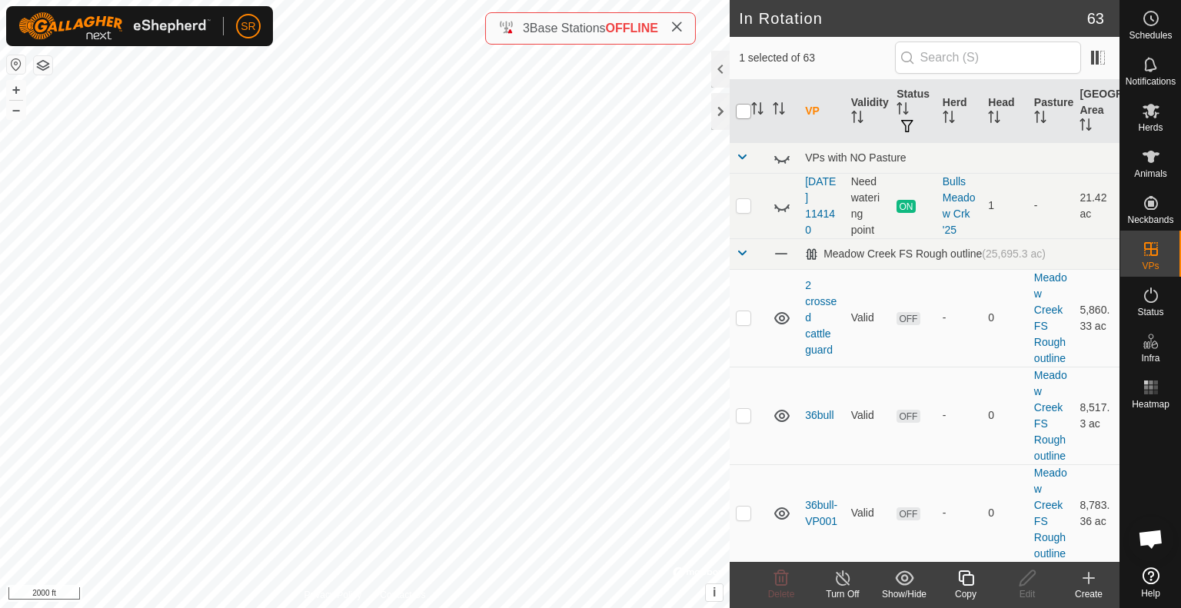
checkbox input "true"
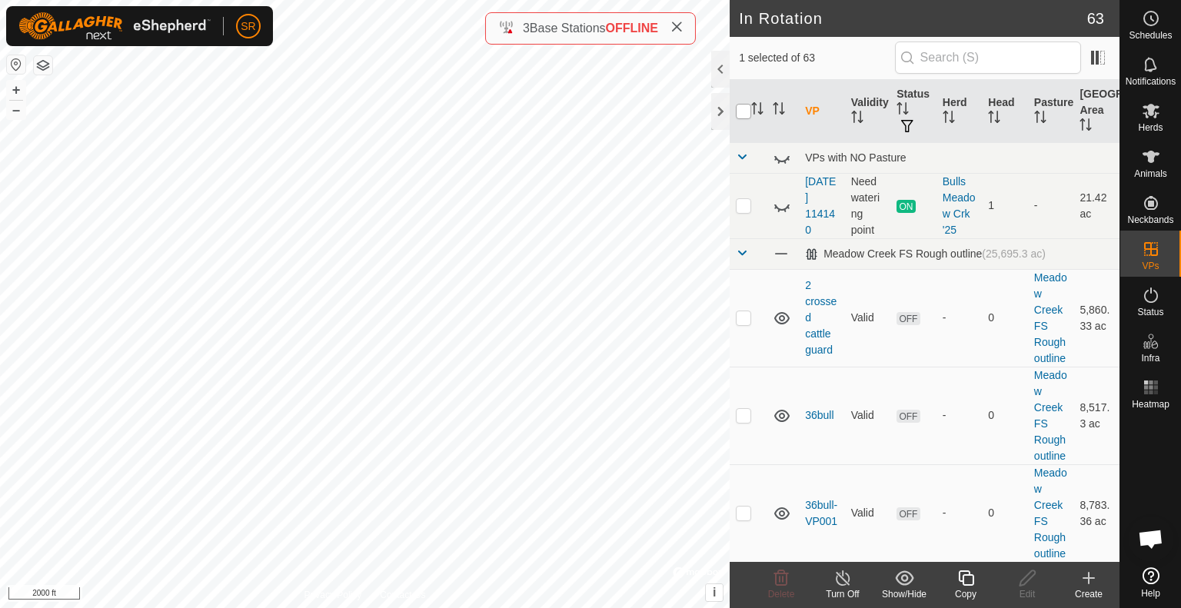
checkbox input "true"
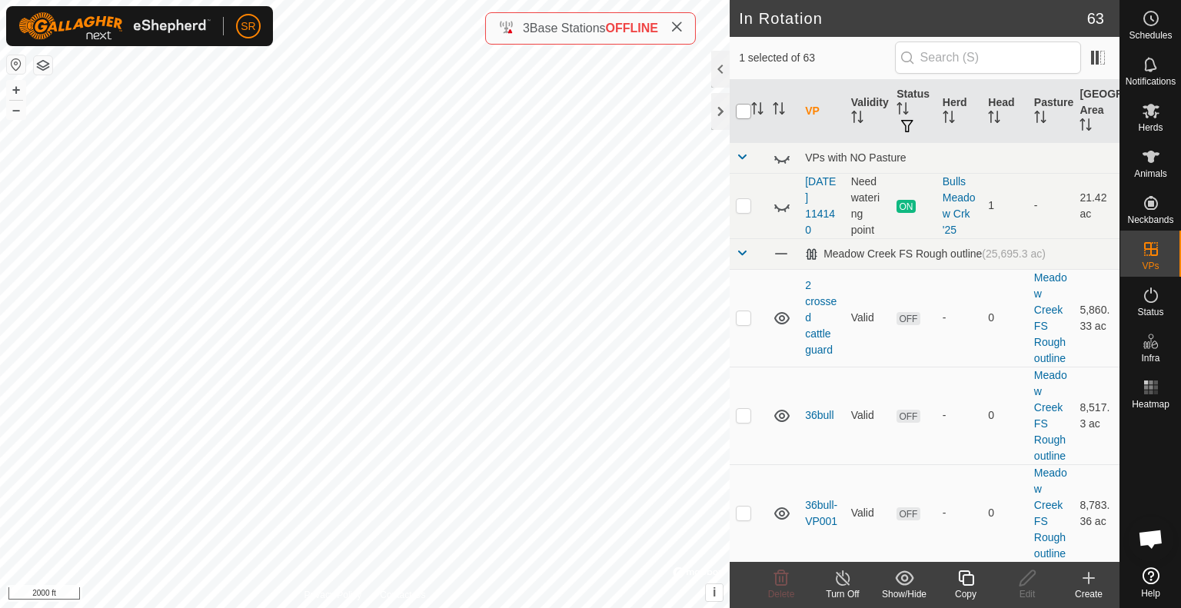
checkbox input "true"
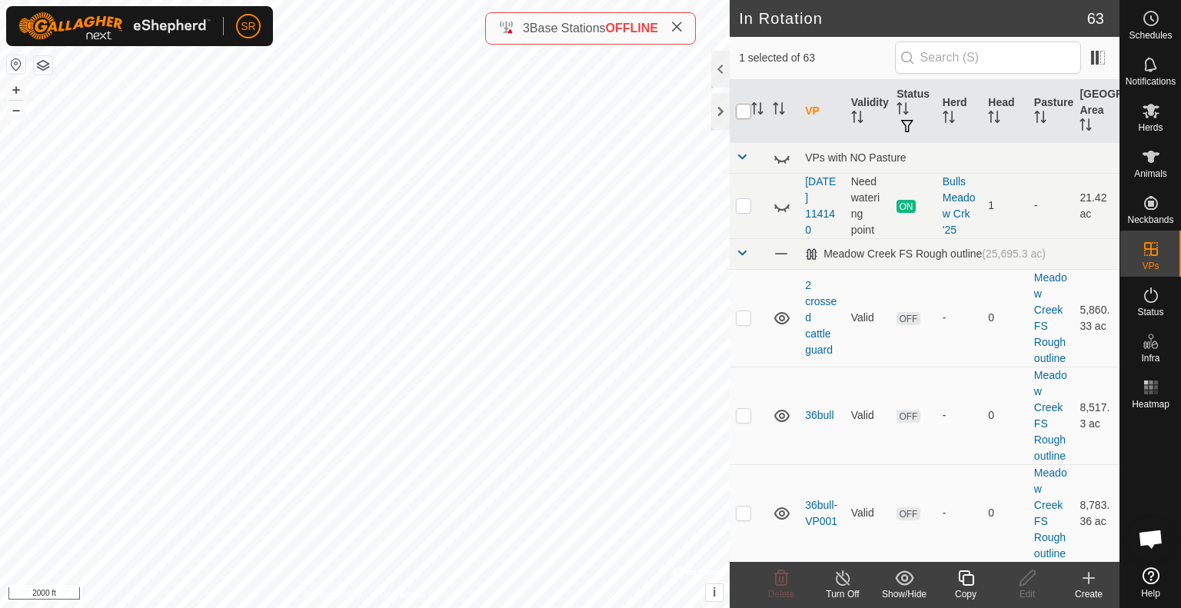
checkbox input "true"
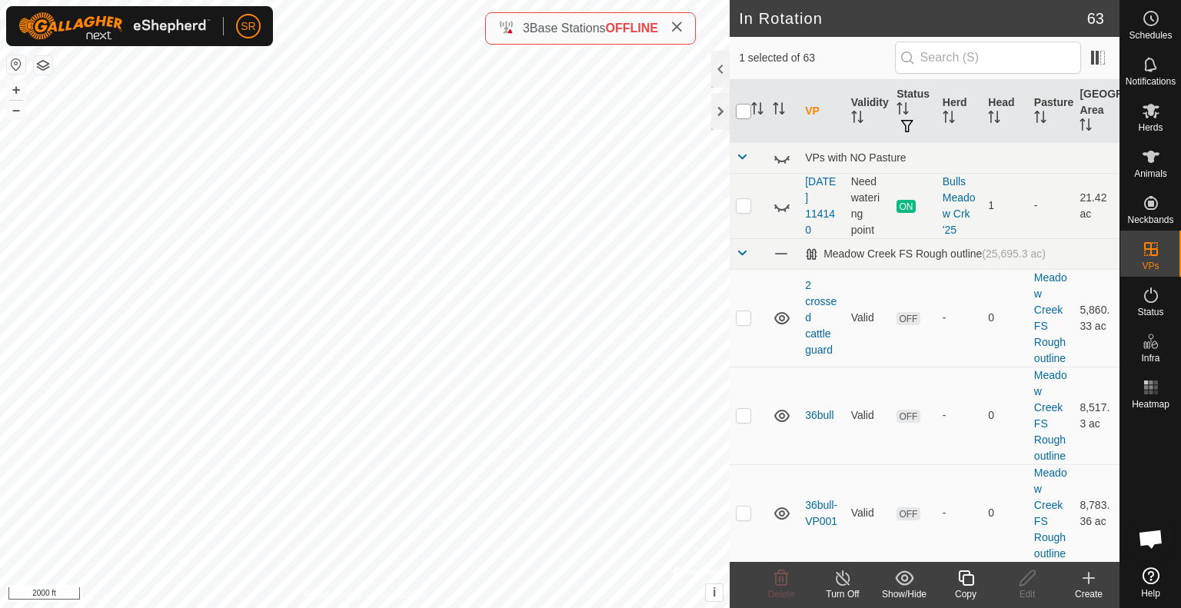
checkbox input "true"
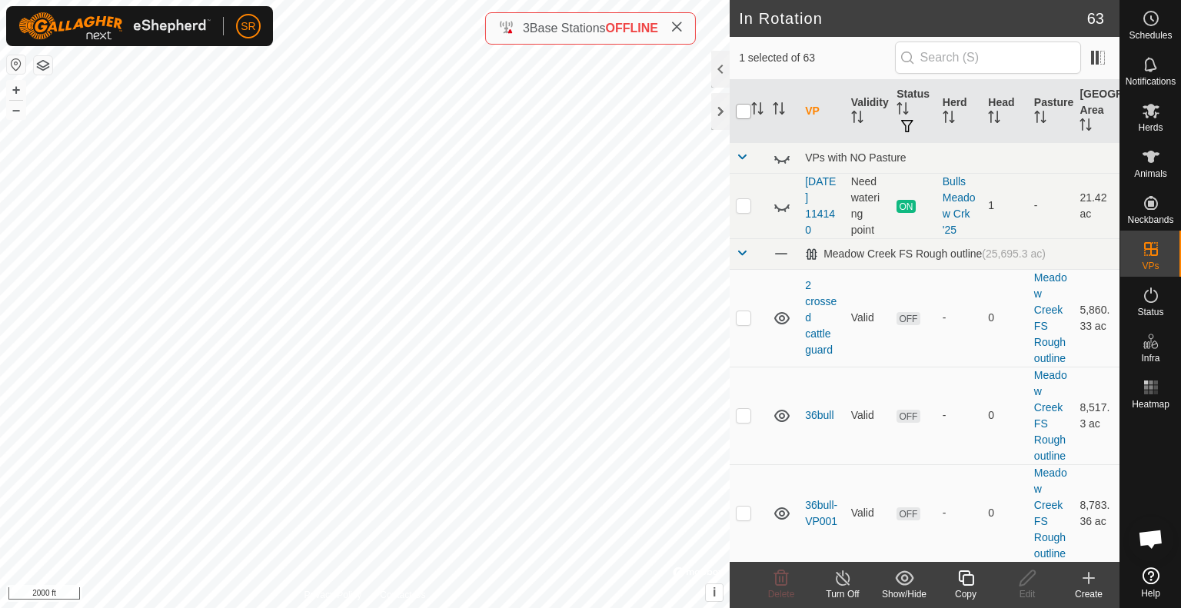
checkbox input "true"
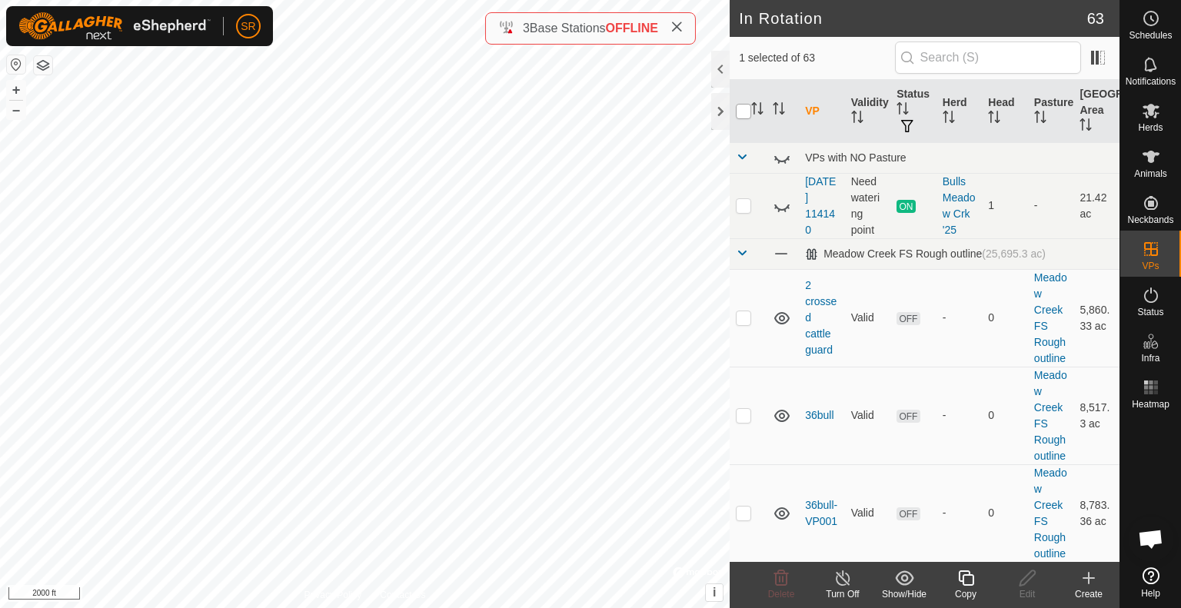
checkbox input "true"
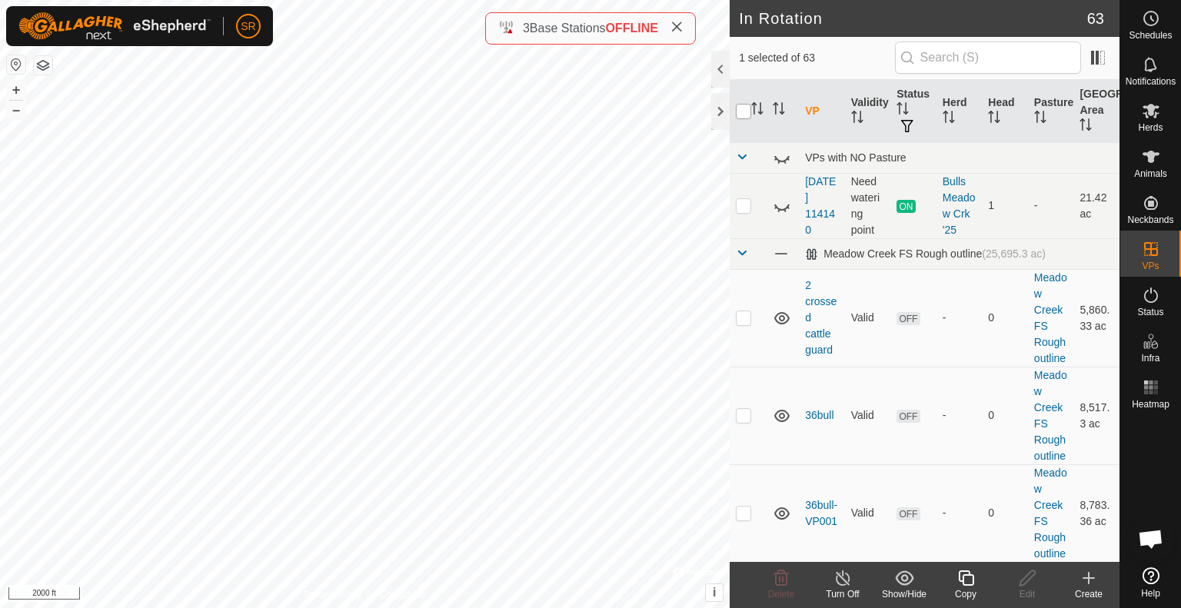
checkbox input "true"
click at [742, 107] on input "checkbox" at bounding box center [743, 111] width 15 height 15
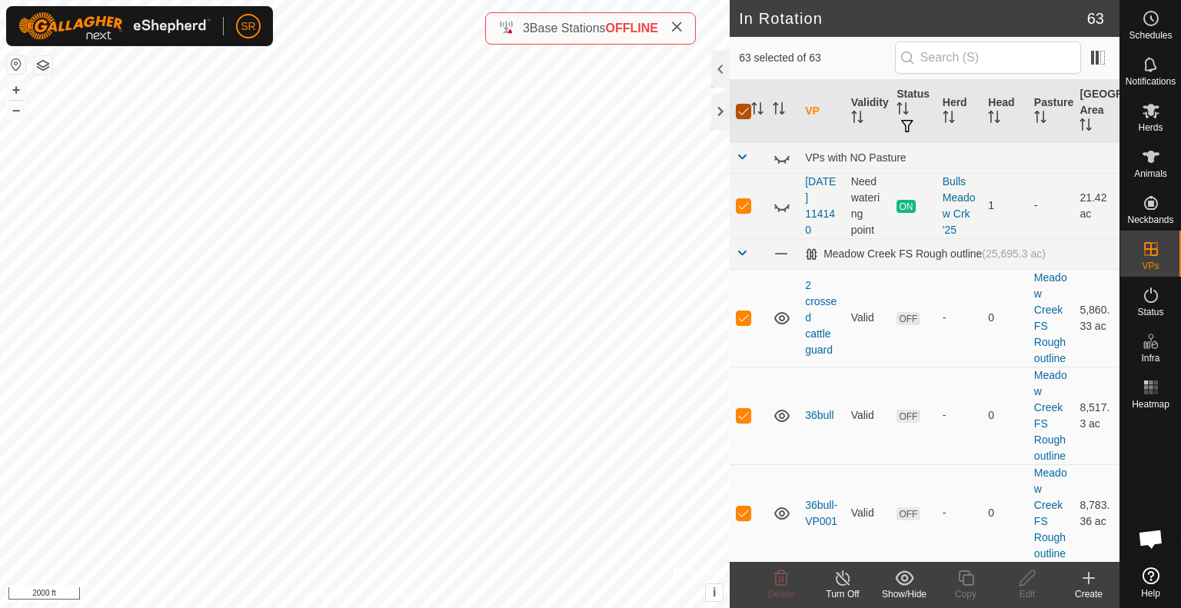
checkbox input "false"
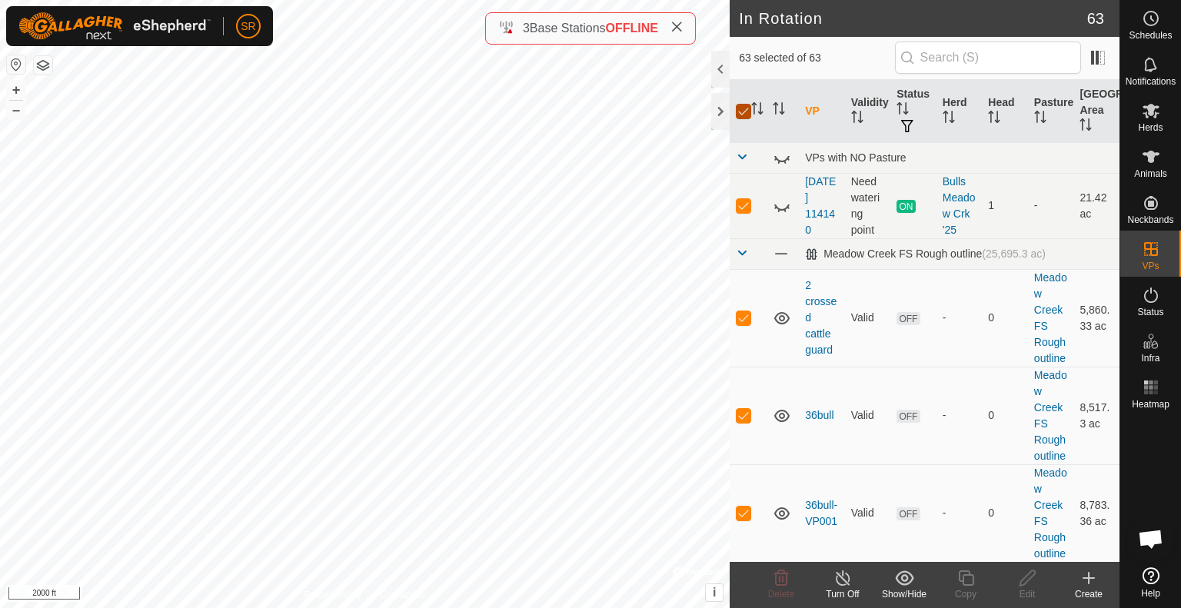
checkbox input "false"
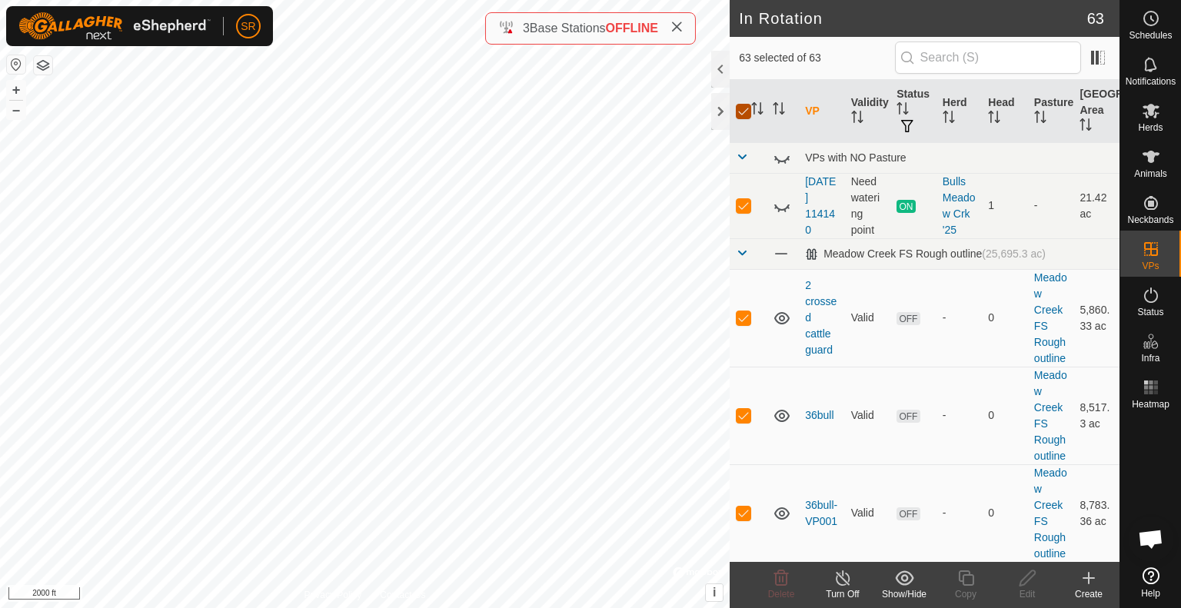
checkbox input "false"
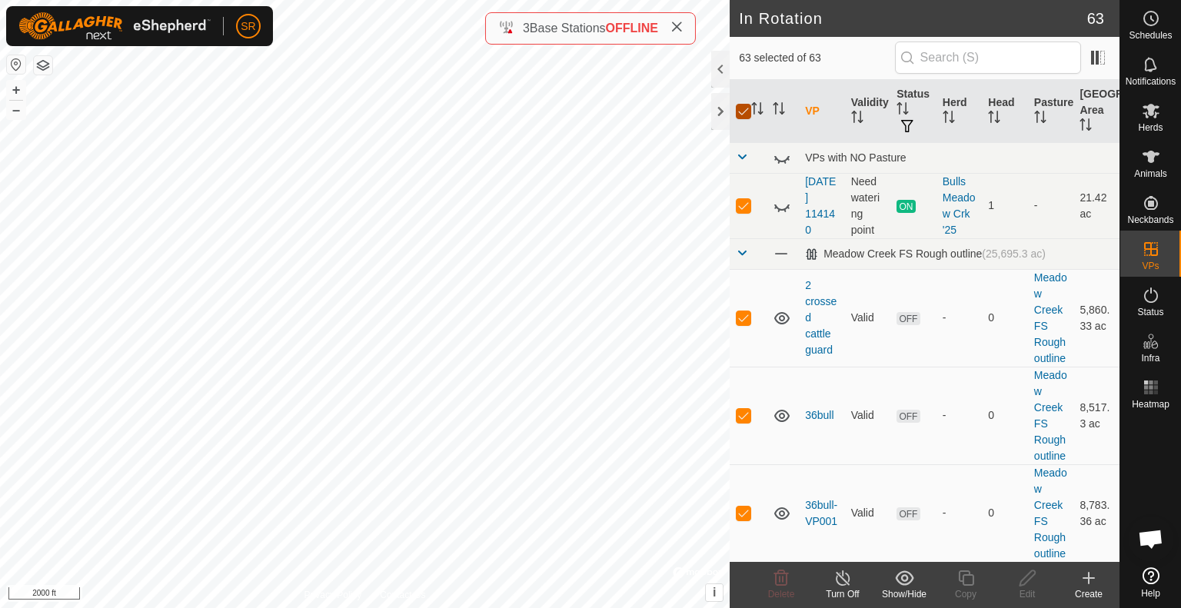
checkbox input "false"
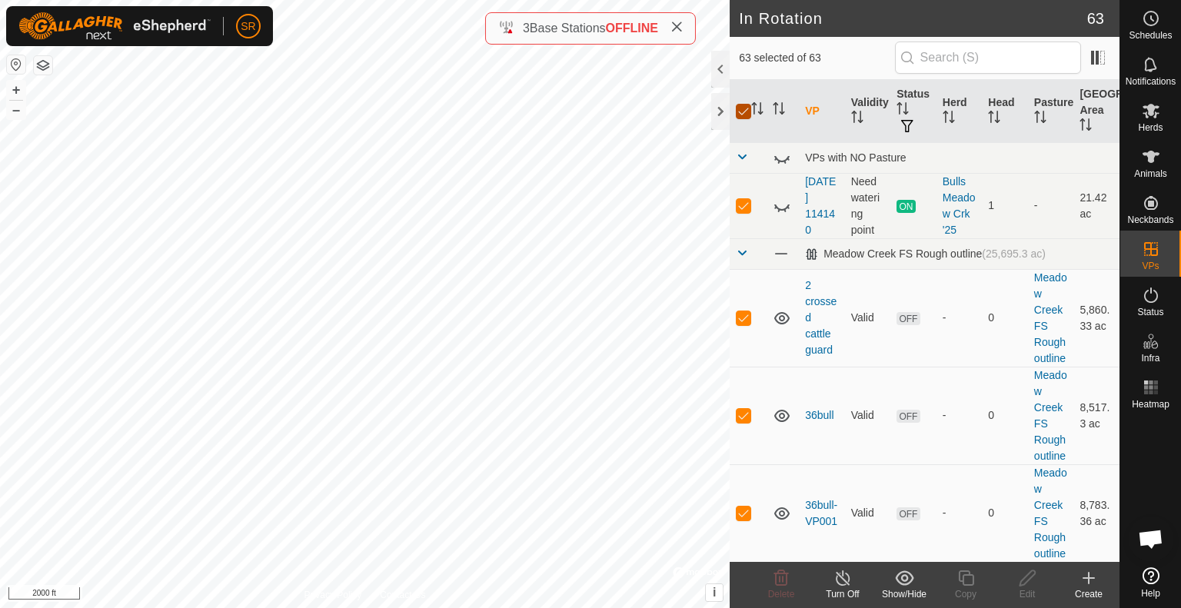
checkbox input "false"
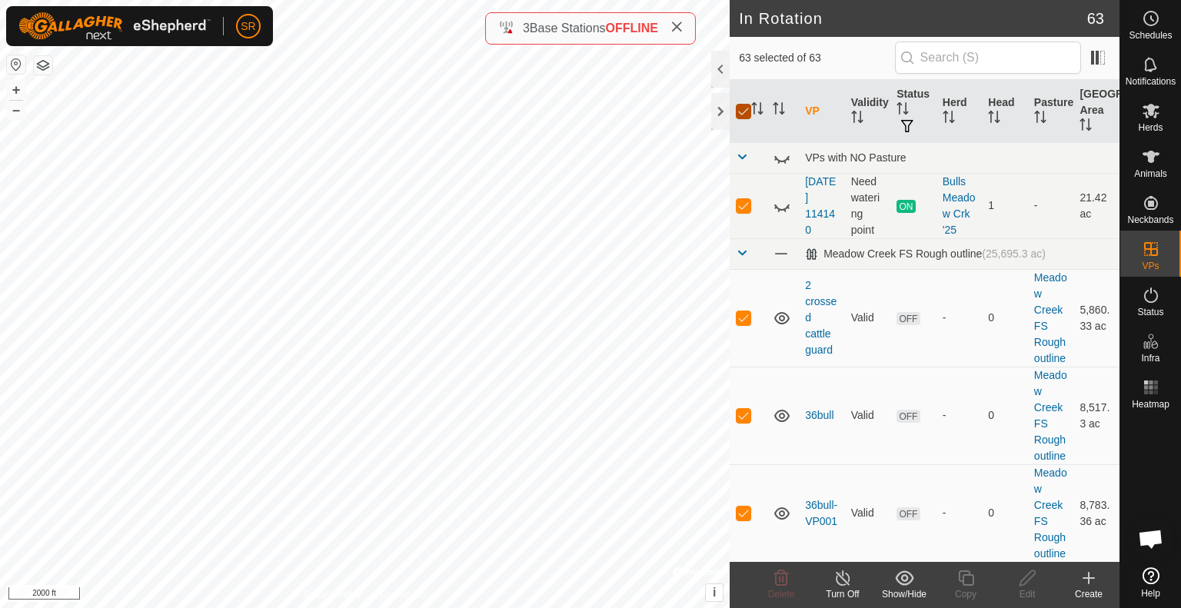
checkbox input "false"
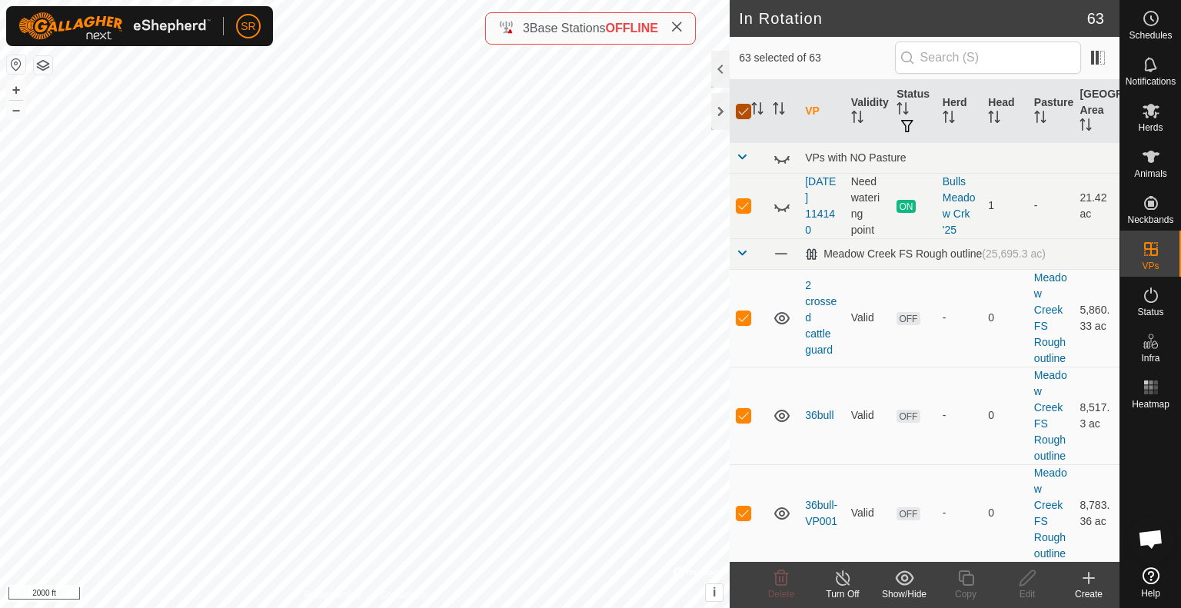
checkbox input "false"
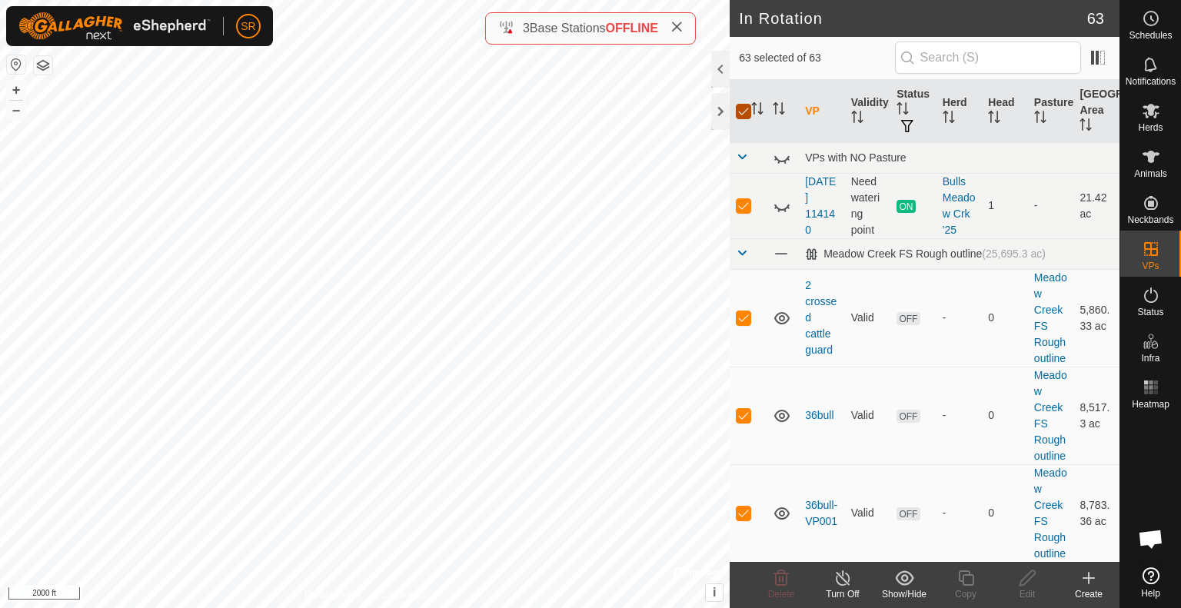
checkbox input "false"
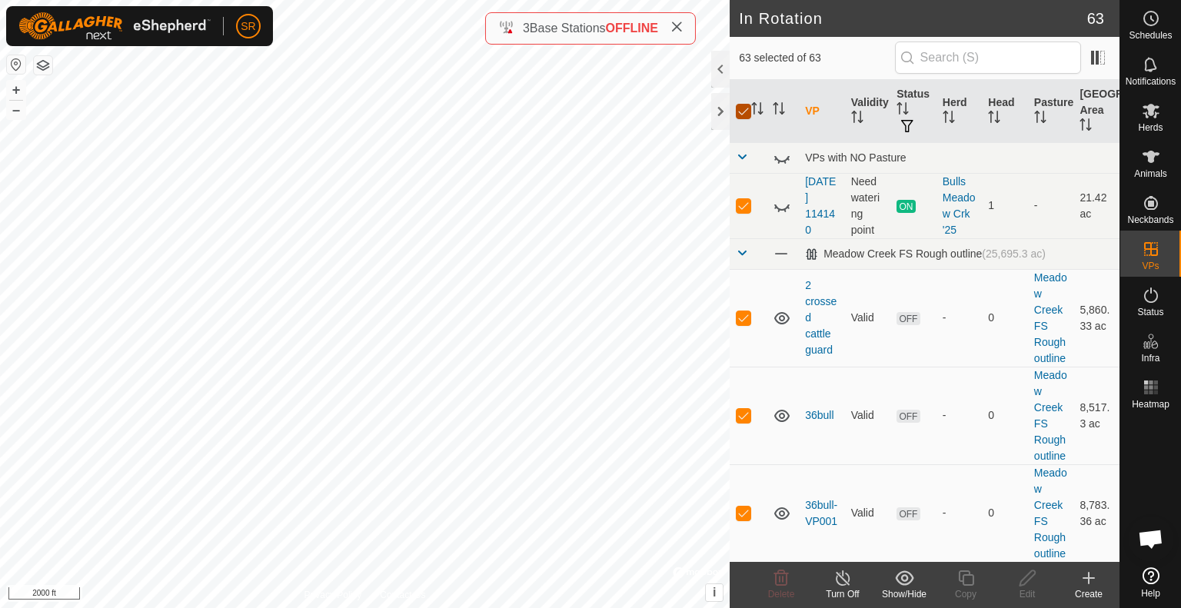
checkbox input "false"
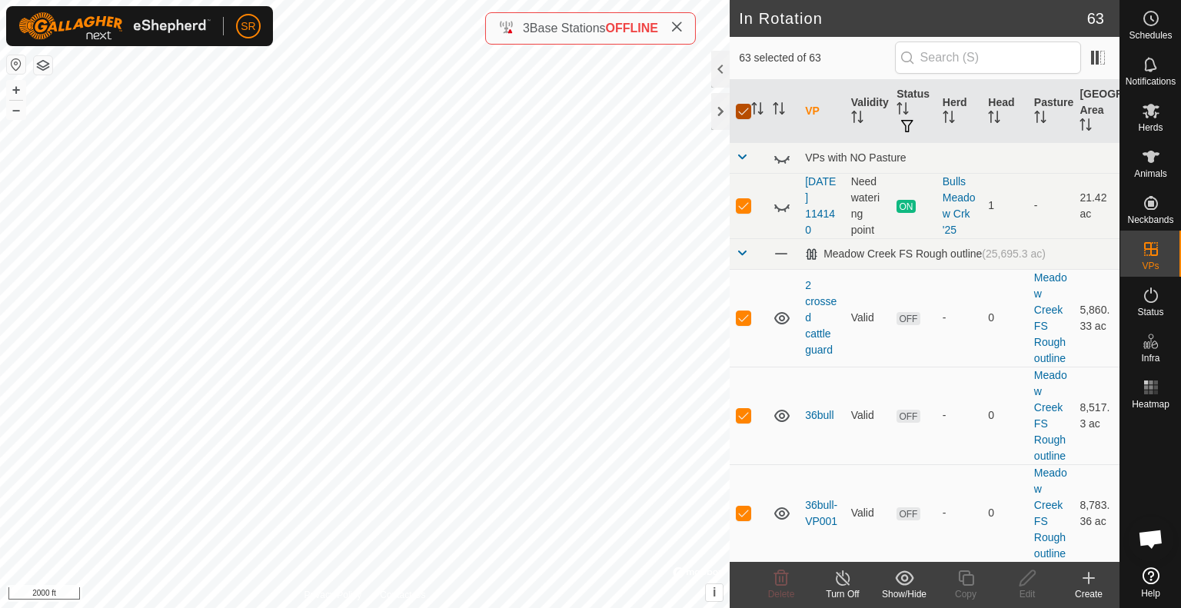
checkbox input "false"
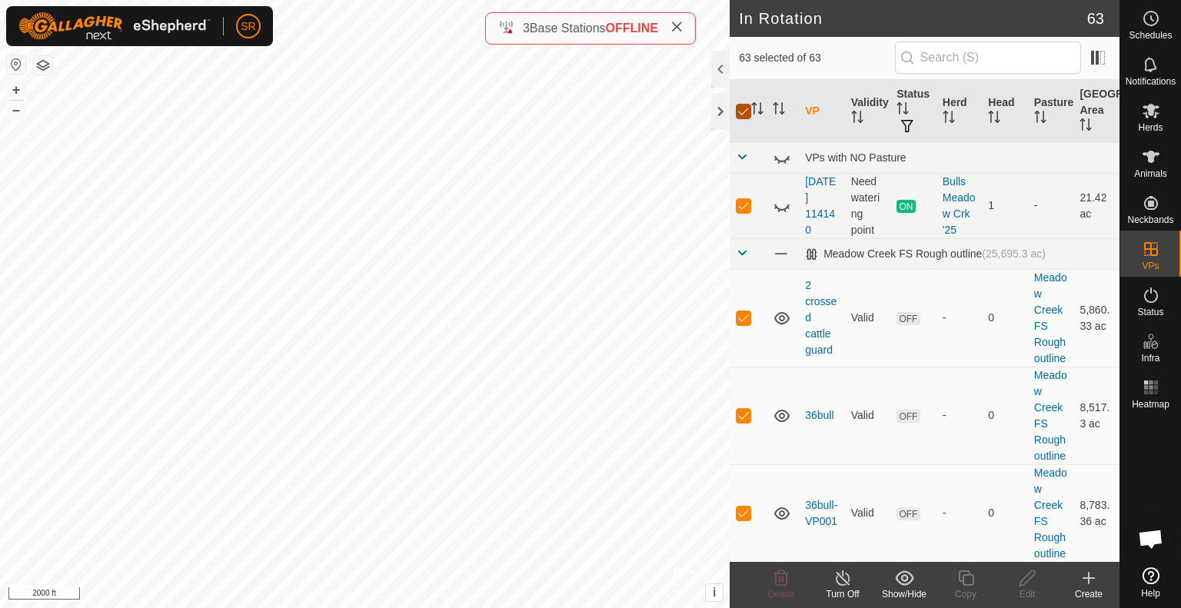
checkbox input "false"
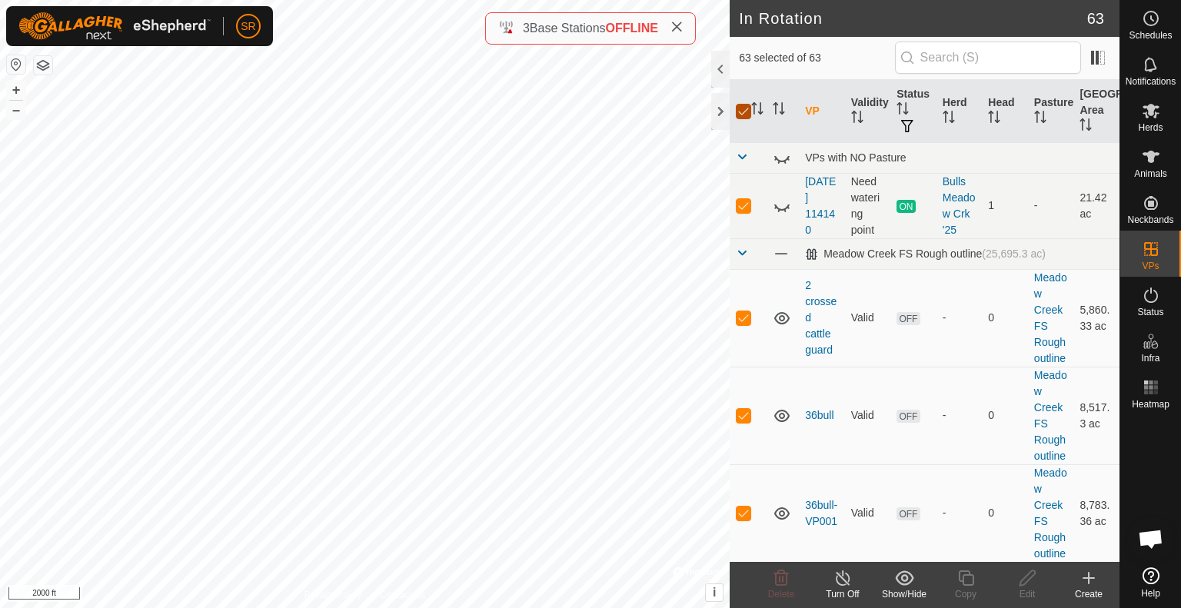
checkbox input "false"
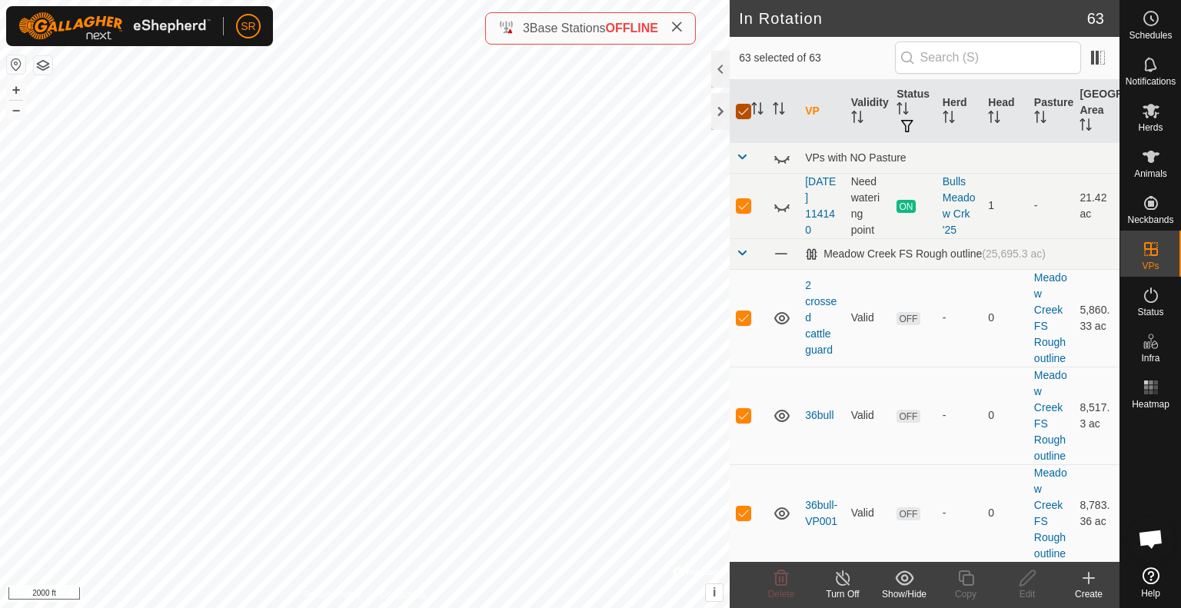
checkbox input "false"
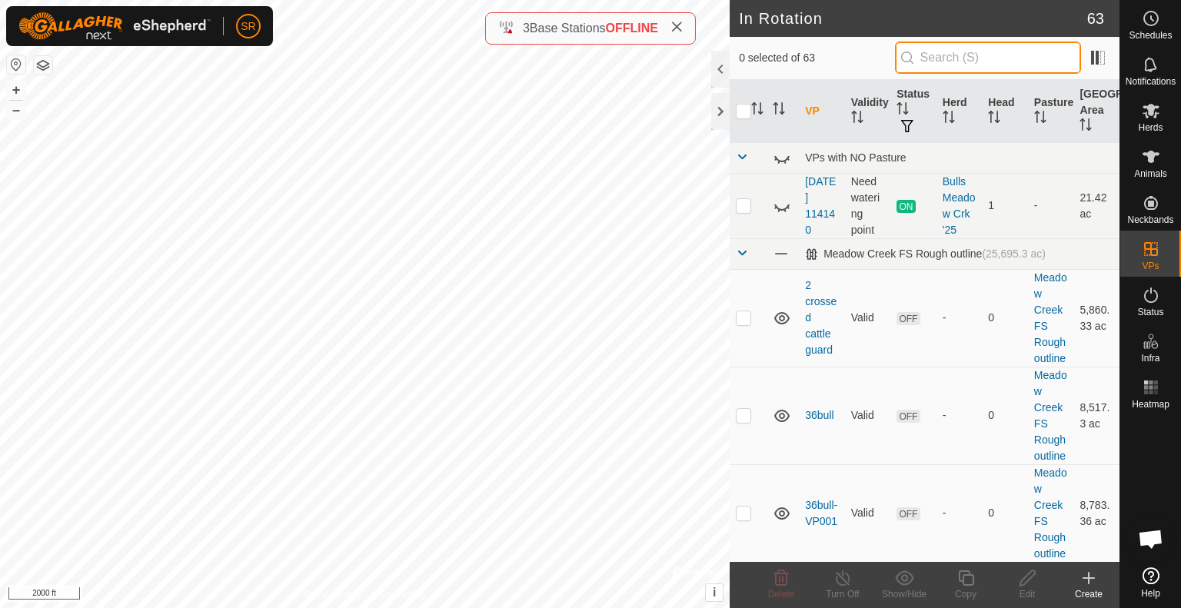
click at [953, 54] on input "text" at bounding box center [988, 58] width 186 height 32
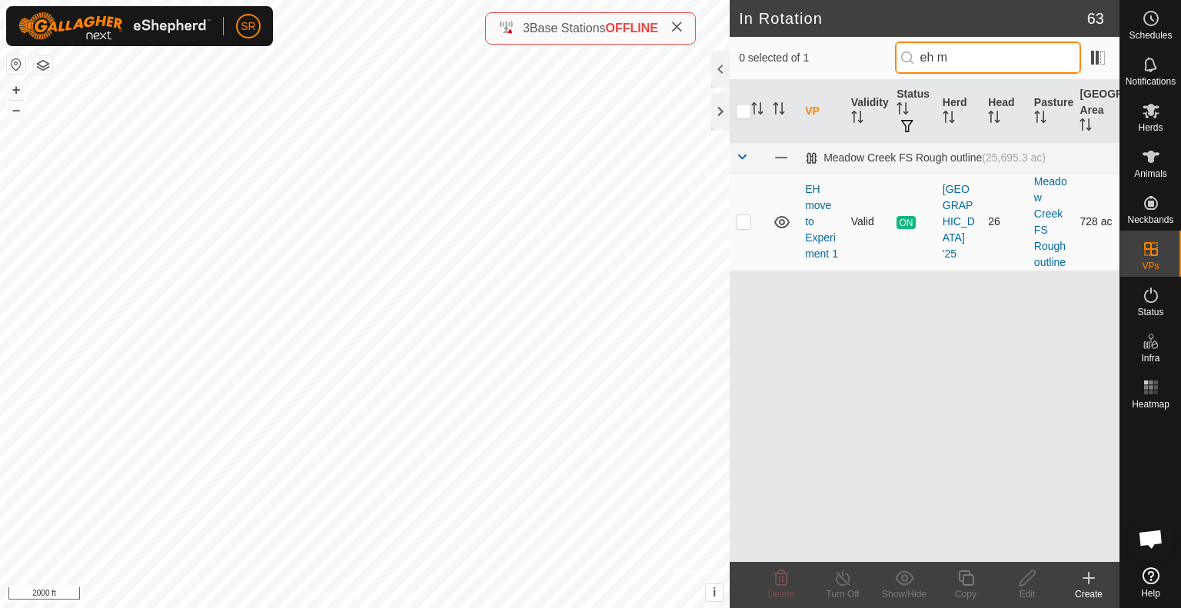
type input "eh m"
click at [738, 226] on p-checkbox at bounding box center [743, 221] width 15 height 12
click at [744, 222] on p-checkbox at bounding box center [743, 221] width 15 height 12
checkbox input "false"
click at [772, 196] on div "In Rotation 63 0 selected of 1 eh m VP Validity Status Herd Head Pasture Grazin…" at bounding box center [559, 304] width 1119 height 608
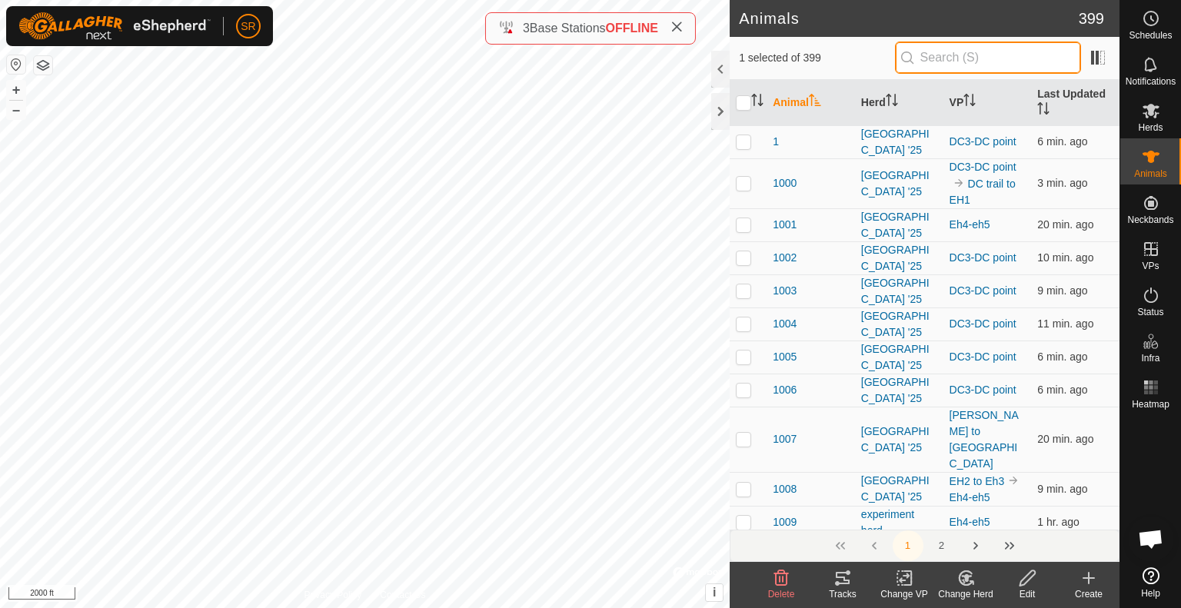
click at [956, 58] on input "text" at bounding box center [988, 58] width 186 height 32
type input "6163"
checkbox input "true"
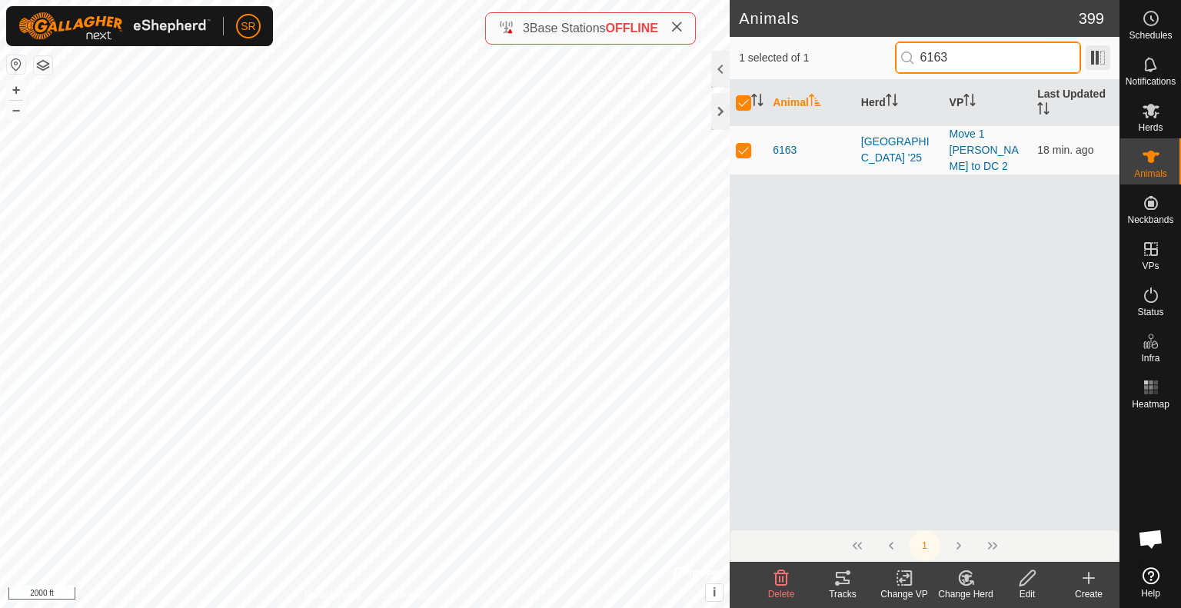
type input "6163"
click at [1095, 54] on span at bounding box center [1098, 57] width 25 height 25
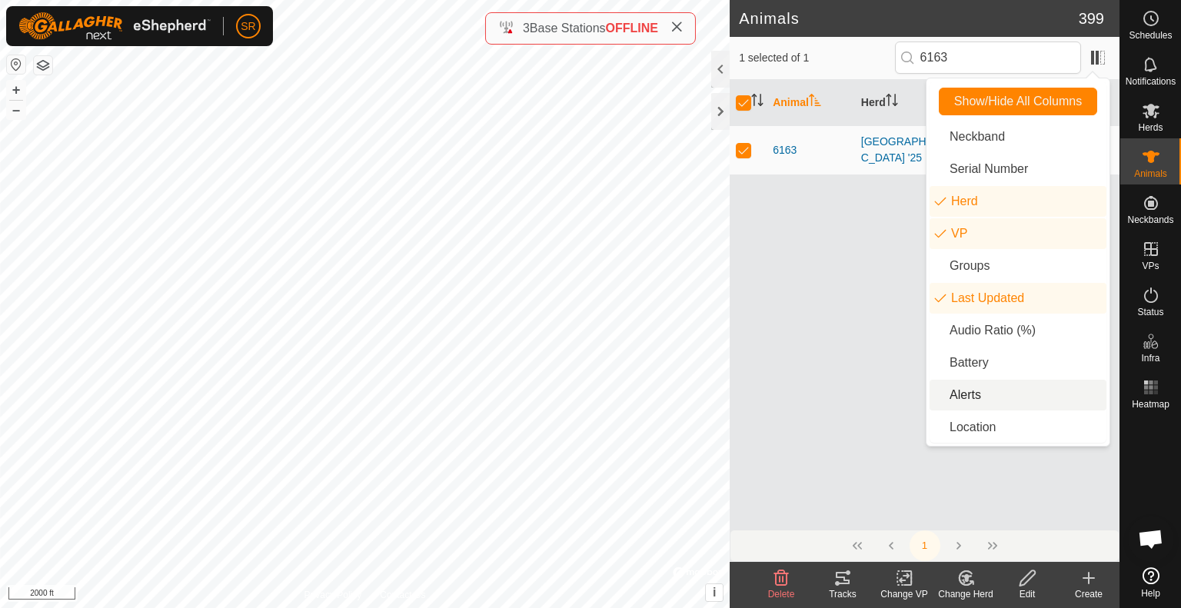
click at [985, 381] on li "Alerts" at bounding box center [1017, 395] width 177 height 31
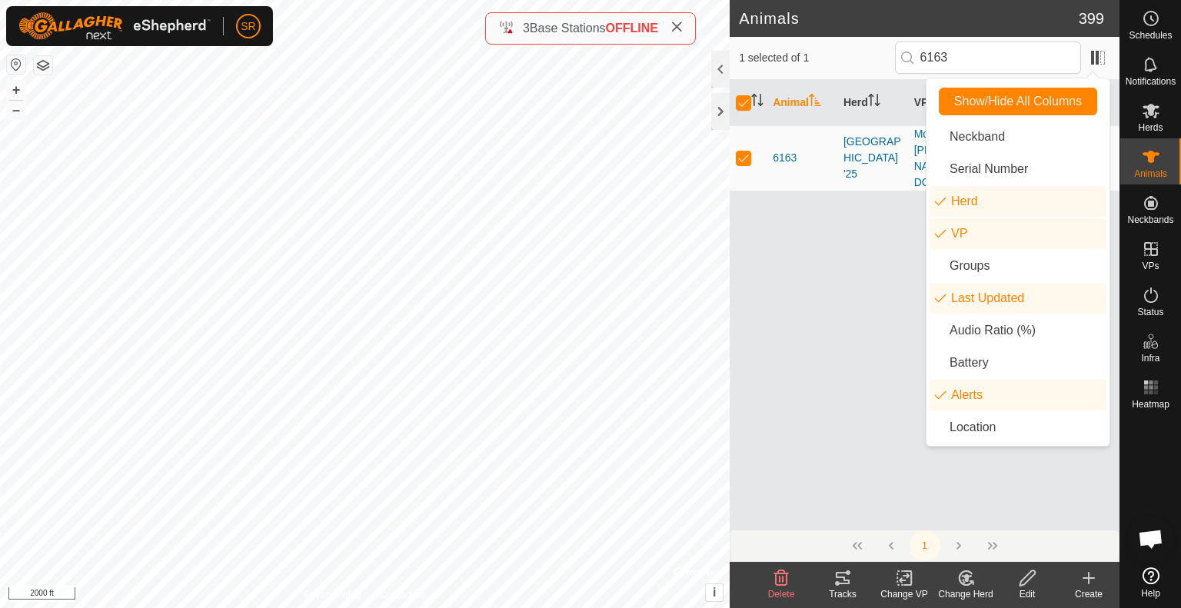
click at [851, 275] on div "Animal Herd VP Last Updated Alerts [STREET_ADDRESS] '25 Move 1 [PERSON_NAME] to…" at bounding box center [925, 305] width 390 height 450
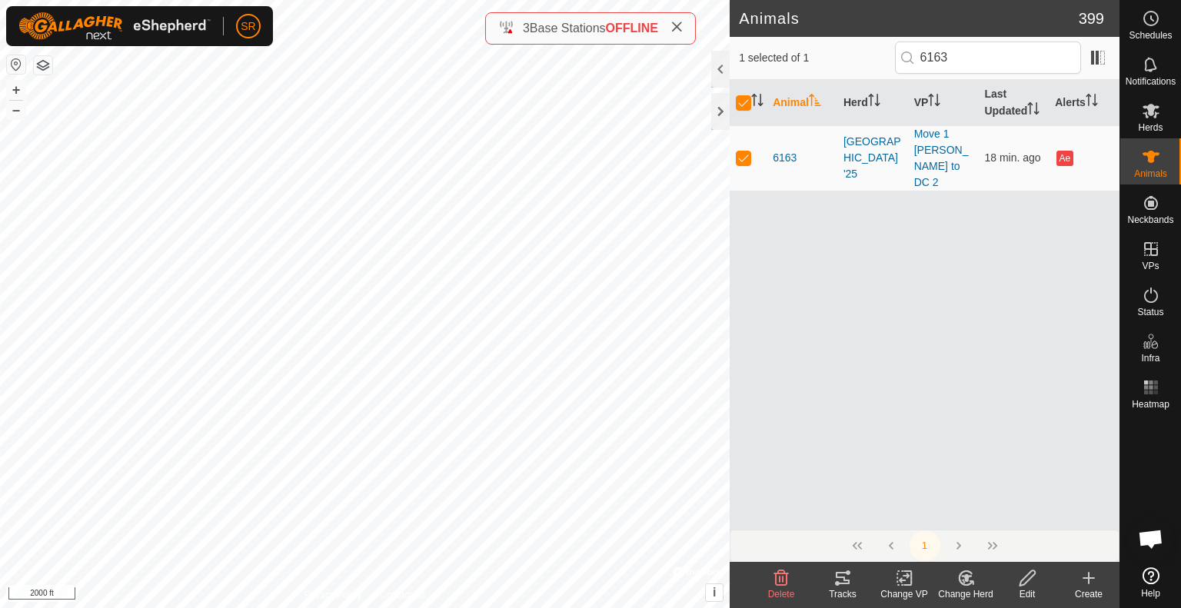
click at [895, 575] on icon at bounding box center [904, 578] width 19 height 18
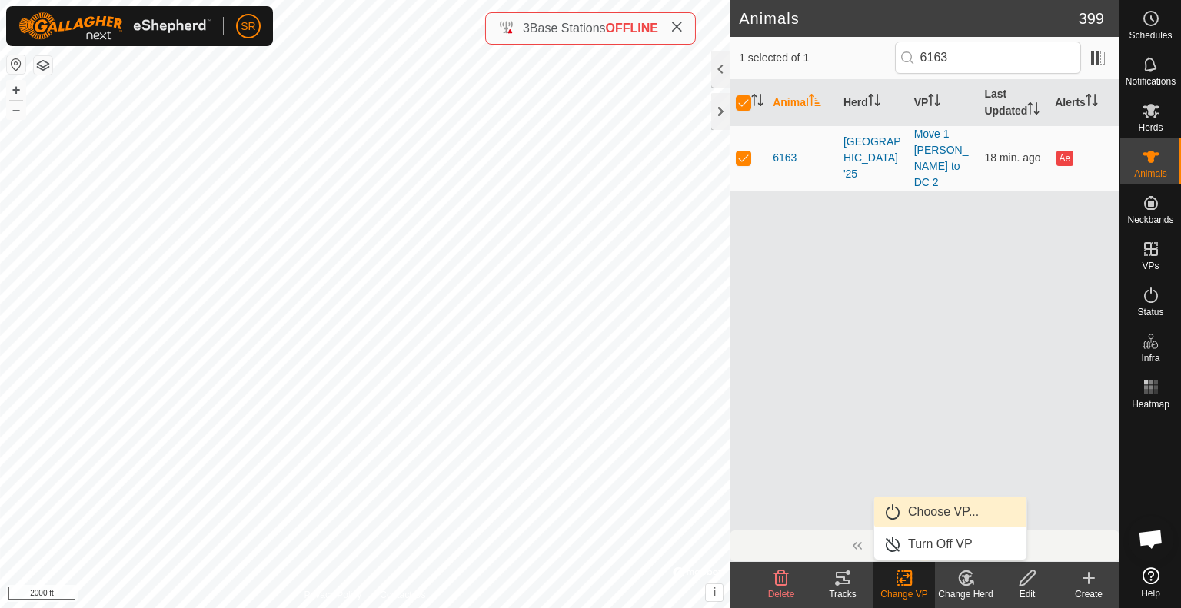
click at [930, 514] on link "Choose VP..." at bounding box center [950, 512] width 152 height 31
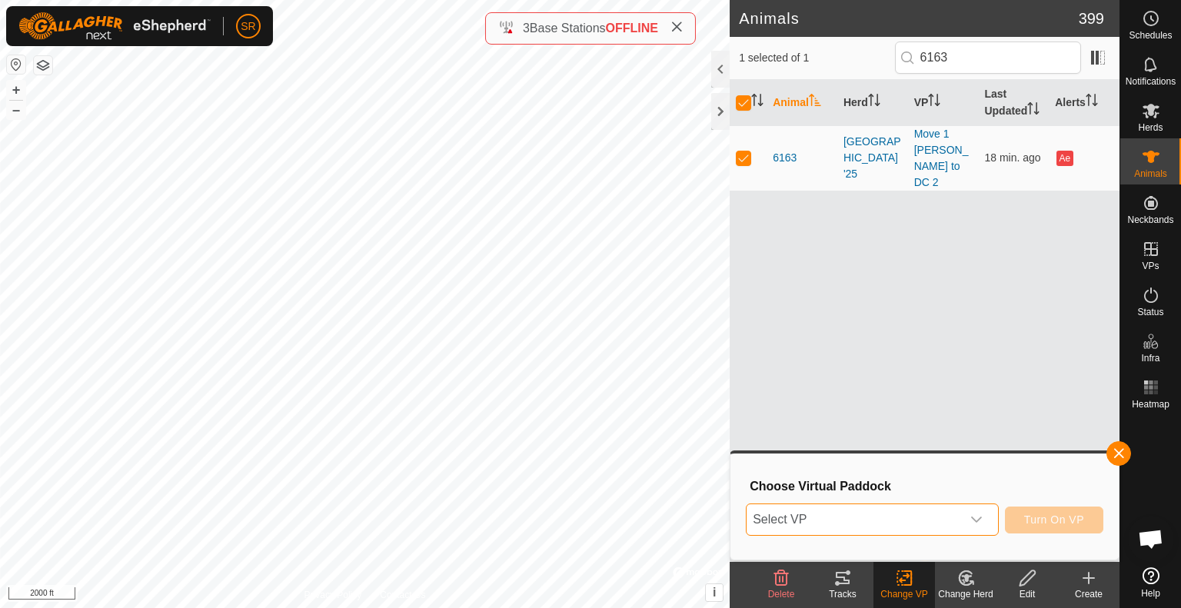
click at [874, 527] on span "Select VP" at bounding box center [853, 519] width 214 height 31
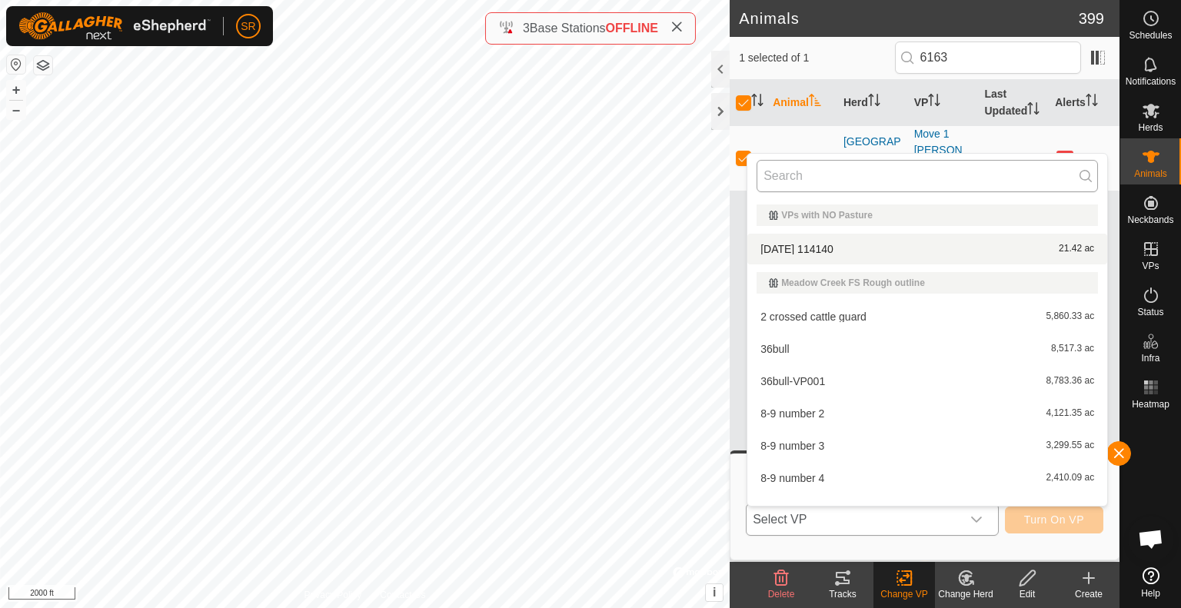
click at [893, 175] on input "text" at bounding box center [926, 176] width 341 height 32
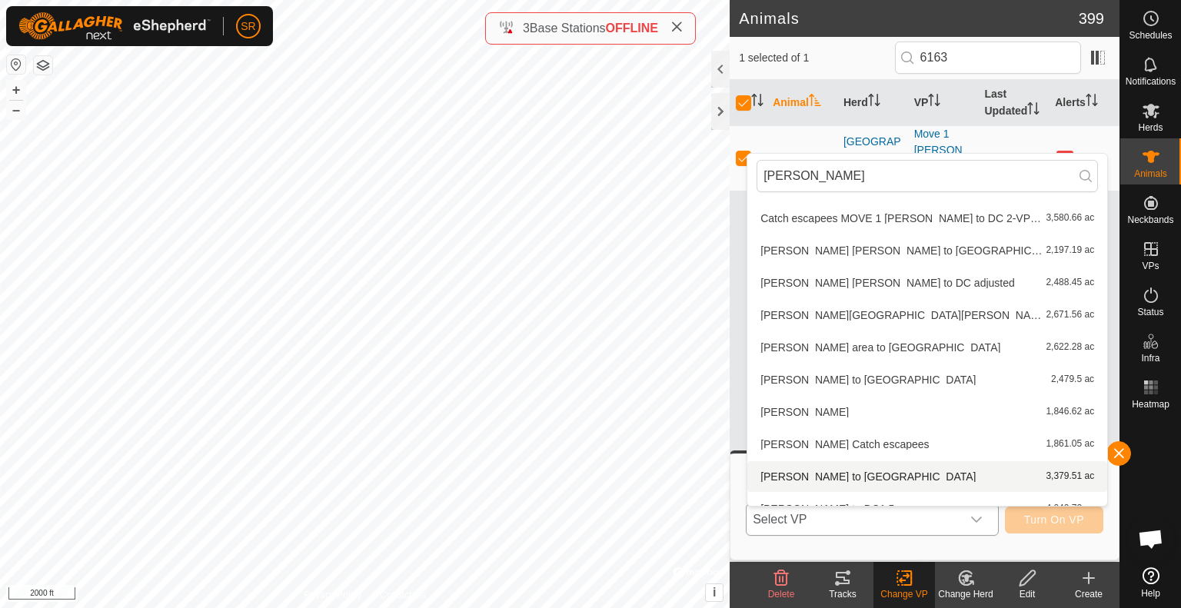
scroll to position [64, 0]
type input "[PERSON_NAME]"
click at [807, 482] on li "[PERSON_NAME] to DC1 3,379.51 ac" at bounding box center [927, 476] width 360 height 31
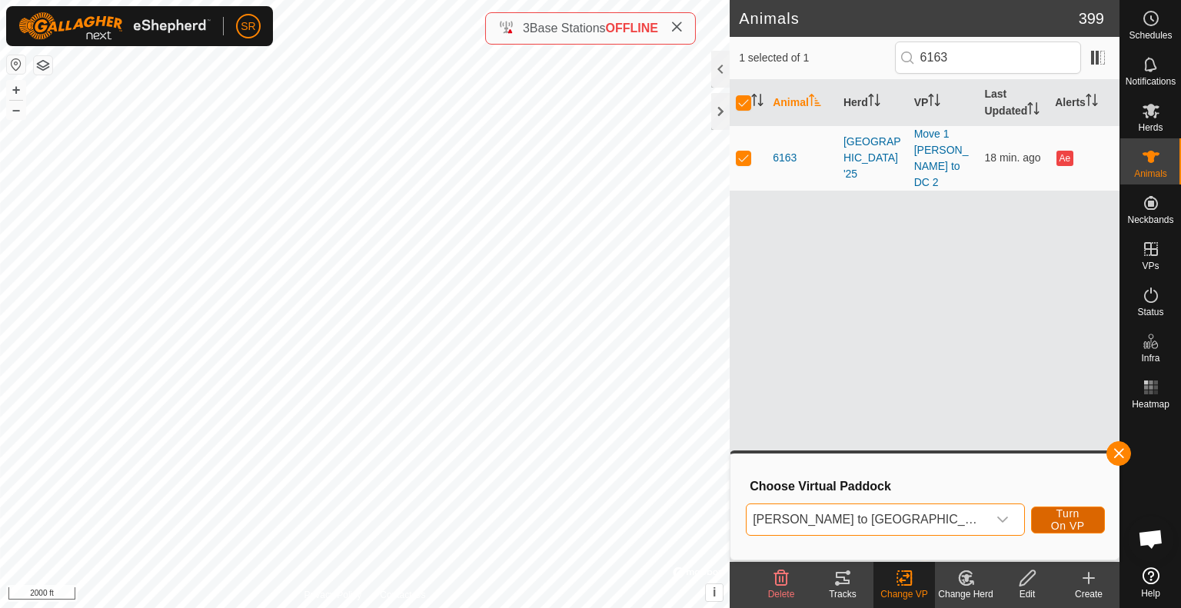
click at [1079, 525] on span "Turn On VP" at bounding box center [1067, 519] width 35 height 25
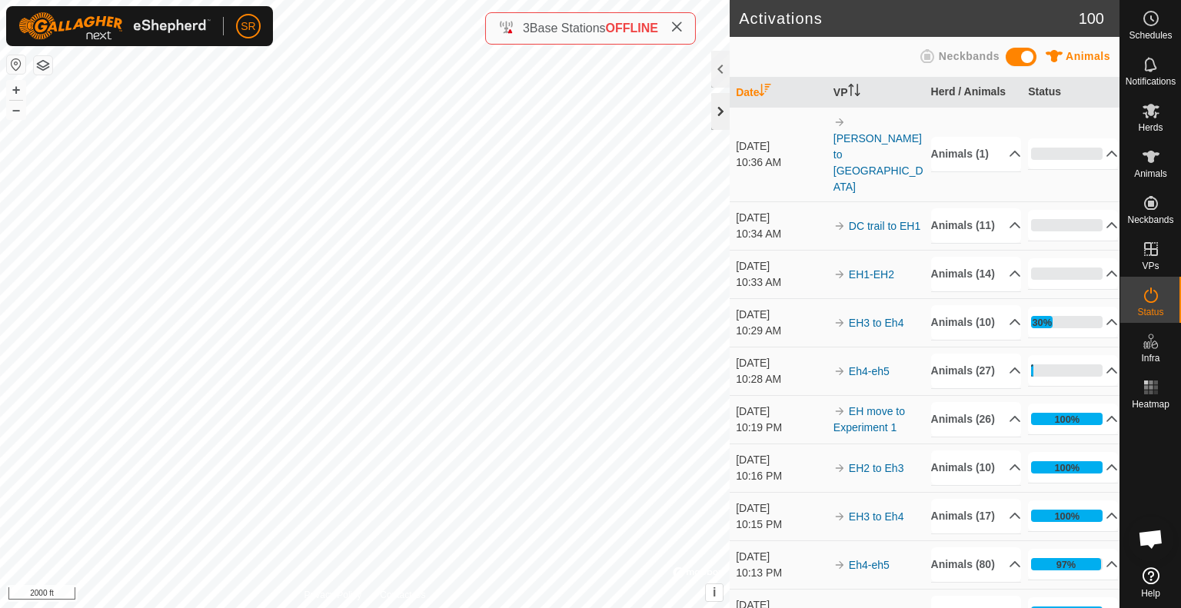
click at [717, 116] on div at bounding box center [720, 111] width 18 height 37
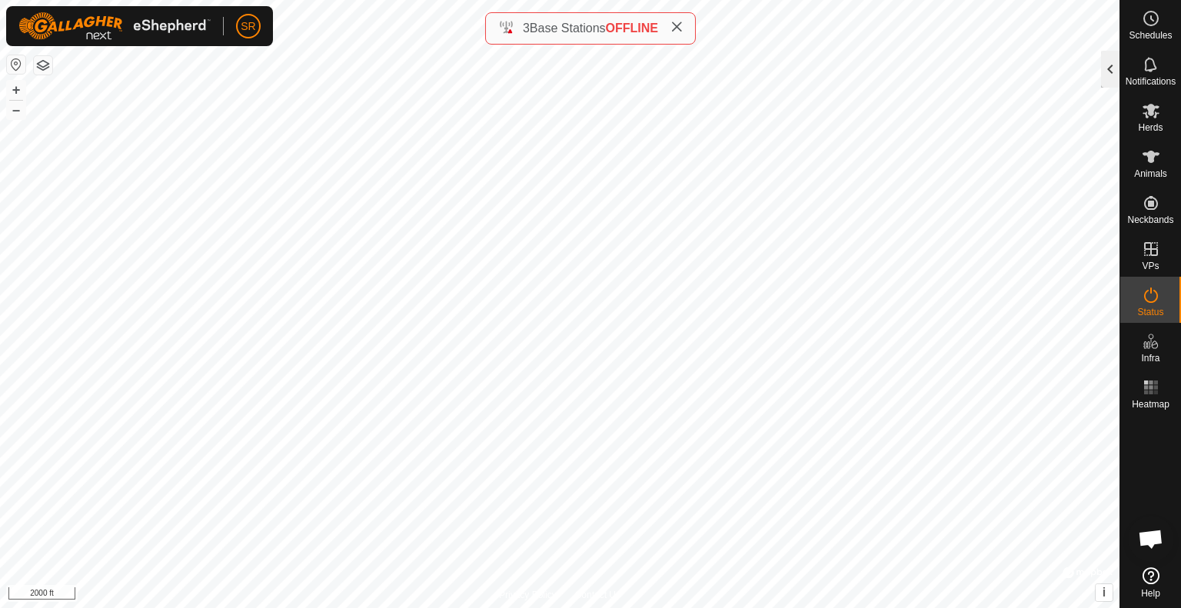
click at [1112, 73] on div at bounding box center [1110, 69] width 18 height 37
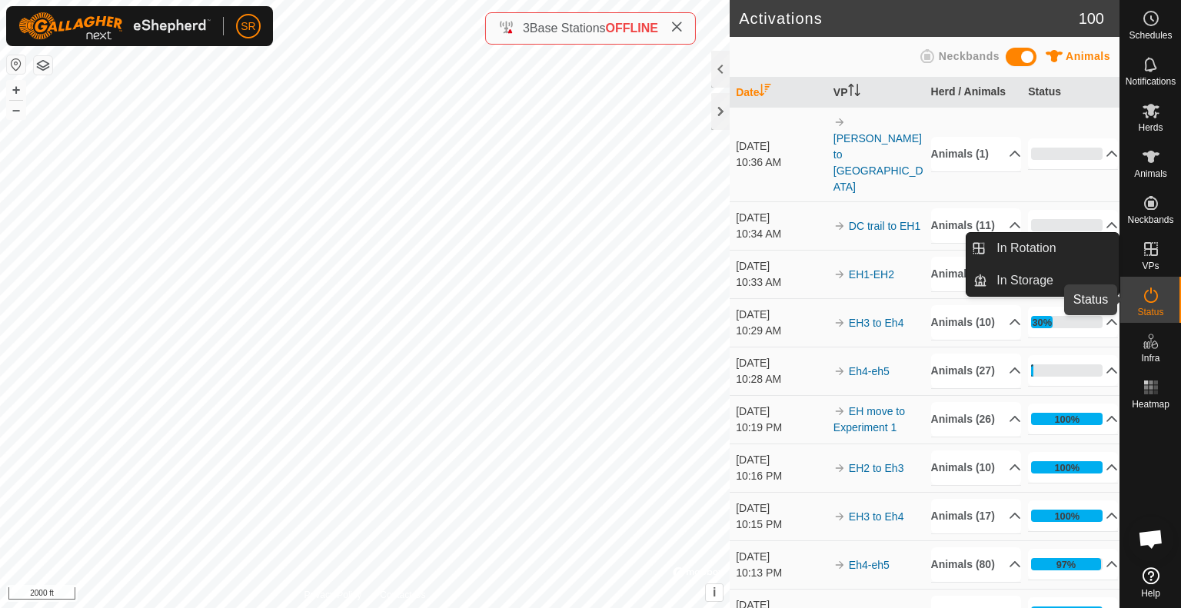
click at [1150, 304] on icon at bounding box center [1151, 295] width 18 height 18
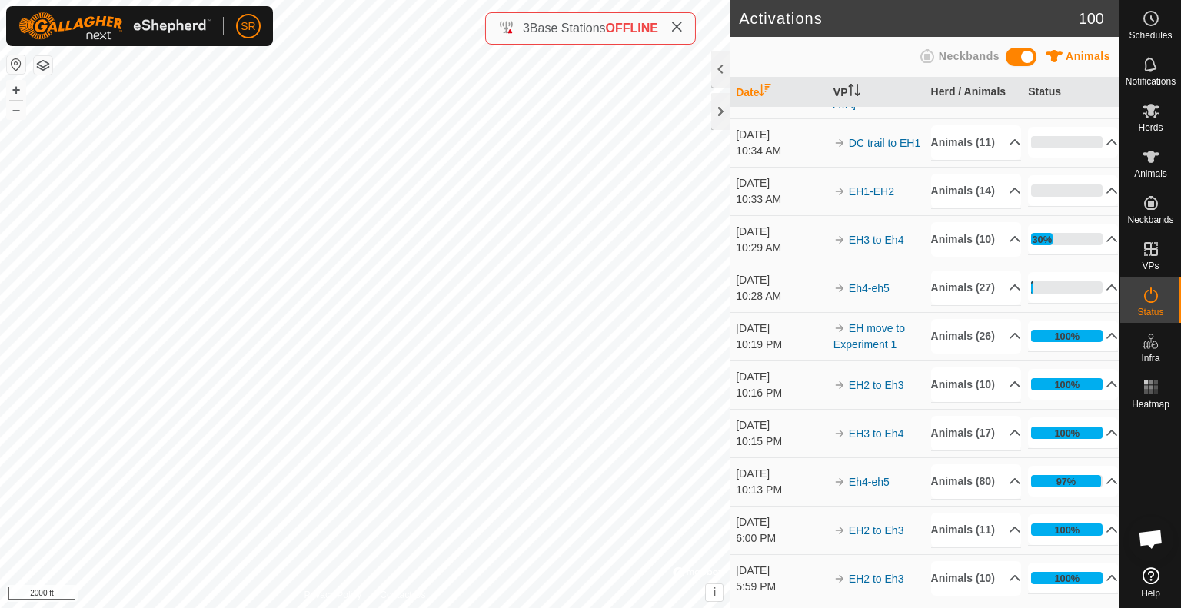
scroll to position [143, 0]
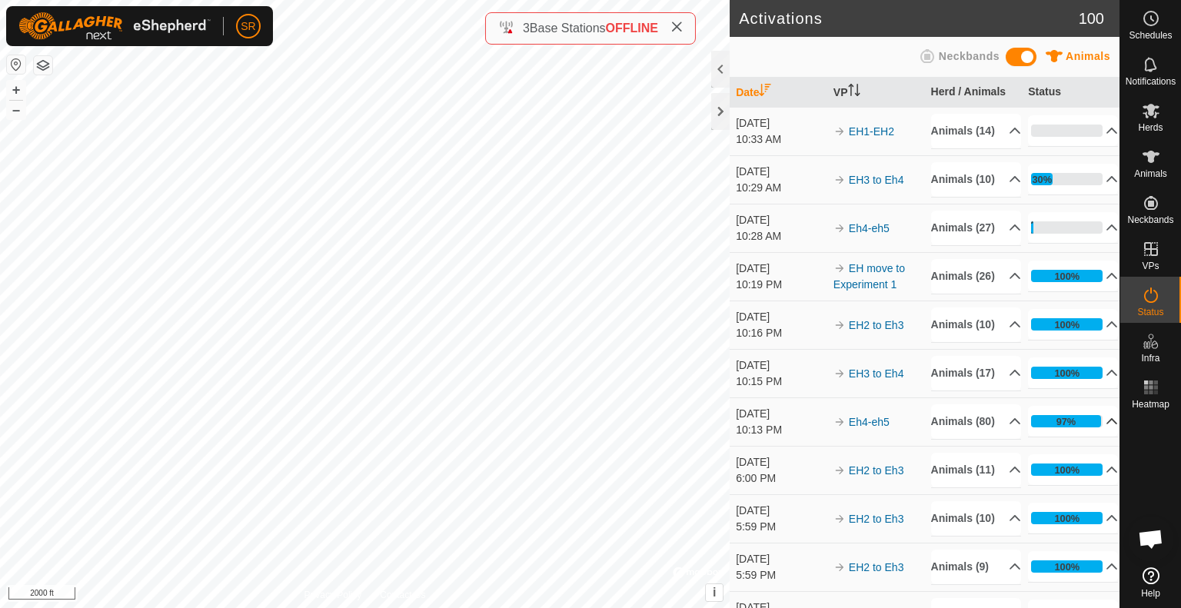
click at [1106, 427] on icon at bounding box center [1112, 421] width 12 height 12
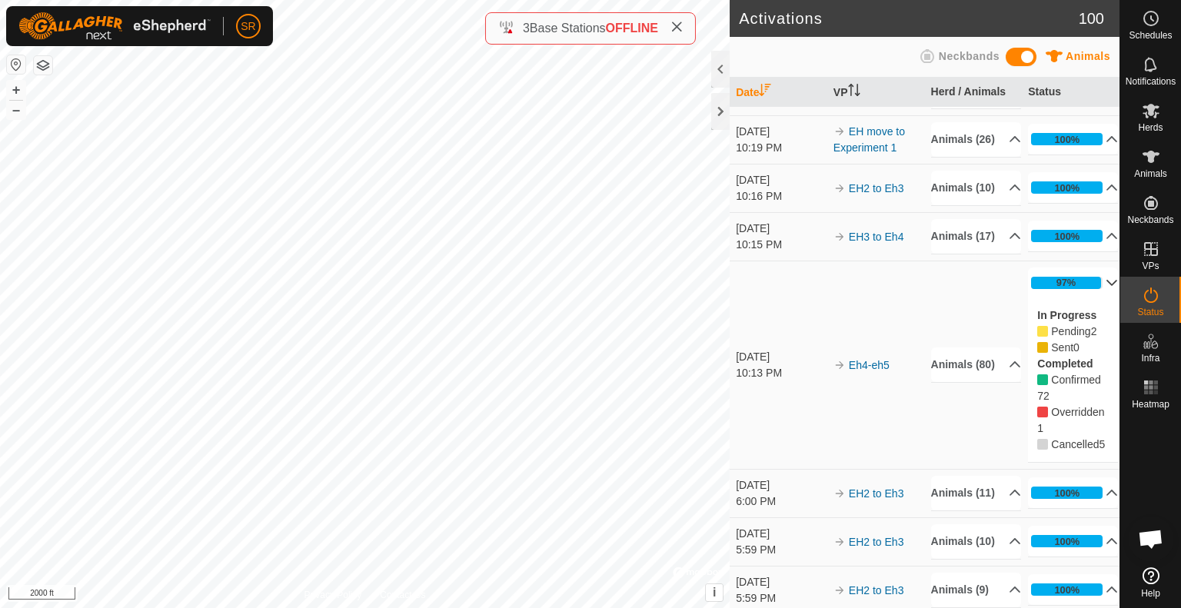
scroll to position [316, 0]
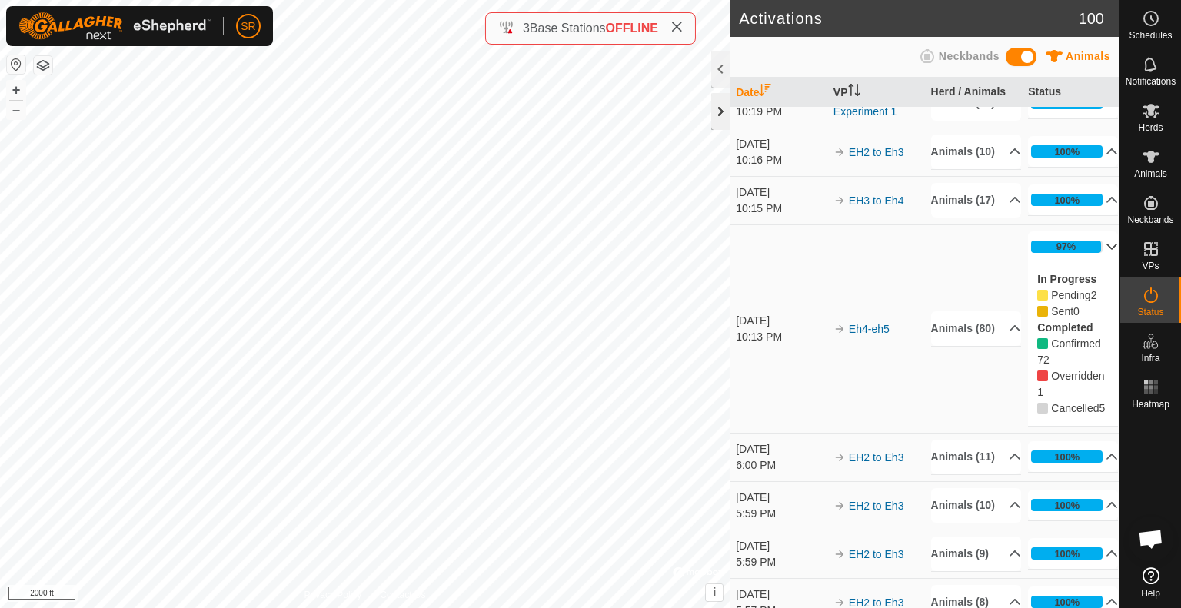
click at [720, 116] on div at bounding box center [720, 111] width 18 height 37
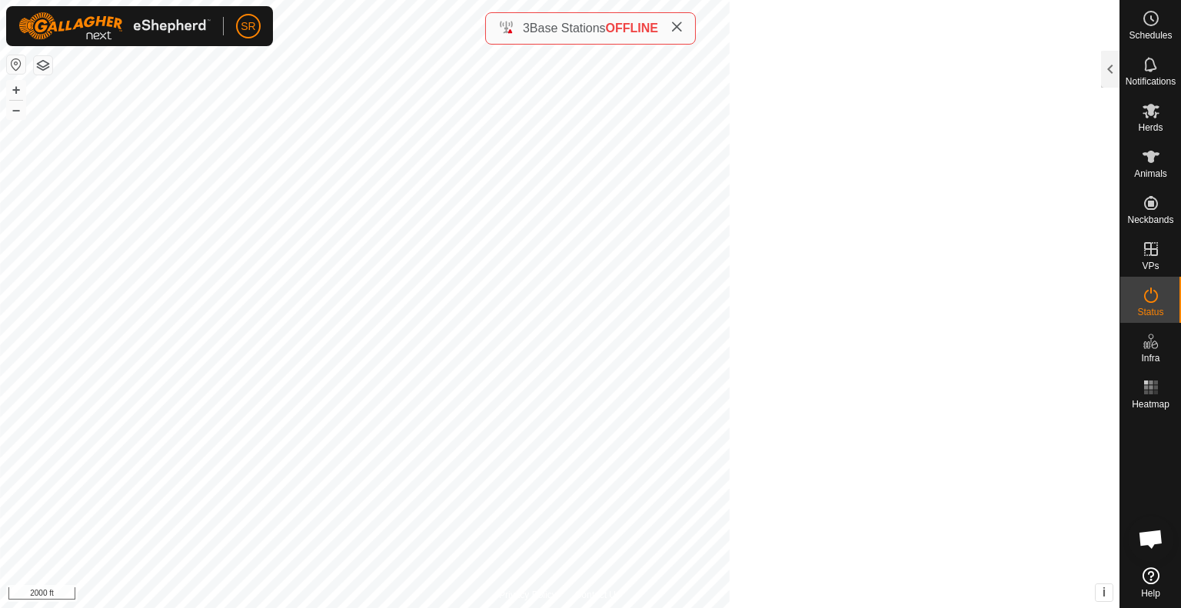
scroll to position [1230, 0]
click at [1107, 63] on div at bounding box center [1110, 69] width 18 height 37
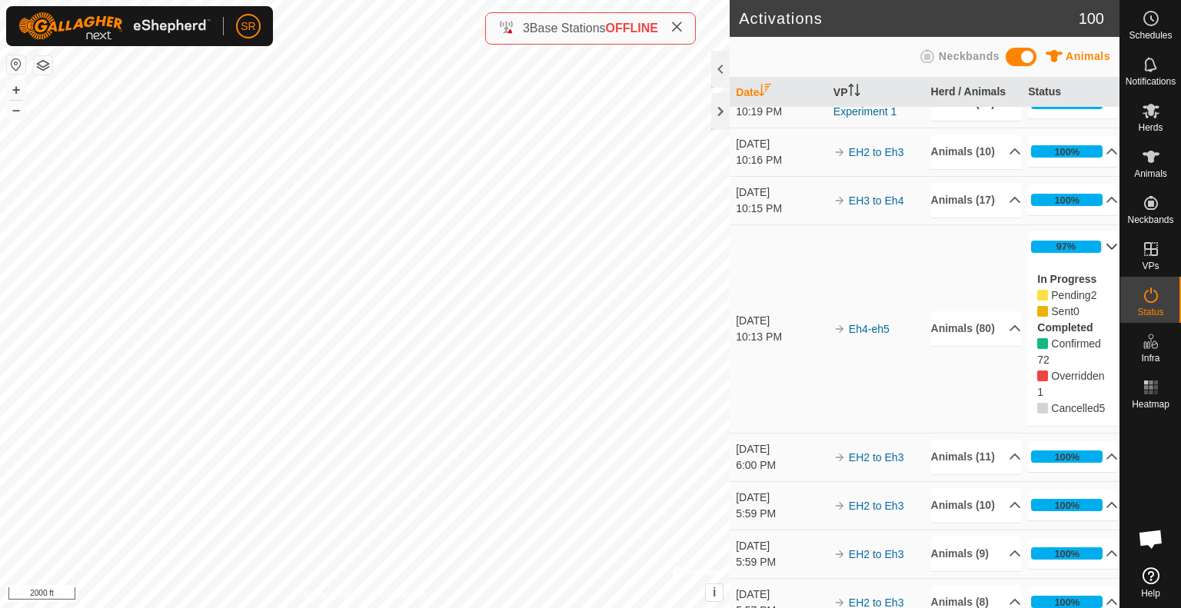
scroll to position [0, 0]
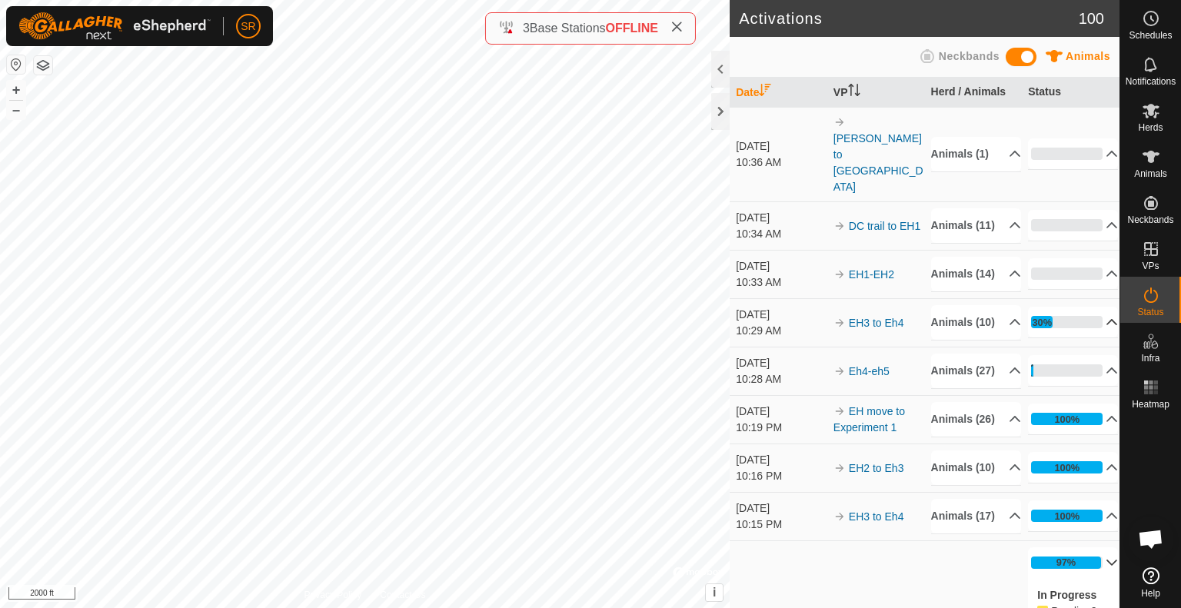
click at [1080, 324] on p-accordion-header "30%" at bounding box center [1073, 322] width 90 height 31
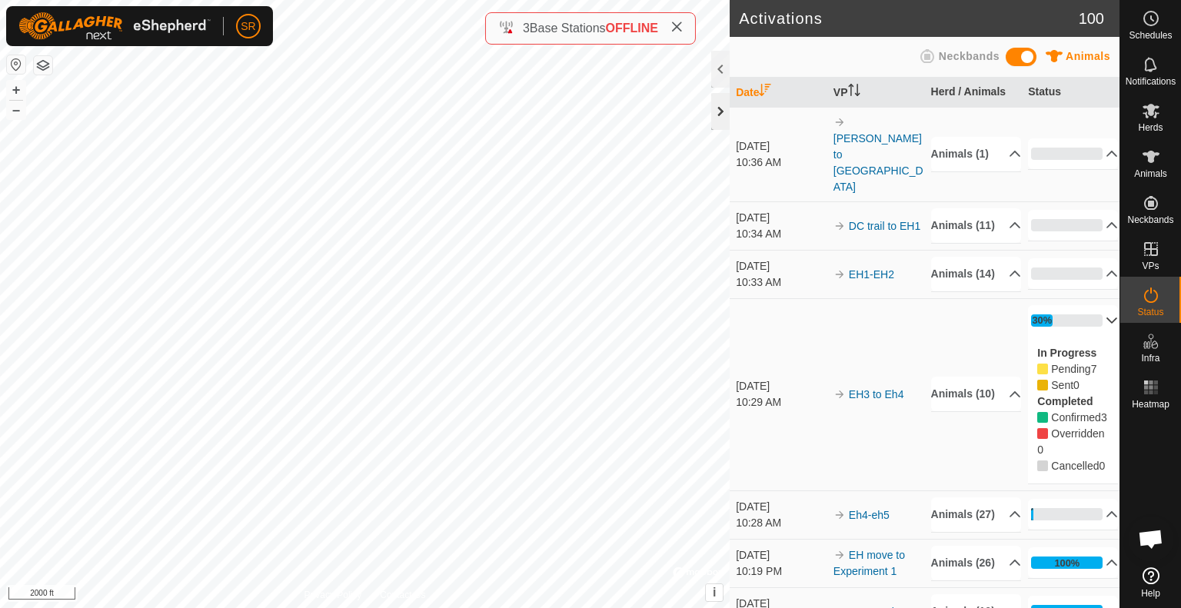
click at [717, 110] on div at bounding box center [720, 111] width 18 height 37
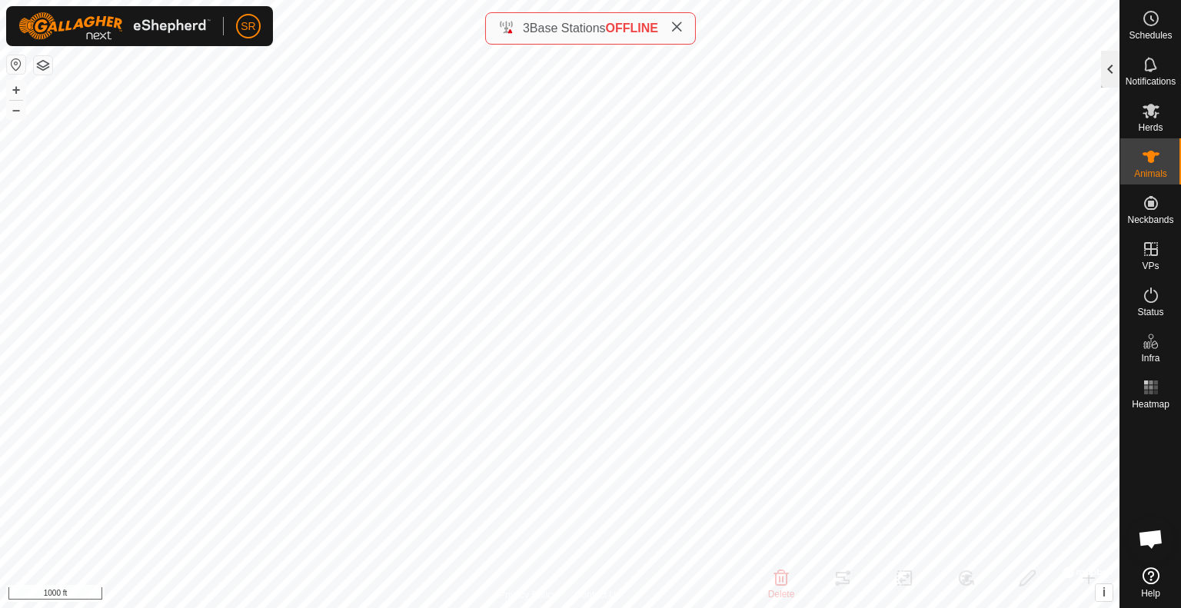
click at [1116, 79] on div at bounding box center [1110, 69] width 18 height 37
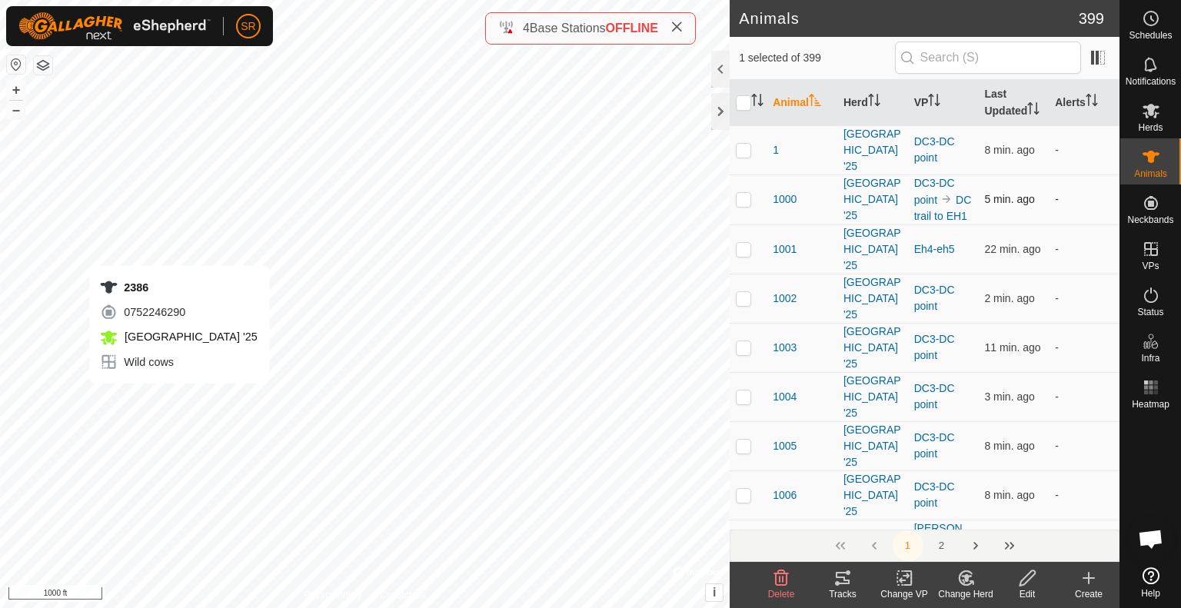
click at [179, 399] on div "2386 0752246290 [GEOGRAPHIC_DATA] '25 Wild cows + – ⇧ i © Mapbox , © OpenStreet…" at bounding box center [365, 304] width 730 height 608
checkbox input "true"
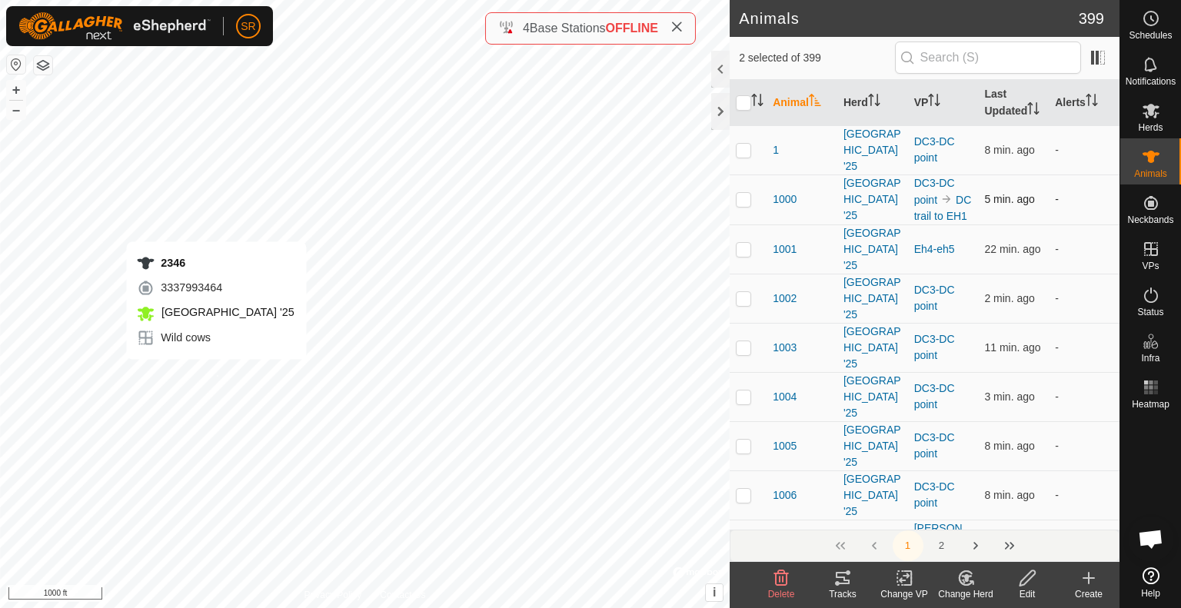
click at [216, 374] on div "2346 3337993464 [GEOGRAPHIC_DATA] '25 Wild cows + – ⇧ i © Mapbox , © OpenStreet…" at bounding box center [365, 304] width 730 height 608
checkbox input "true"
click at [840, 584] on icon at bounding box center [842, 578] width 18 height 18
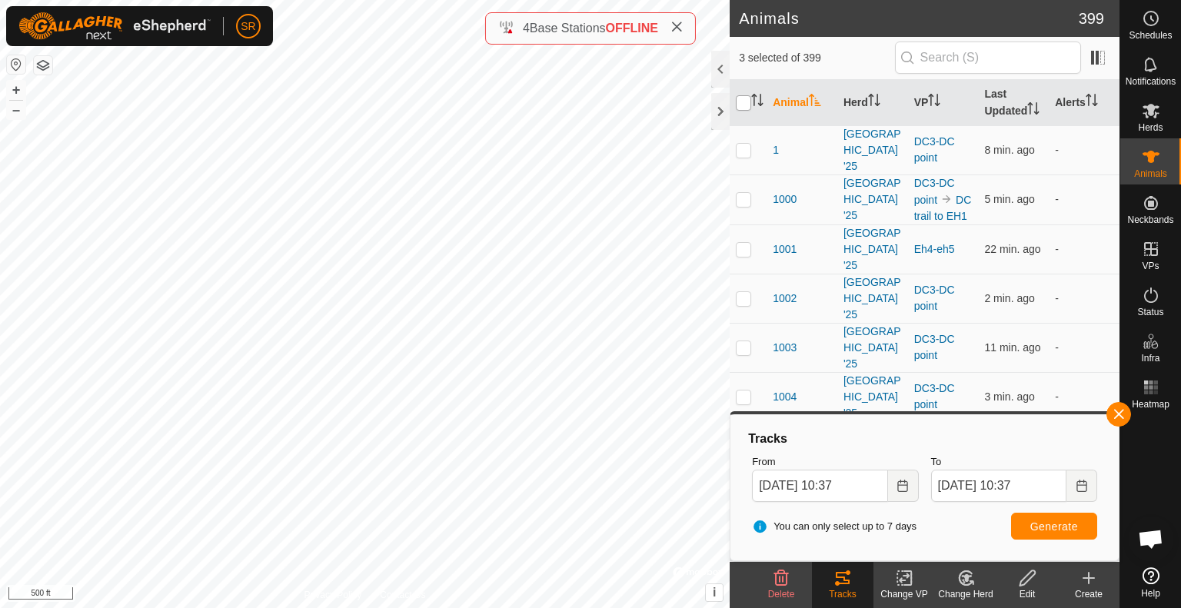
click at [746, 111] on input "checkbox" at bounding box center [743, 102] width 15 height 15
checkbox input "false"
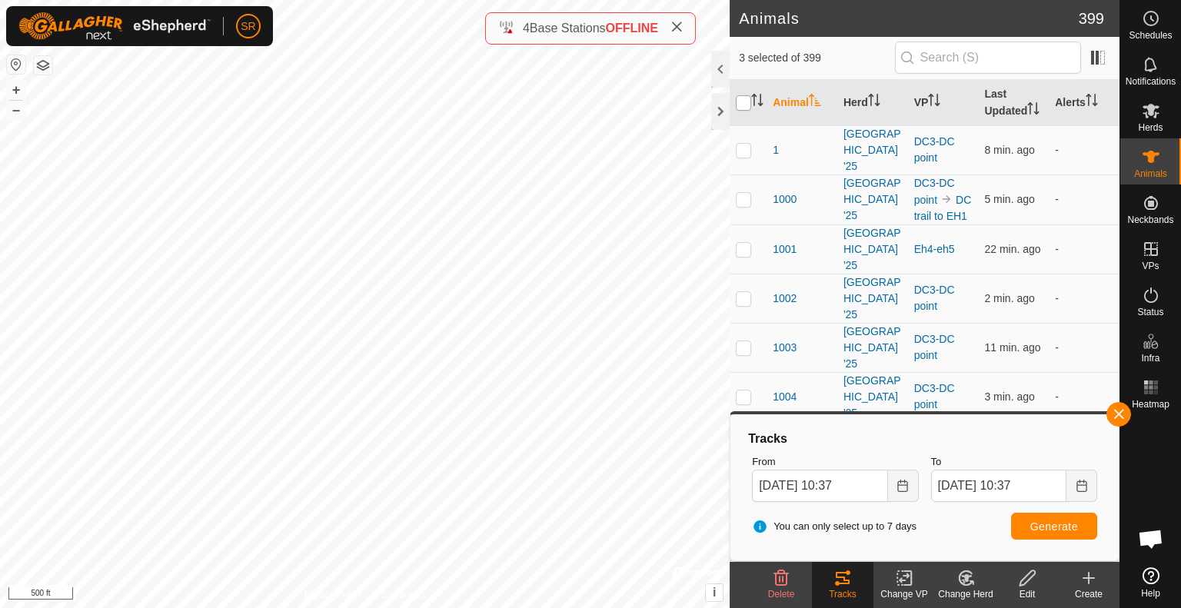
checkbox input "false"
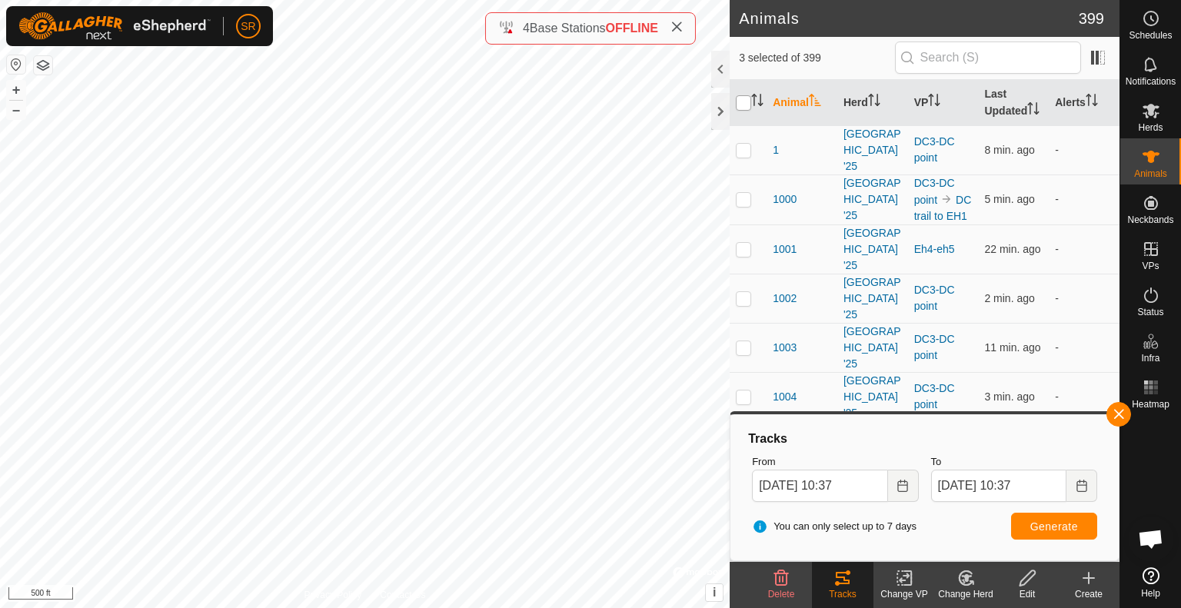
checkbox input "false"
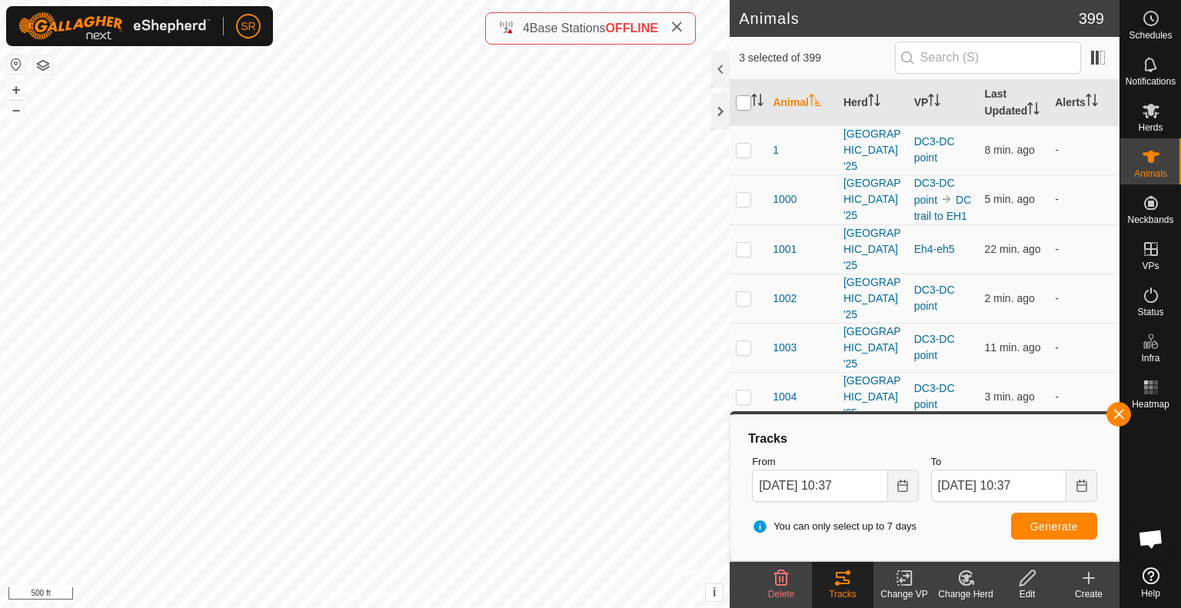
checkbox input "false"
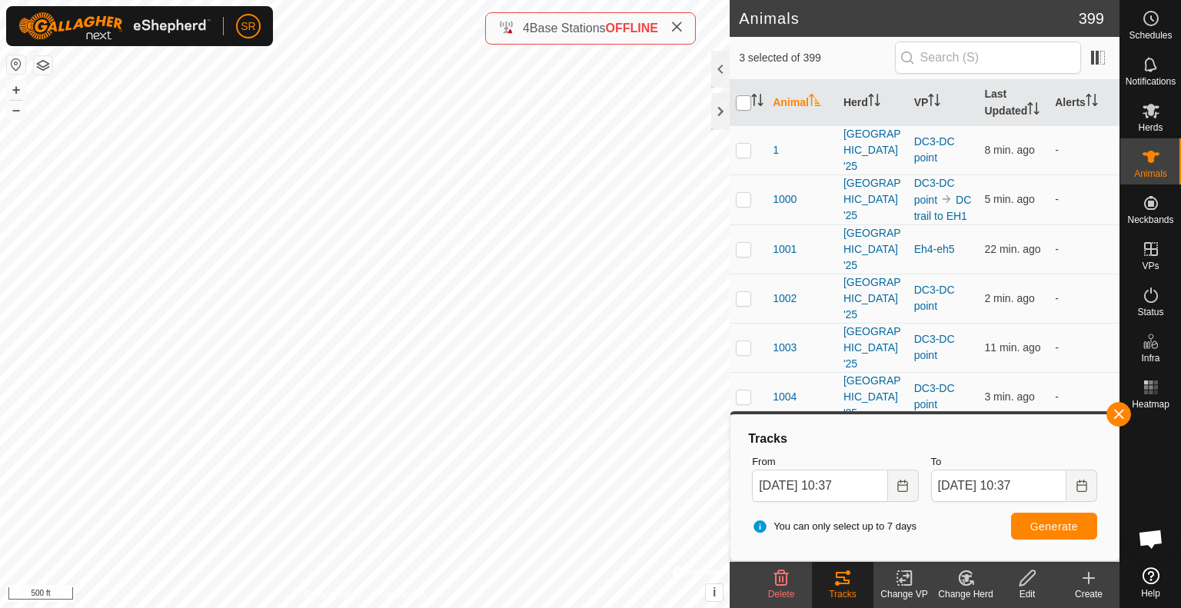
checkbox input "false"
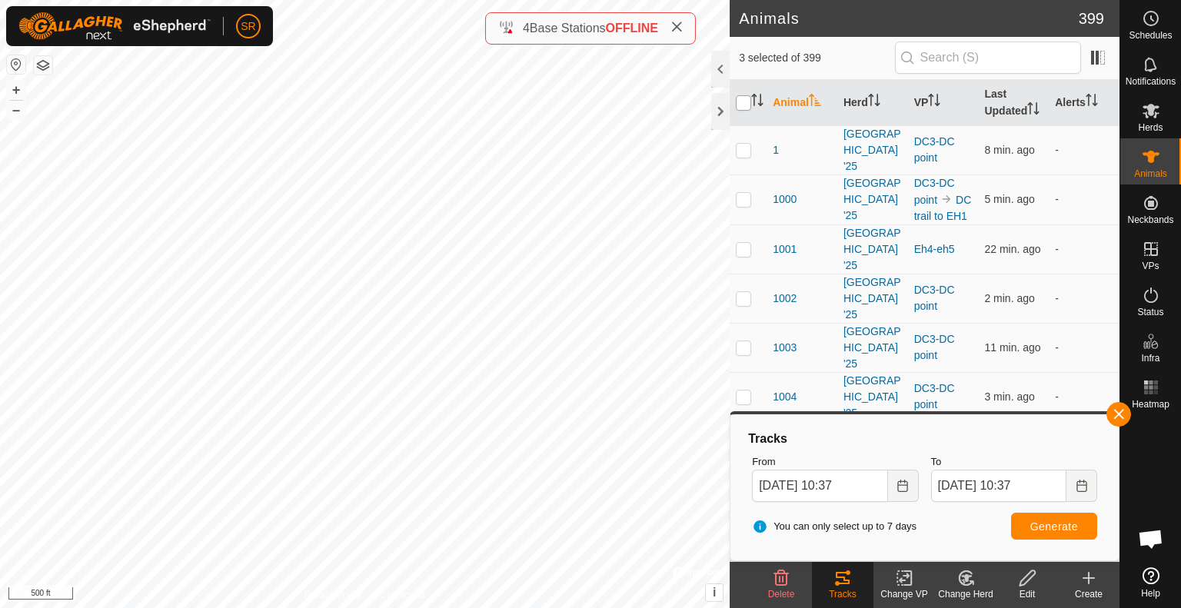
checkbox input "false"
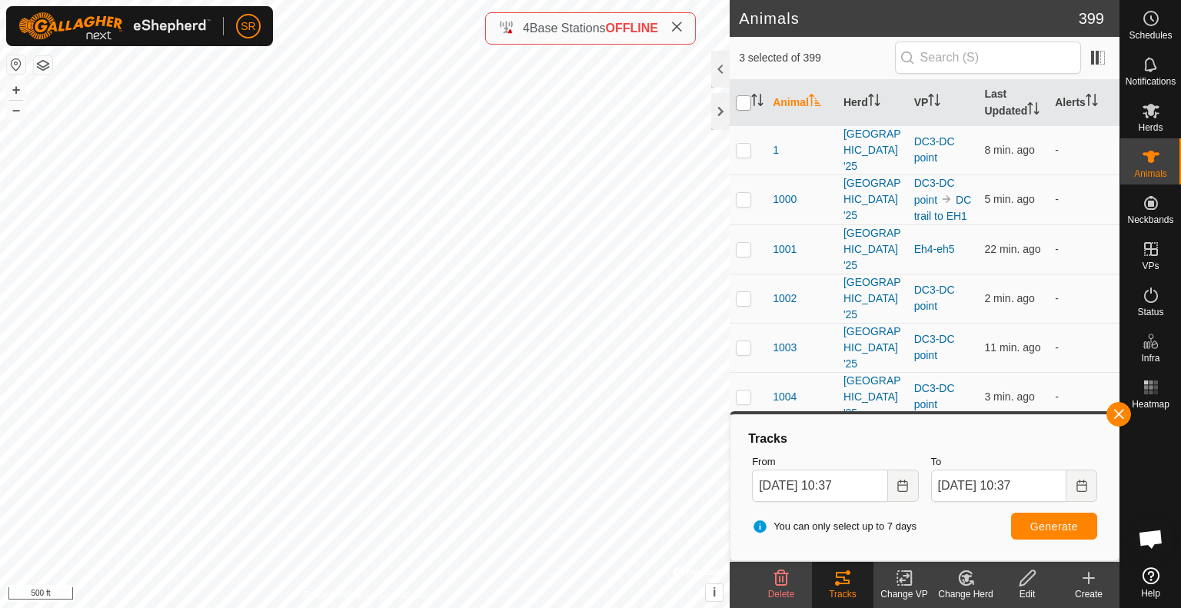
checkbox input "false"
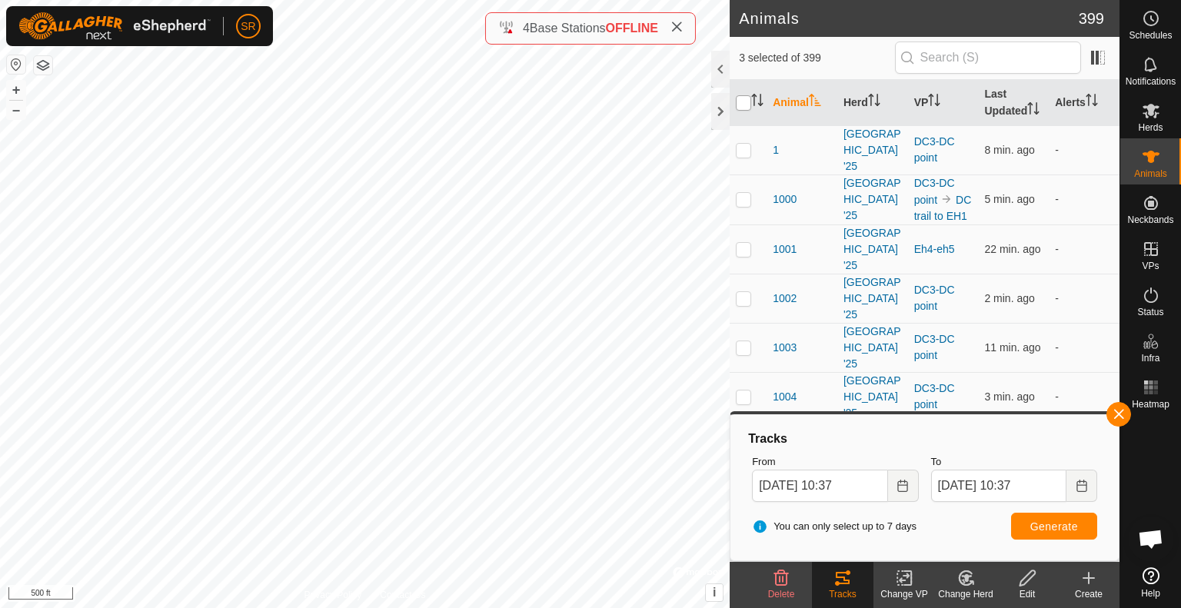
checkbox input "false"
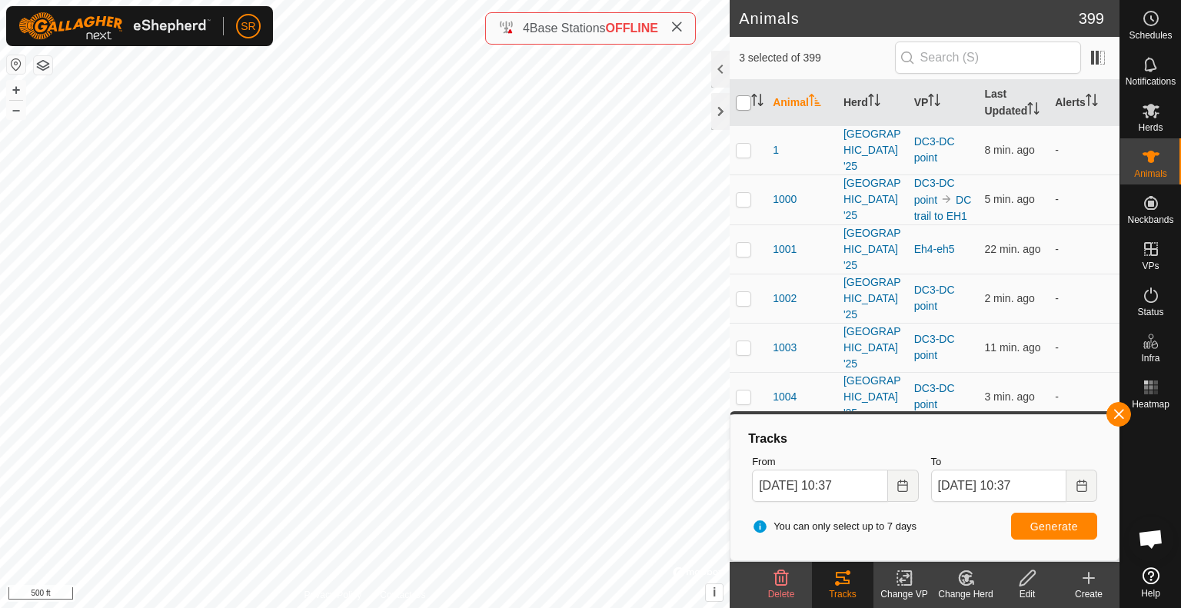
checkbox input "false"
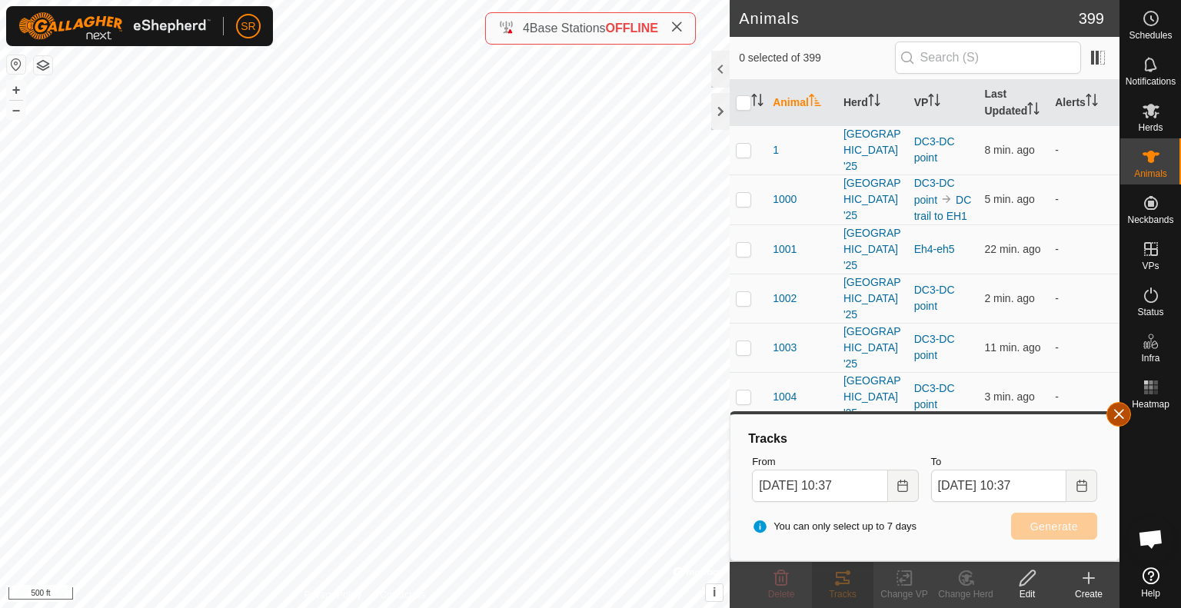
click at [1116, 411] on button "button" at bounding box center [1118, 414] width 25 height 25
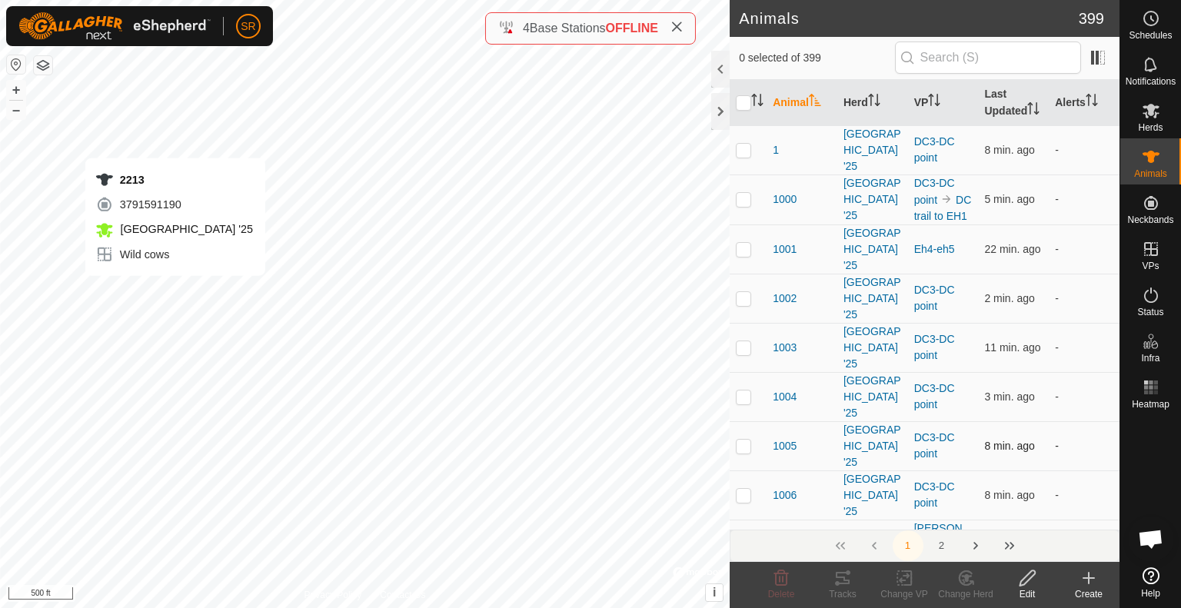
click at [175, 291] on div "2213 3791591190 [GEOGRAPHIC_DATA] '25 Wild cows + – ⇧ i © Mapbox , © OpenStreet…" at bounding box center [365, 304] width 730 height 608
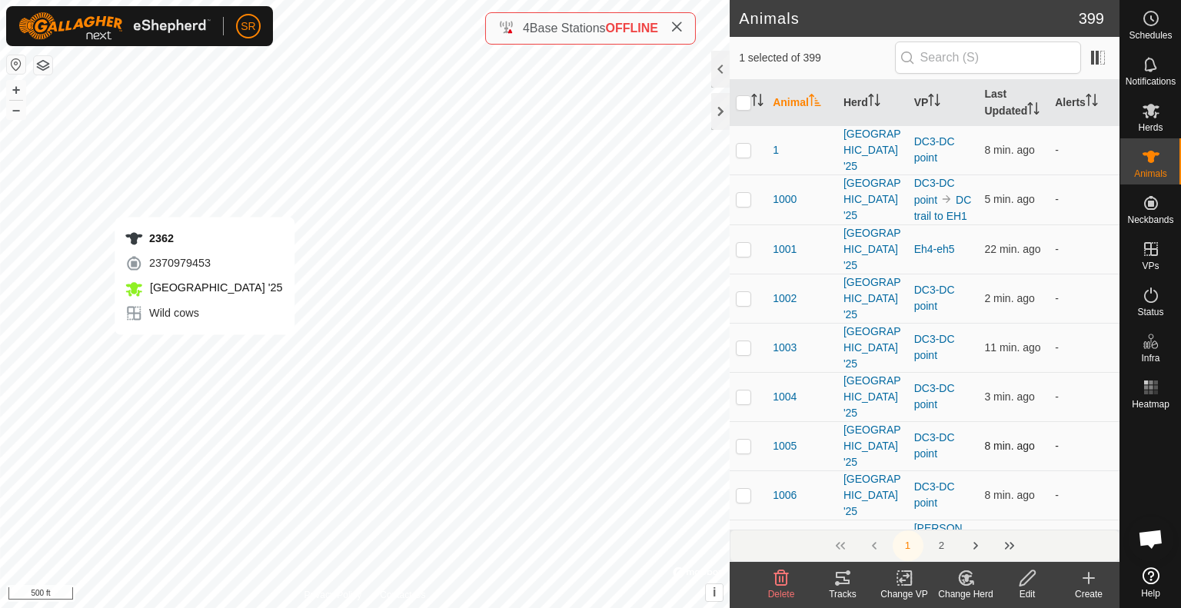
click at [204, 350] on div "2362 2370979453 [GEOGRAPHIC_DATA] '25 Wild cows + – ⇧ i © Mapbox , © OpenStreet…" at bounding box center [365, 304] width 730 height 608
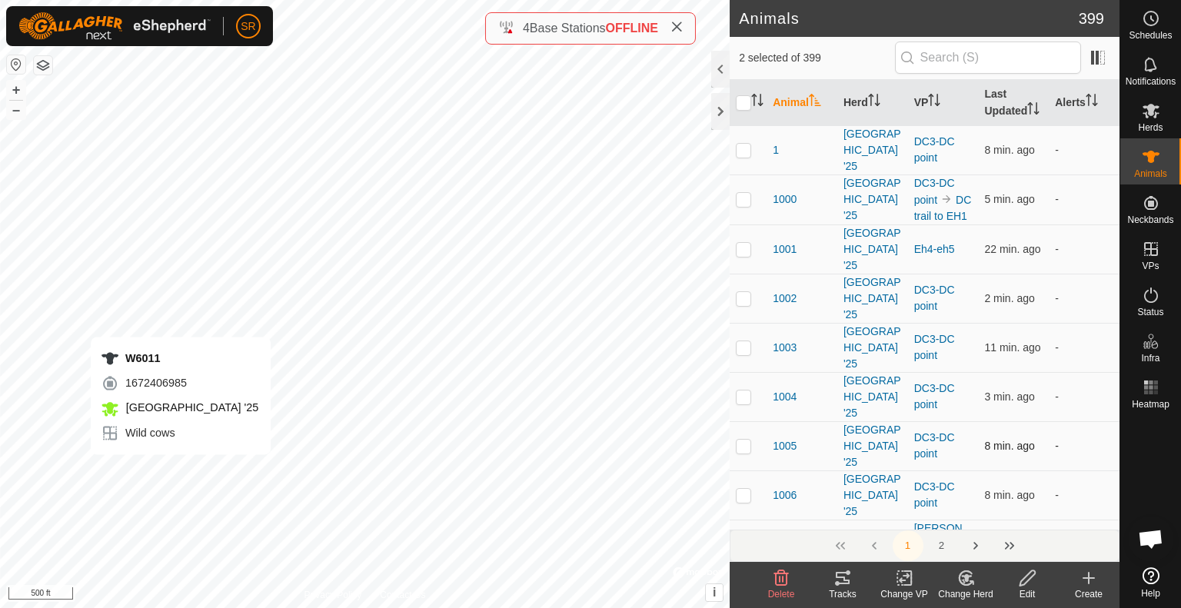
click at [181, 470] on div "W6011 1672406985 [GEOGRAPHIC_DATA] '25 Wild cows + – ⇧ i © Mapbox , © OpenStree…" at bounding box center [365, 304] width 730 height 608
click at [191, 476] on div "6030 2082602279 [GEOGRAPHIC_DATA] '25 Wild cows + – ⇧ i © Mapbox , © OpenStreet…" at bounding box center [365, 304] width 730 height 608
click at [844, 579] on icon at bounding box center [843, 578] width 14 height 12
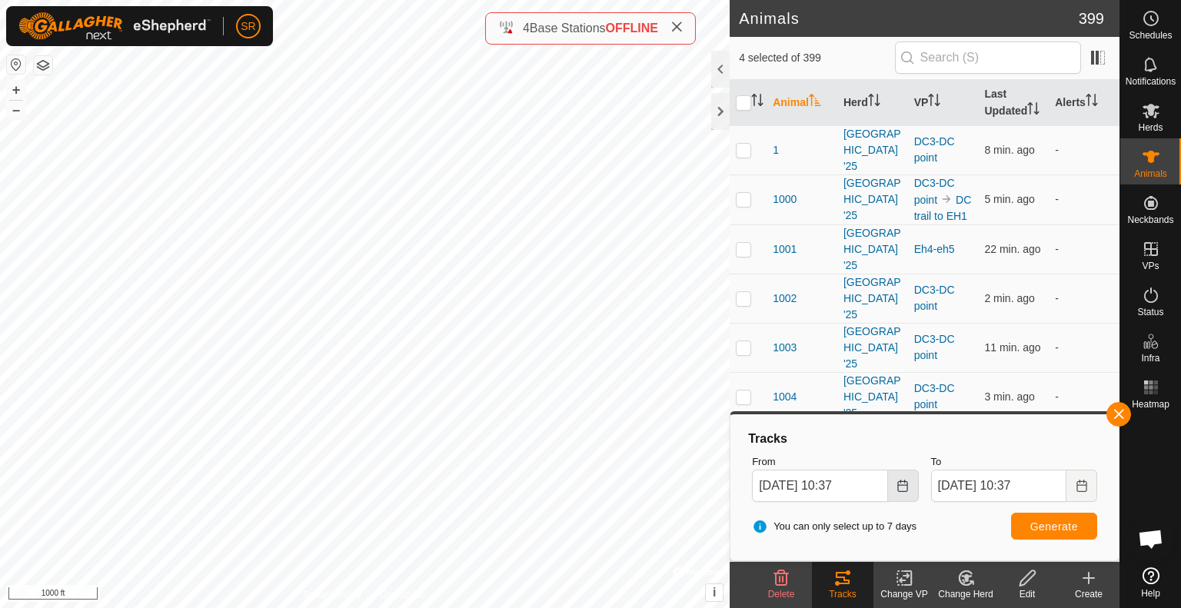
click at [896, 483] on icon "Choose Date" at bounding box center [902, 486] width 12 height 12
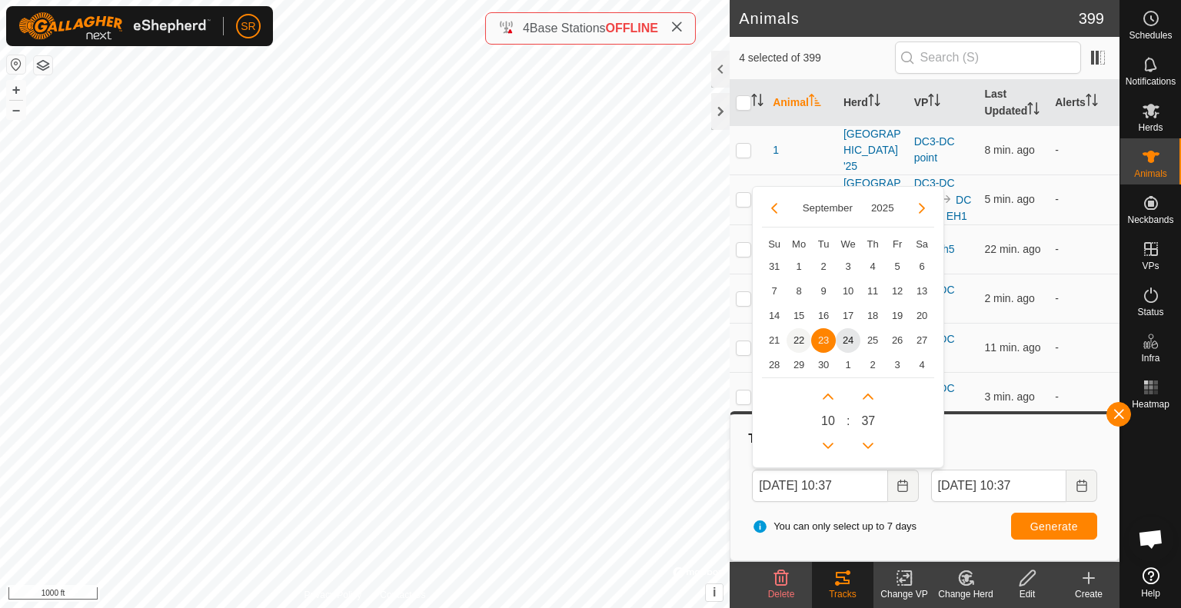
click at [800, 343] on span "22" at bounding box center [798, 340] width 25 height 25
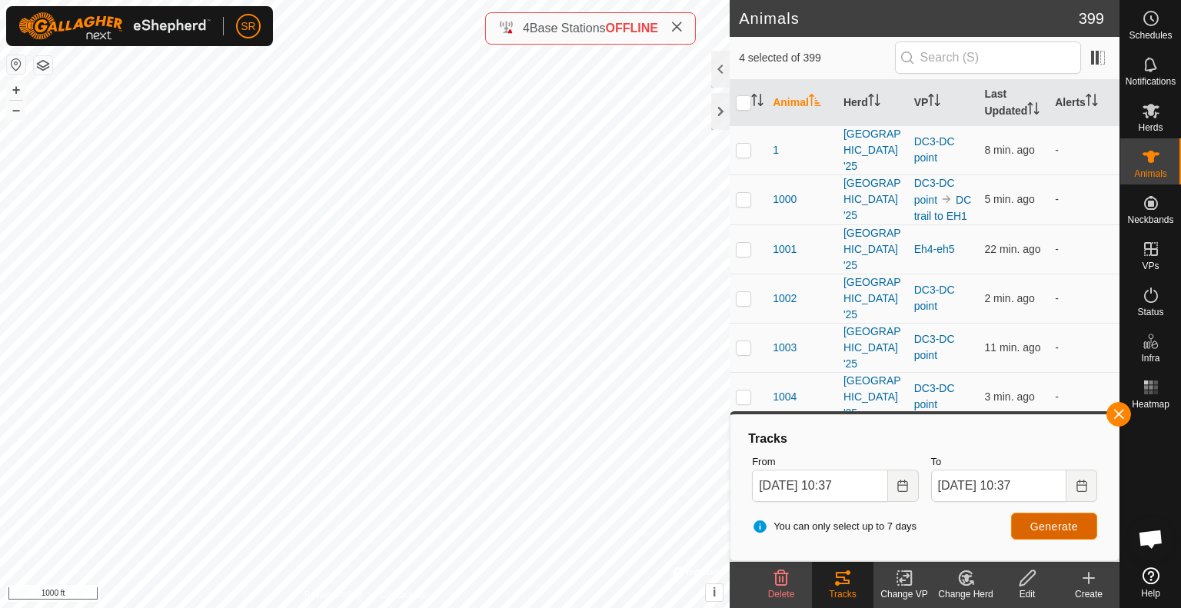
click at [1036, 524] on span "Generate" at bounding box center [1054, 526] width 48 height 12
click at [1112, 414] on button "button" at bounding box center [1118, 414] width 25 height 25
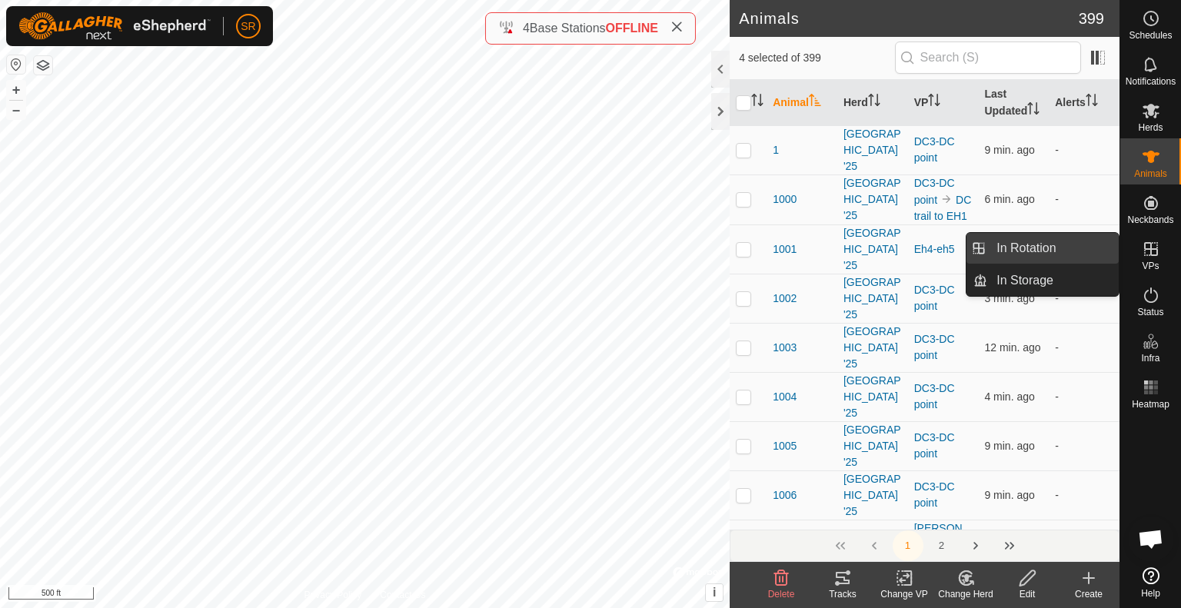
click at [1095, 251] on link "In Rotation" at bounding box center [1052, 248] width 131 height 31
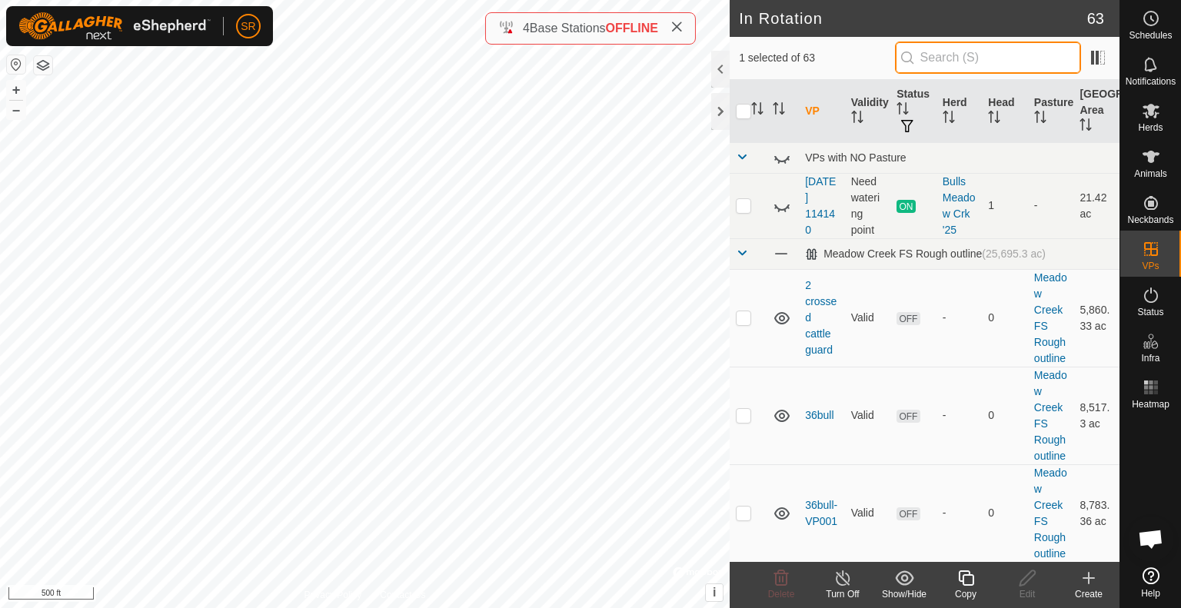
click at [944, 57] on input "text" at bounding box center [988, 58] width 186 height 32
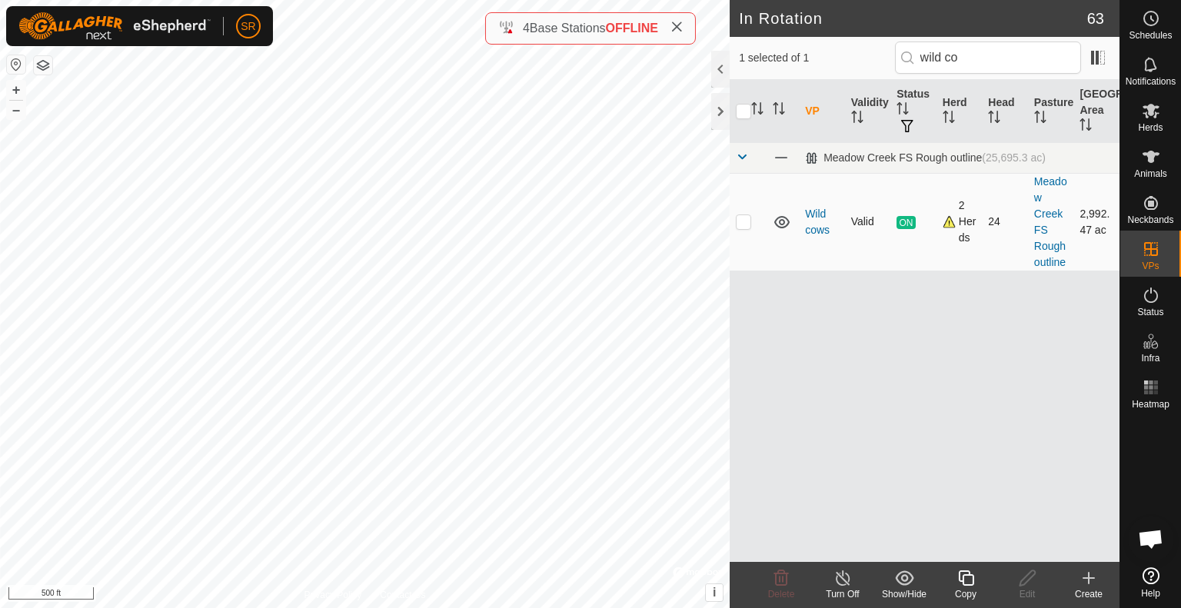
click at [742, 221] on p-checkbox at bounding box center [743, 221] width 15 height 12
click at [745, 113] on input "checkbox" at bounding box center [743, 111] width 15 height 15
click at [966, 575] on icon at bounding box center [965, 577] width 15 height 15
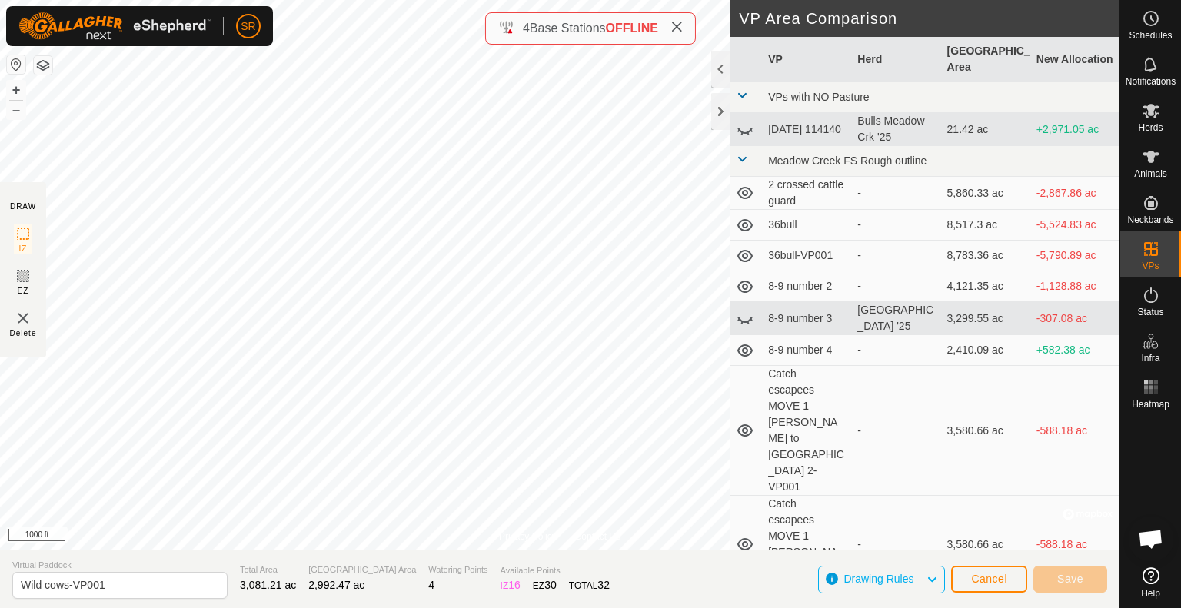
click at [39, 227] on div "Privacy Policy Contact Us Wild cows Type: Inclusion Zone 24 Animals + – ⇧ i © M…" at bounding box center [559, 304] width 1119 height 608
click at [259, 0] on html "SR My Account Settings Logout Schedules Notifications Herds Animals Neckbands V…" at bounding box center [590, 304] width 1181 height 608
click at [1074, 577] on span "Save" at bounding box center [1070, 579] width 26 height 12
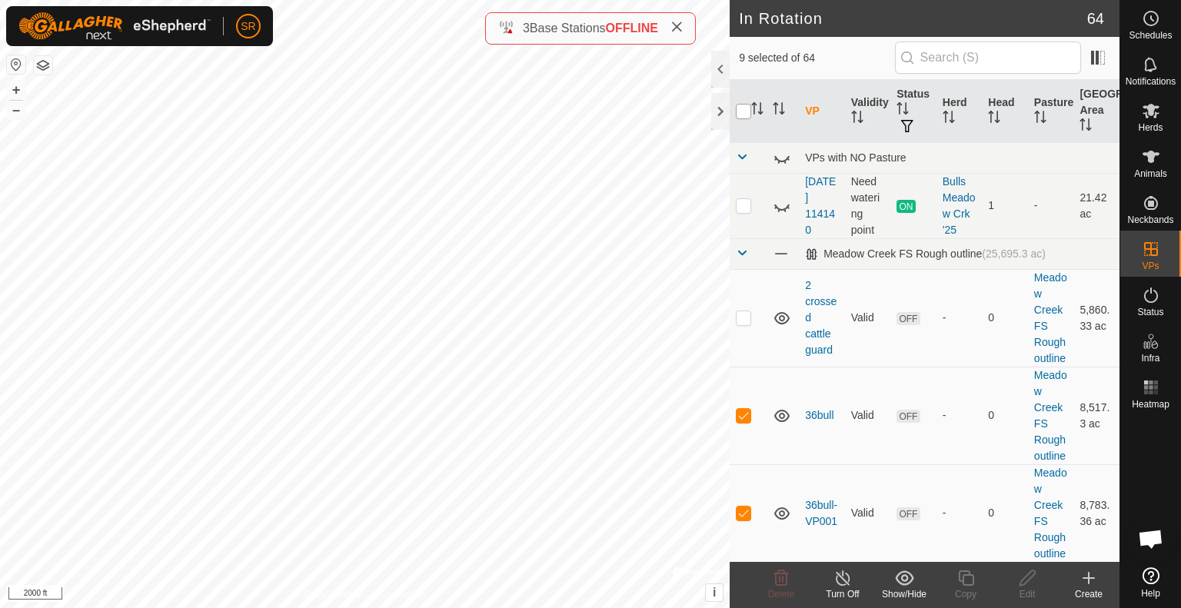
click at [743, 109] on input "checkbox" at bounding box center [743, 111] width 15 height 15
click at [1156, 165] on icon at bounding box center [1151, 157] width 18 height 18
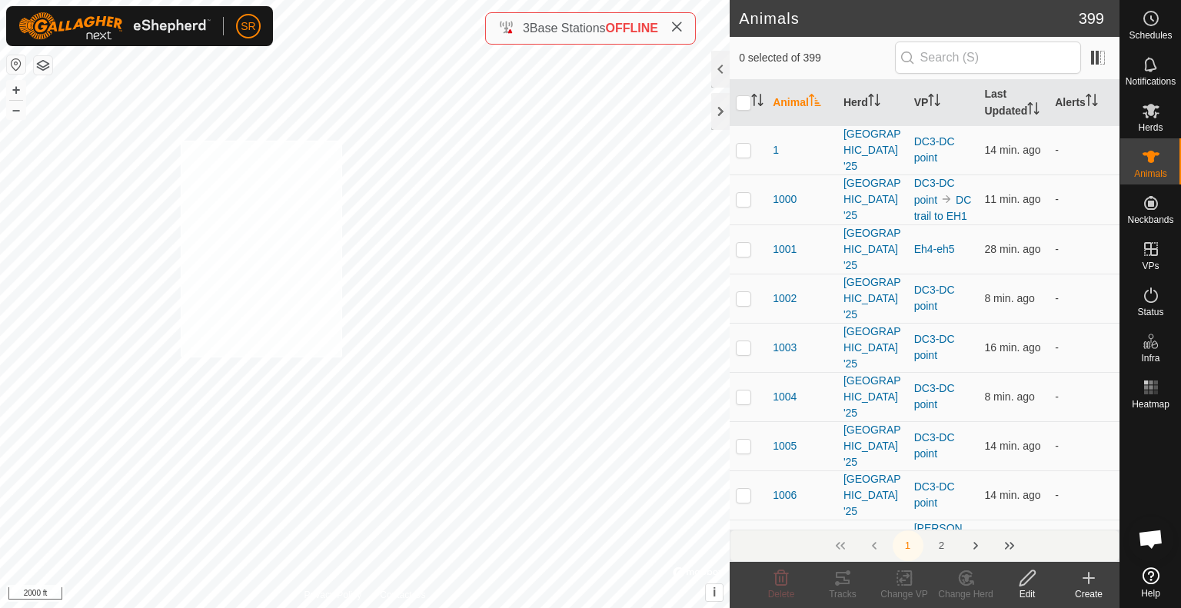
click at [178, 141] on div "Wild cows-VP001 Status: OFF Type: Inclusion Zone + – ⇧ i © Mapbox , © OpenStree…" at bounding box center [365, 304] width 730 height 608
click at [427, 240] on div "2358 3801976710 [GEOGRAPHIC_DATA] '25 Wild cows + – ⇧ i © Mapbox , © OpenStreet…" at bounding box center [365, 304] width 730 height 608
click at [353, 166] on div "6083 3010148823 [GEOGRAPHIC_DATA] '25 Wild cows + – ⇧ i © Mapbox , © OpenStreet…" at bounding box center [365, 304] width 730 height 608
click at [903, 581] on icon at bounding box center [904, 578] width 19 height 18
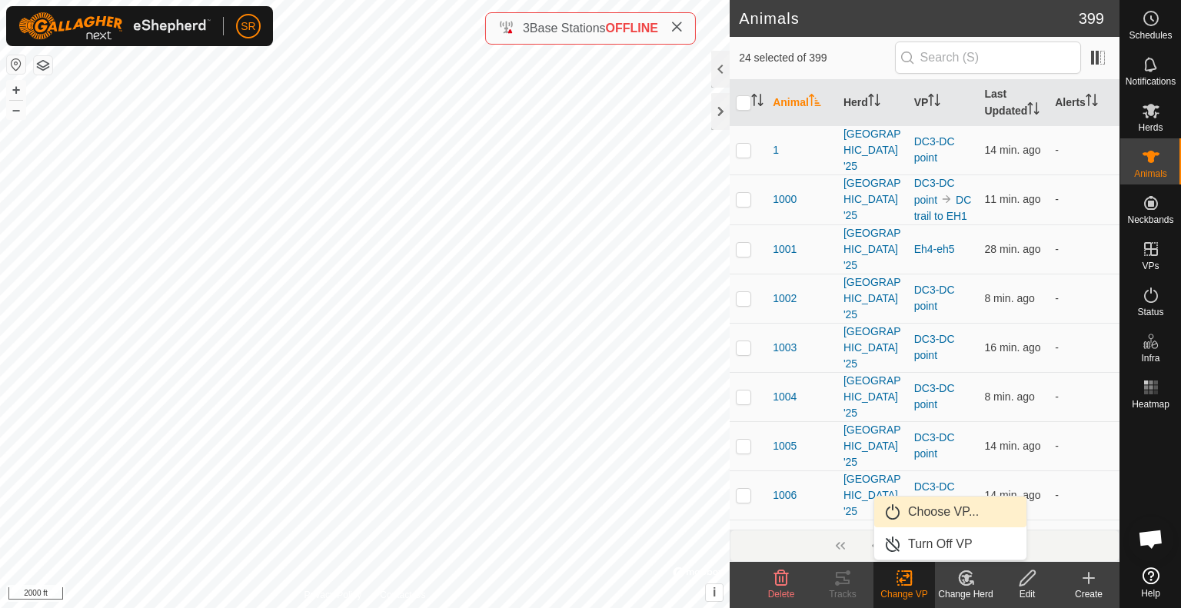
click at [929, 519] on link "Choose VP..." at bounding box center [950, 512] width 152 height 31
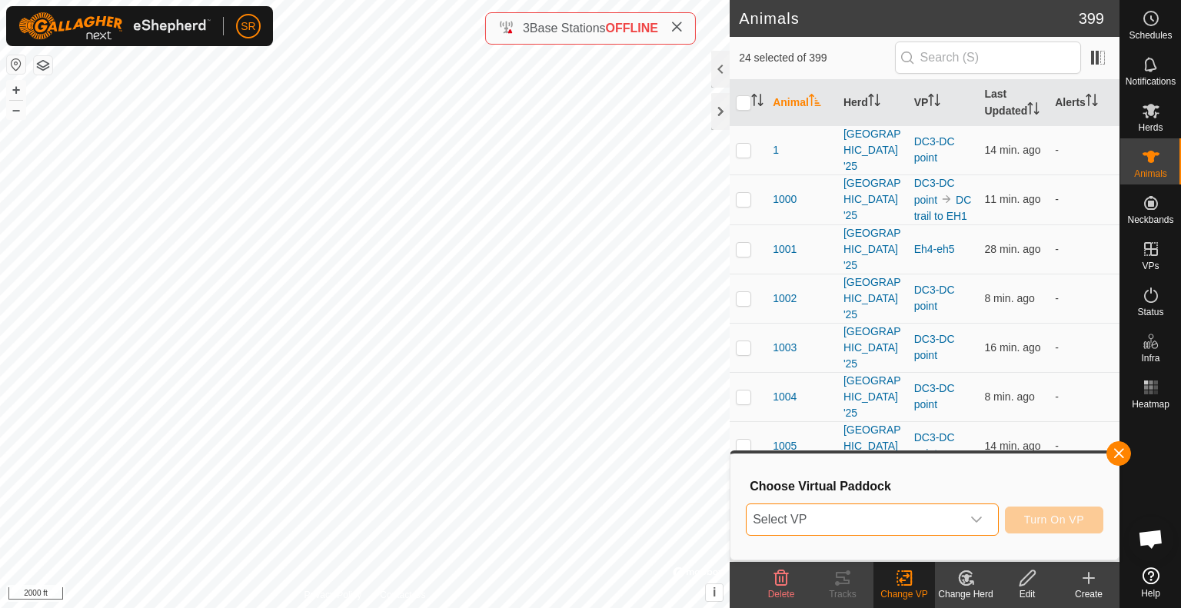
click at [929, 519] on span "Select VP" at bounding box center [853, 519] width 214 height 31
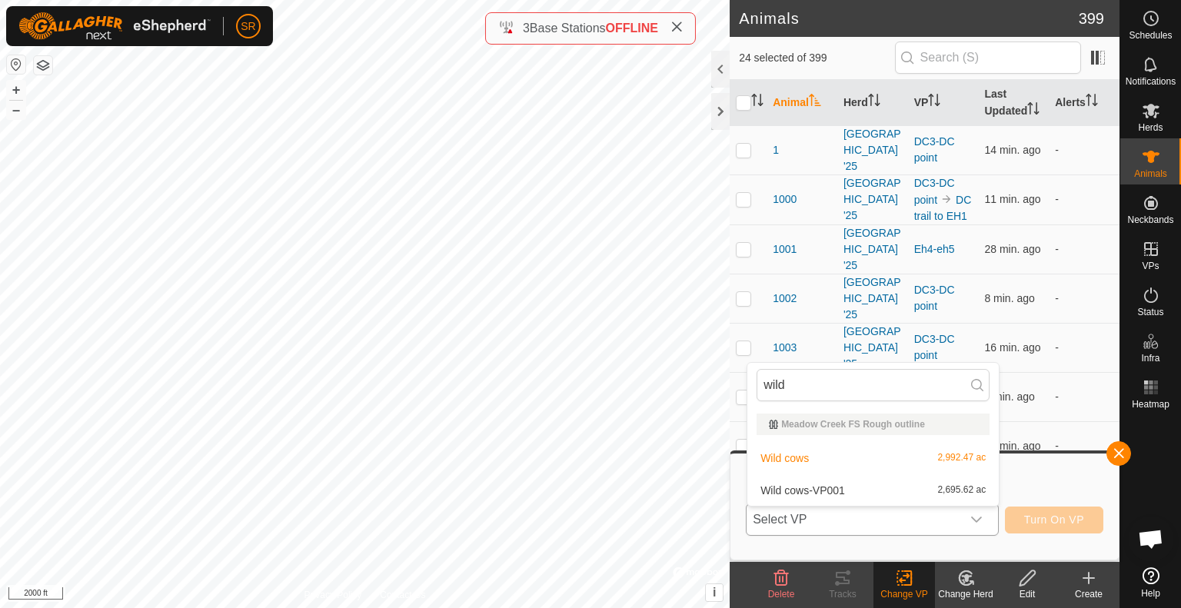
click at [895, 494] on li "Wild cows-VP001 2,695.62 ac" at bounding box center [872, 490] width 251 height 31
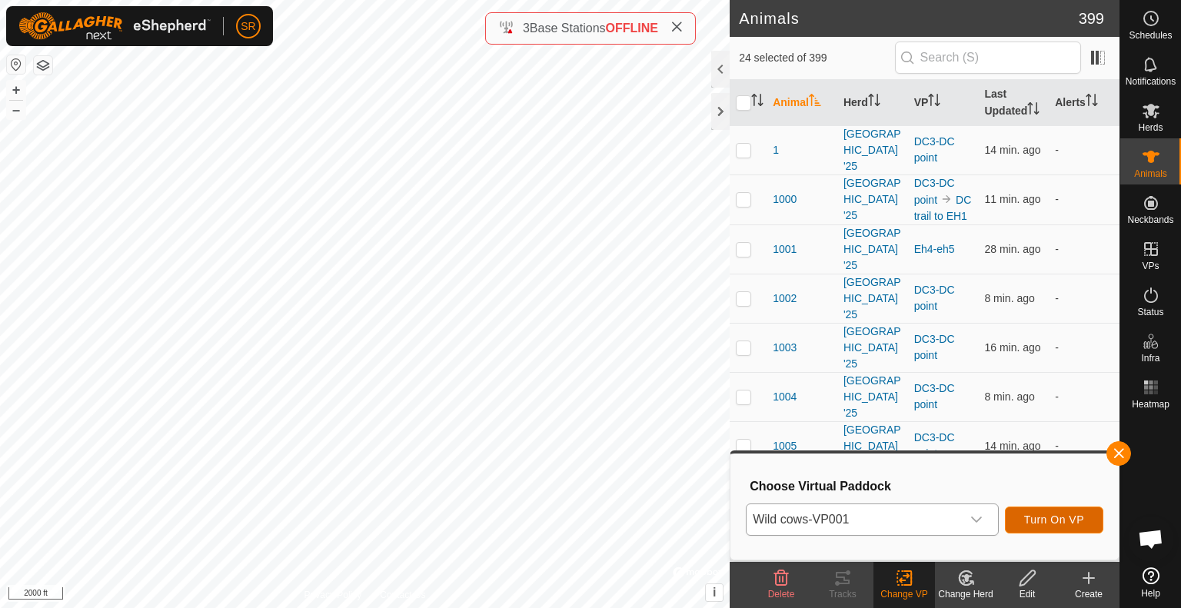
click at [1073, 519] on span "Turn On VP" at bounding box center [1054, 520] width 60 height 12
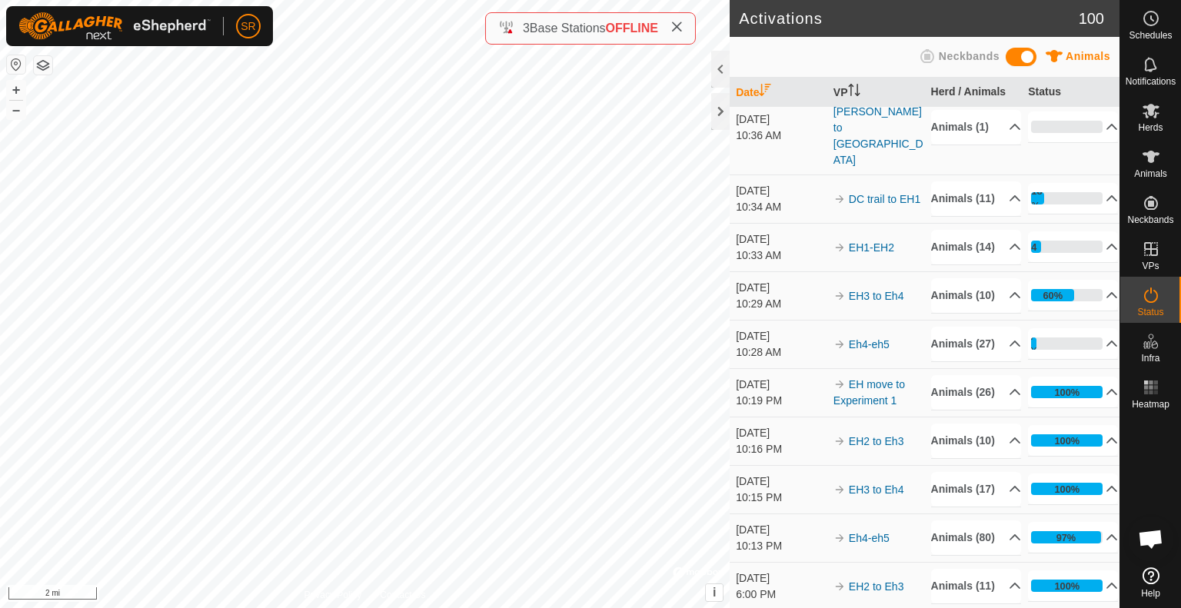
scroll to position [65, 0]
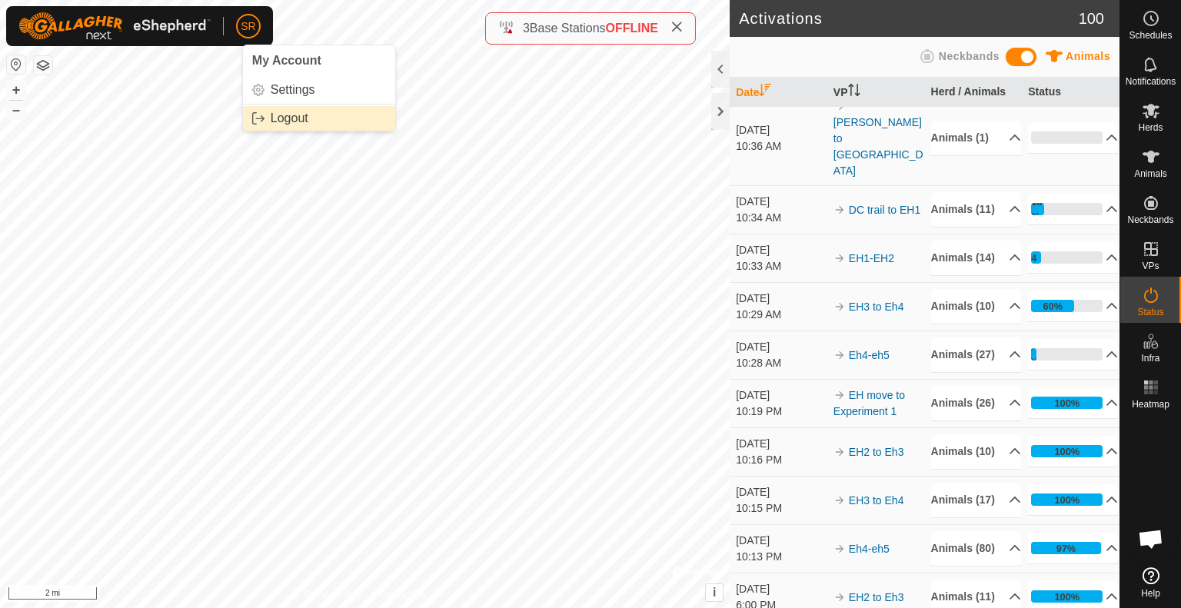
click at [286, 115] on link "Logout" at bounding box center [319, 118] width 152 height 25
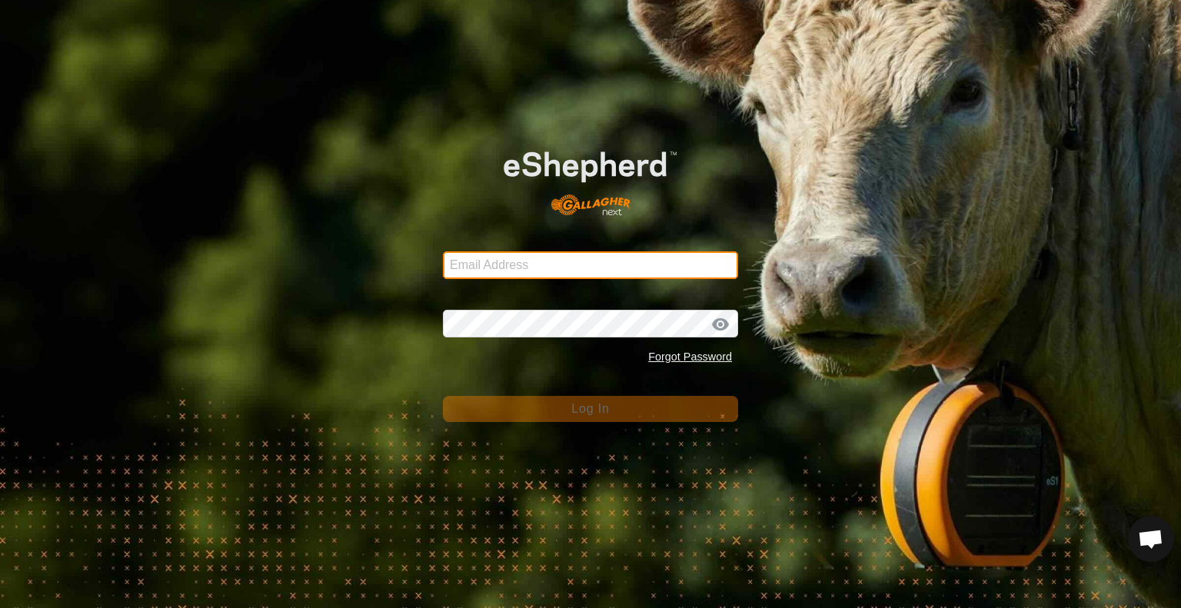
click at [510, 261] on input "Email Address" at bounding box center [590, 265] width 295 height 28
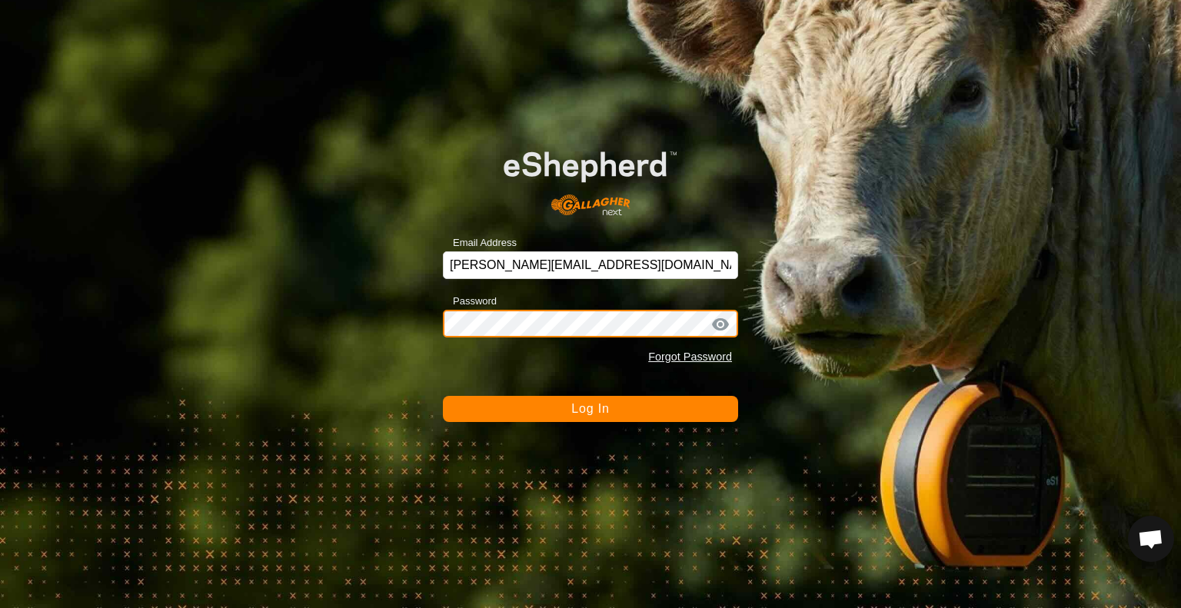
click at [443, 396] on button "Log In" at bounding box center [590, 409] width 295 height 26
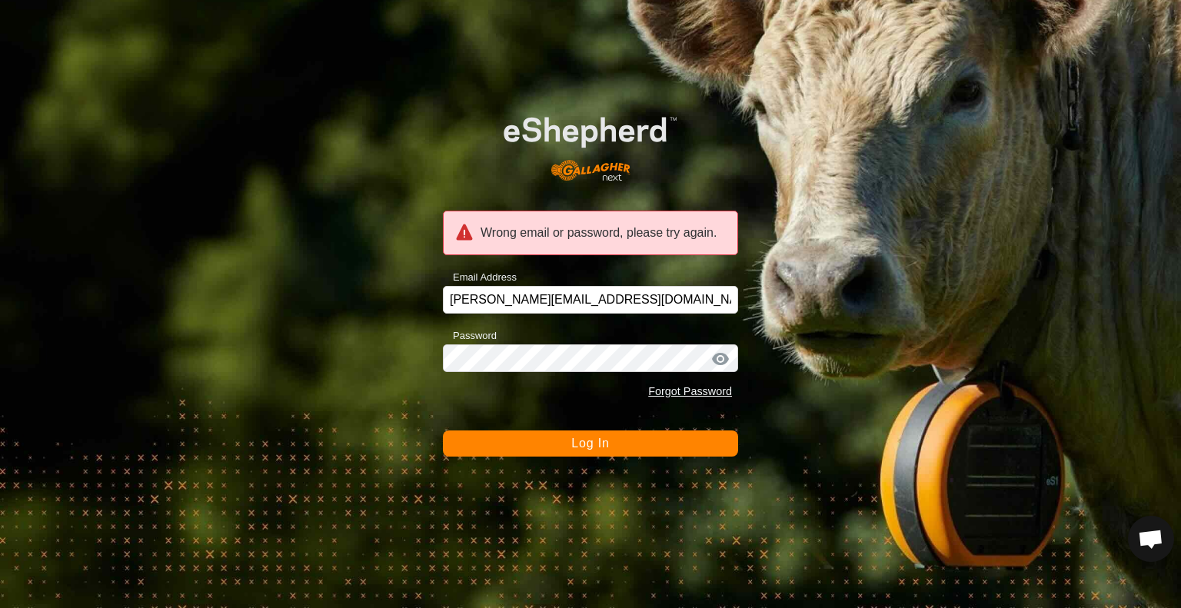
click at [723, 359] on div at bounding box center [720, 358] width 23 height 15
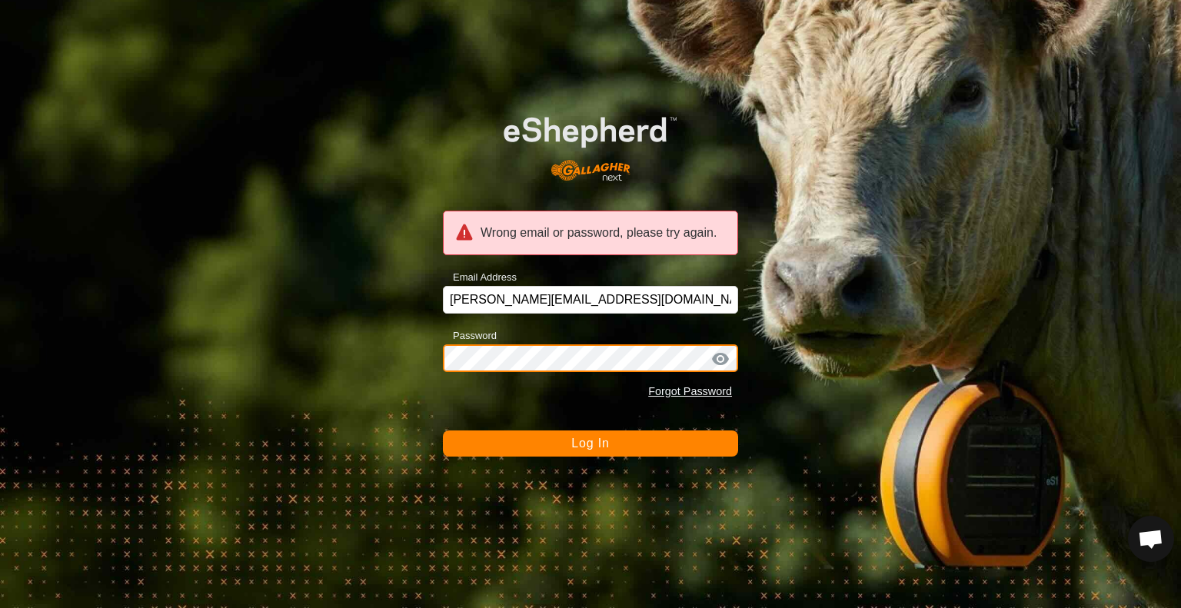
click at [443, 431] on button "Log In" at bounding box center [590, 444] width 295 height 26
